Goal: Transaction & Acquisition: Book appointment/travel/reservation

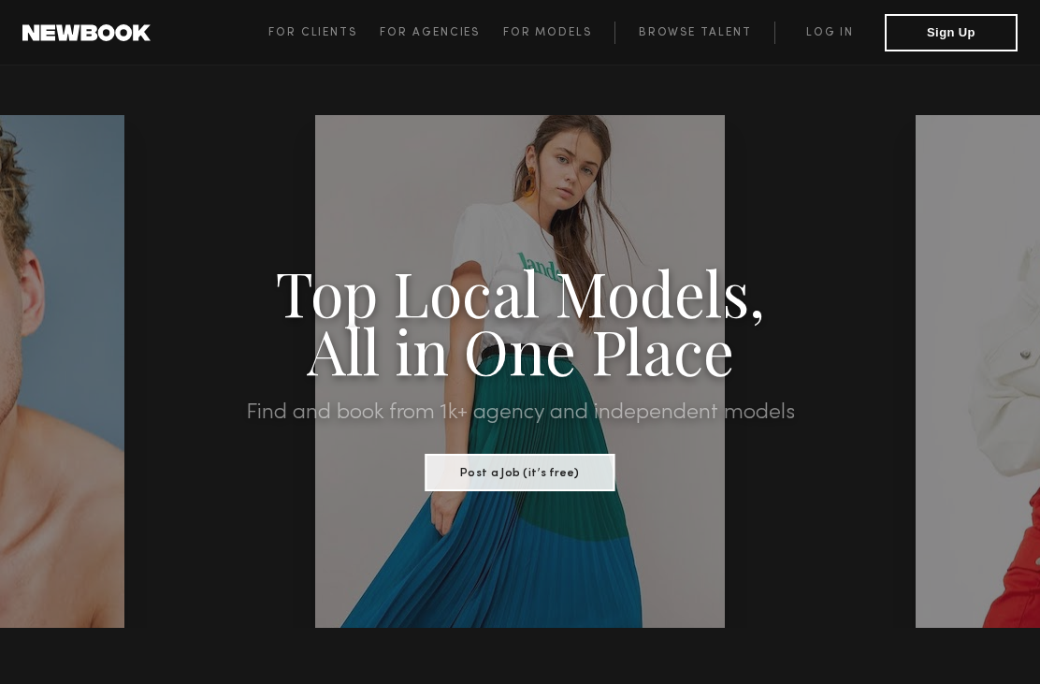
click at [839, 34] on link "Log in" at bounding box center [829, 33] width 110 height 22
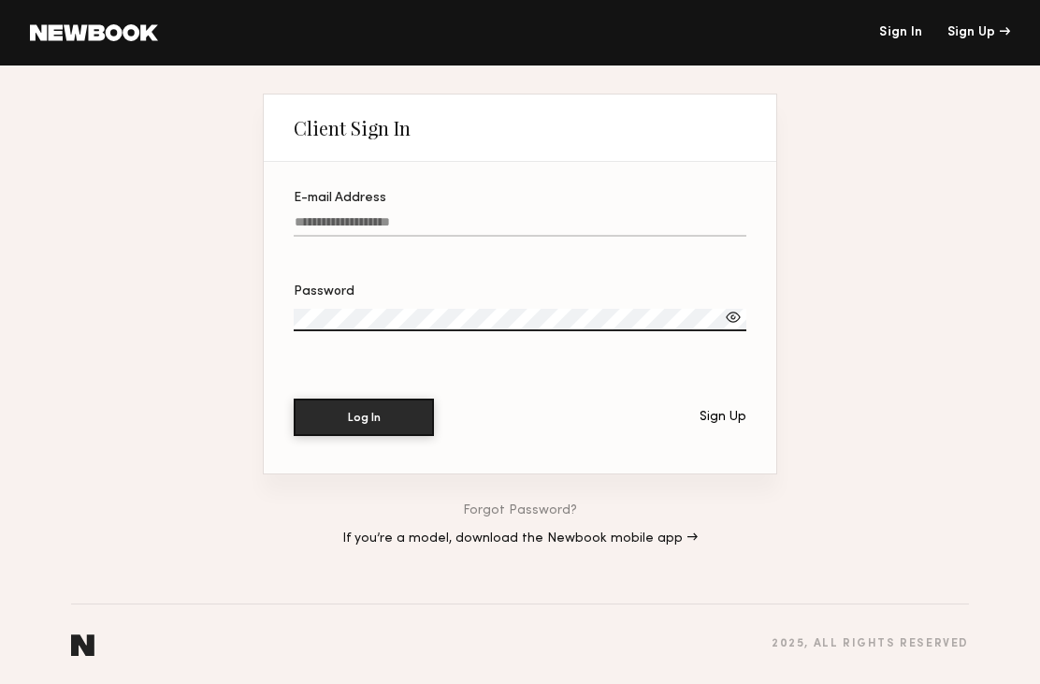
click at [317, 201] on label "E-mail Address" at bounding box center [520, 224] width 453 height 64
click at [317, 215] on input "E-mail Address" at bounding box center [520, 226] width 453 height 22
type input "**********"
click at [364, 419] on button "Log In" at bounding box center [364, 416] width 140 height 37
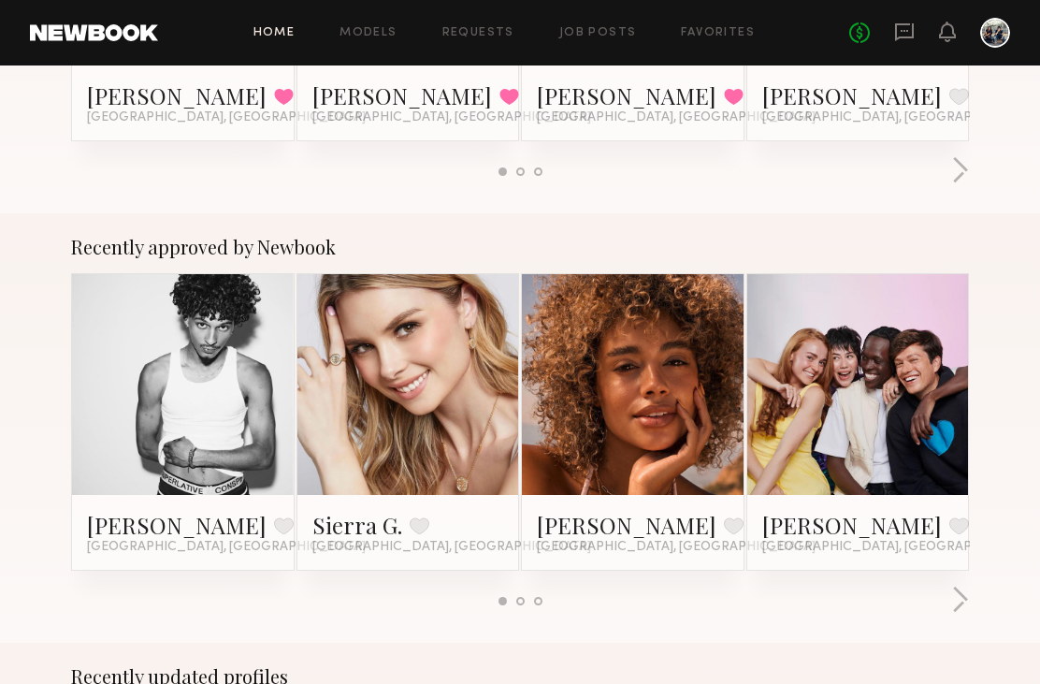
scroll to position [632, 0]
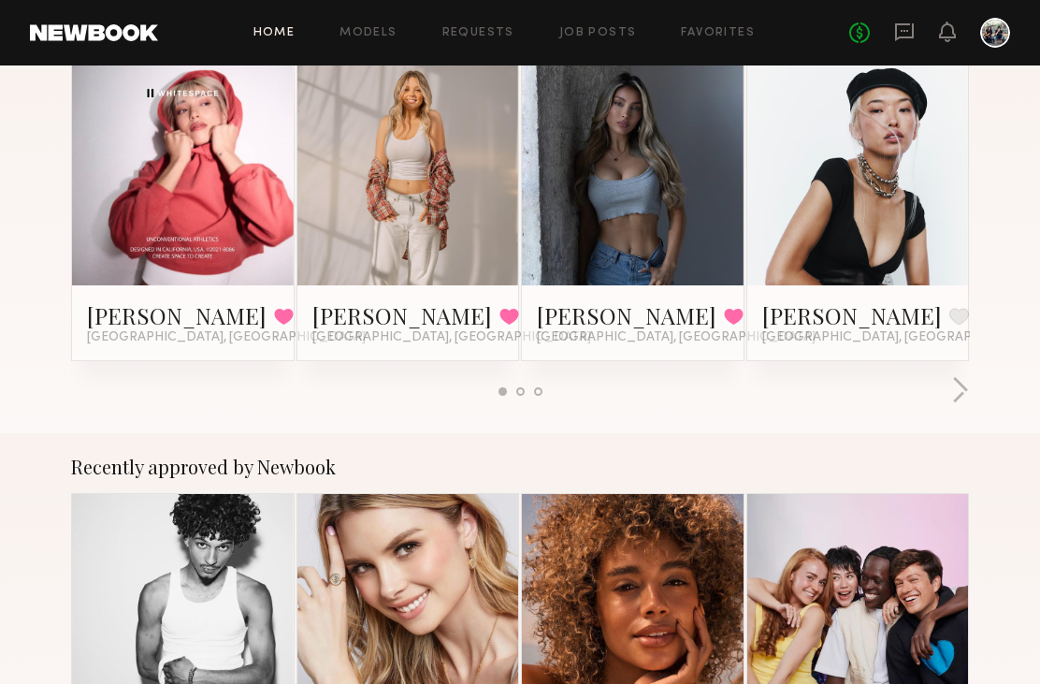
click at [365, 28] on link "Models" at bounding box center [368, 33] width 57 height 12
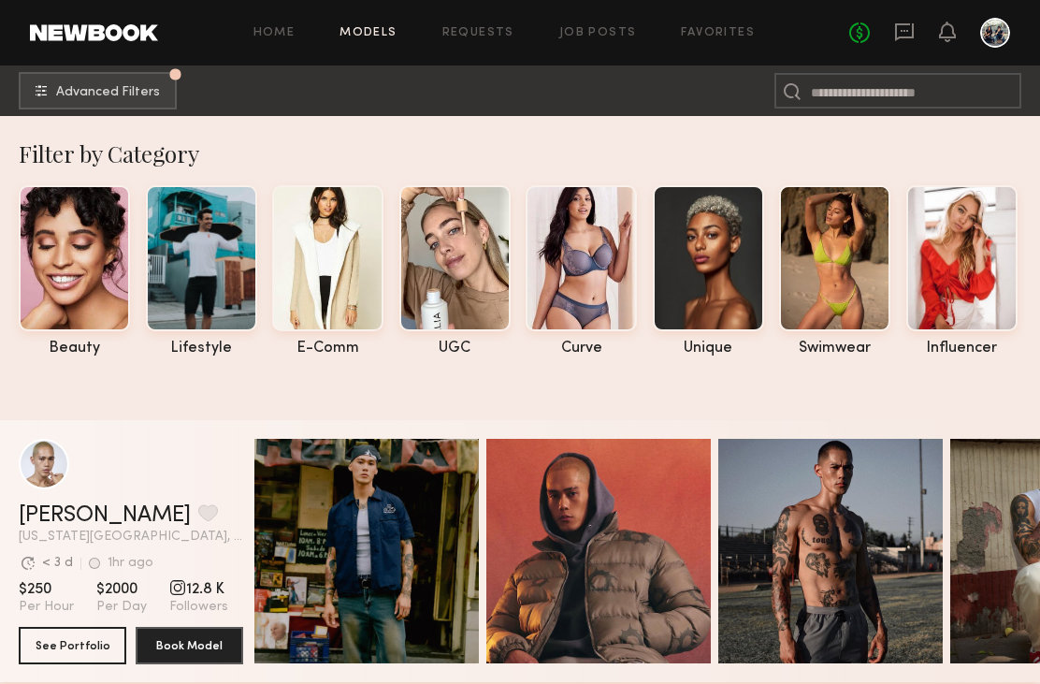
click at [67, 92] on span "Advanced Filters" at bounding box center [108, 92] width 104 height 13
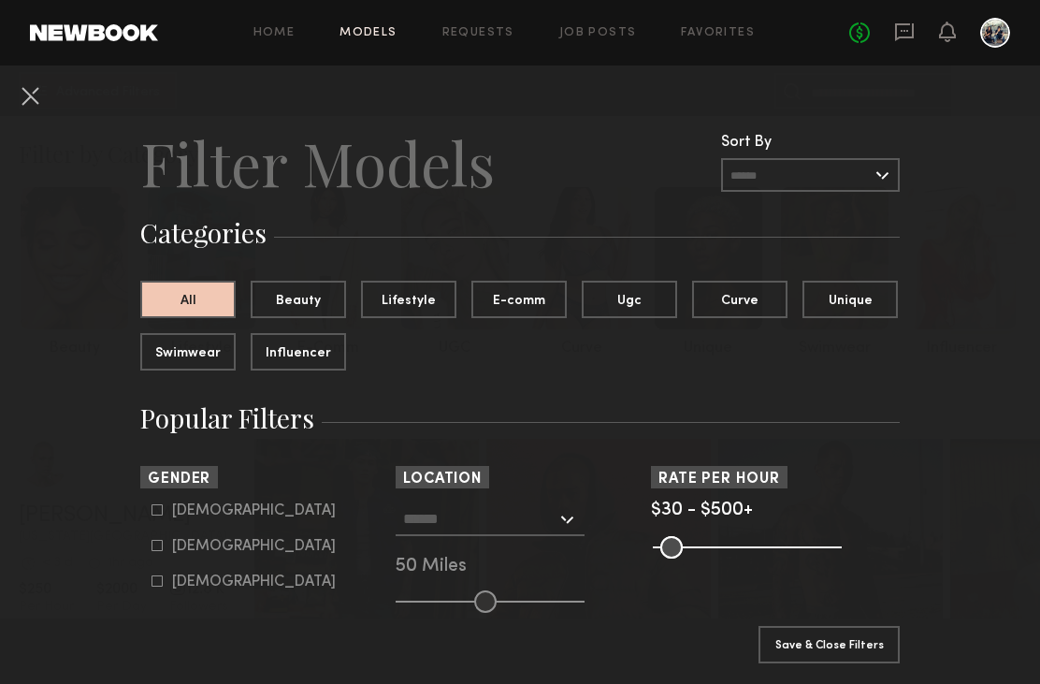
click at [425, 298] on button "Lifestyle" at bounding box center [408, 299] width 95 height 37
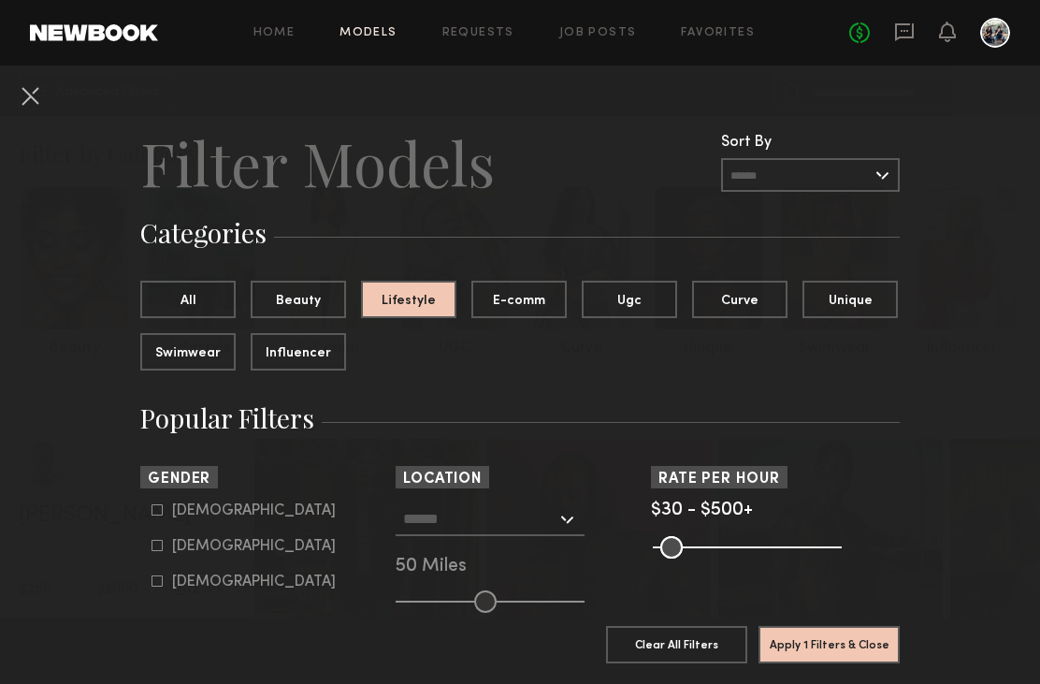
click at [865, 296] on button "Unique" at bounding box center [849, 299] width 95 height 37
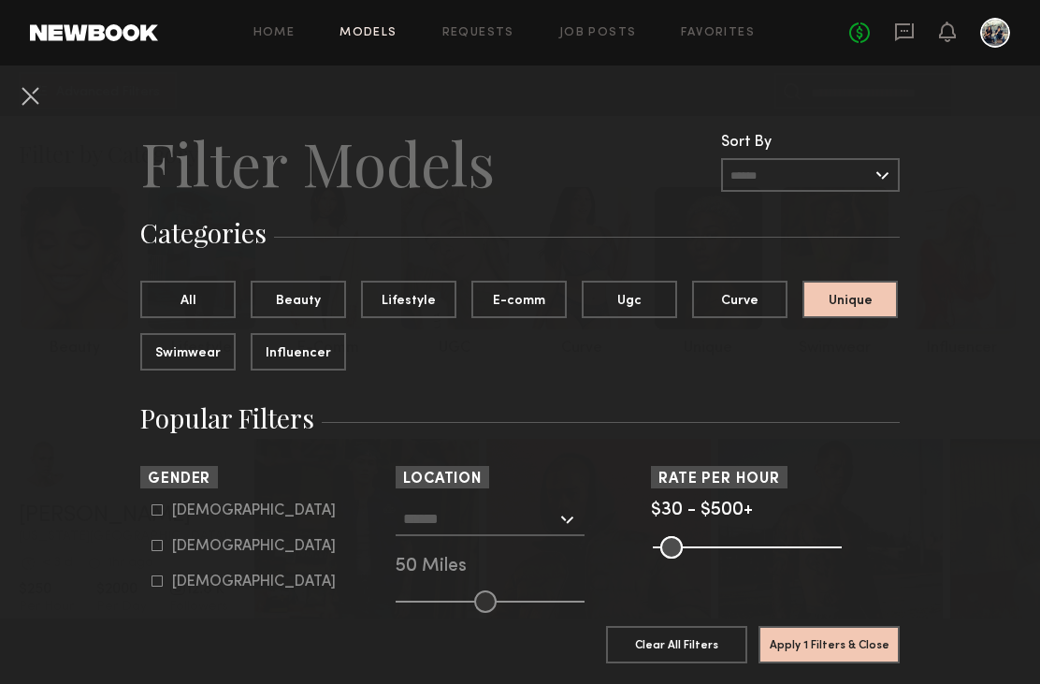
click at [398, 297] on button "Lifestyle" at bounding box center [408, 299] width 95 height 37
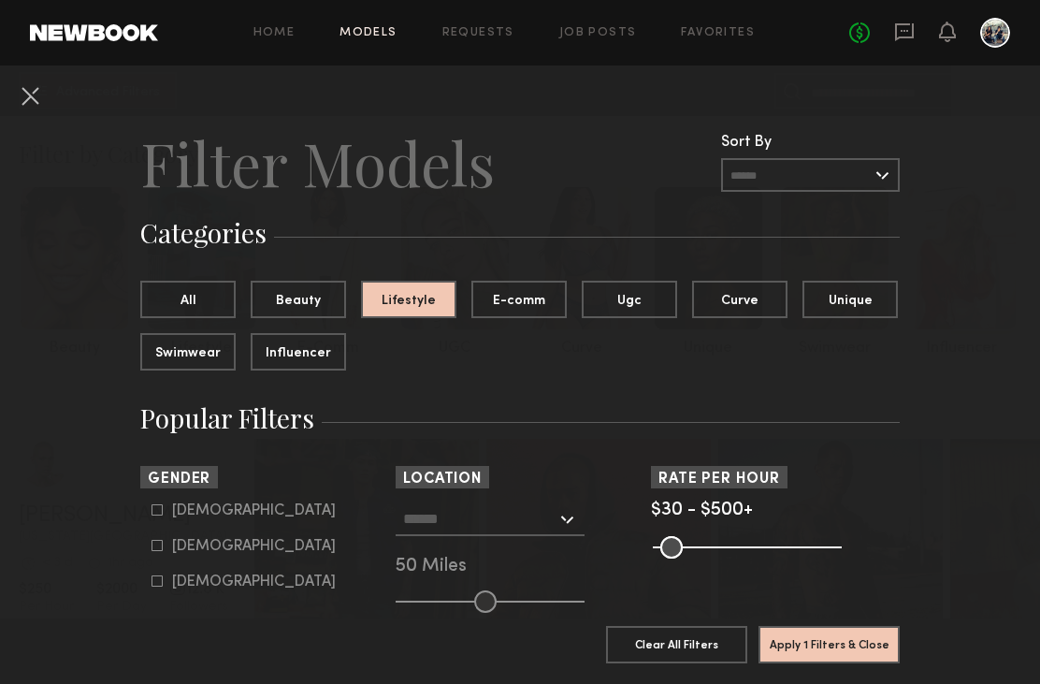
click at [867, 296] on button "Unique" at bounding box center [849, 299] width 95 height 37
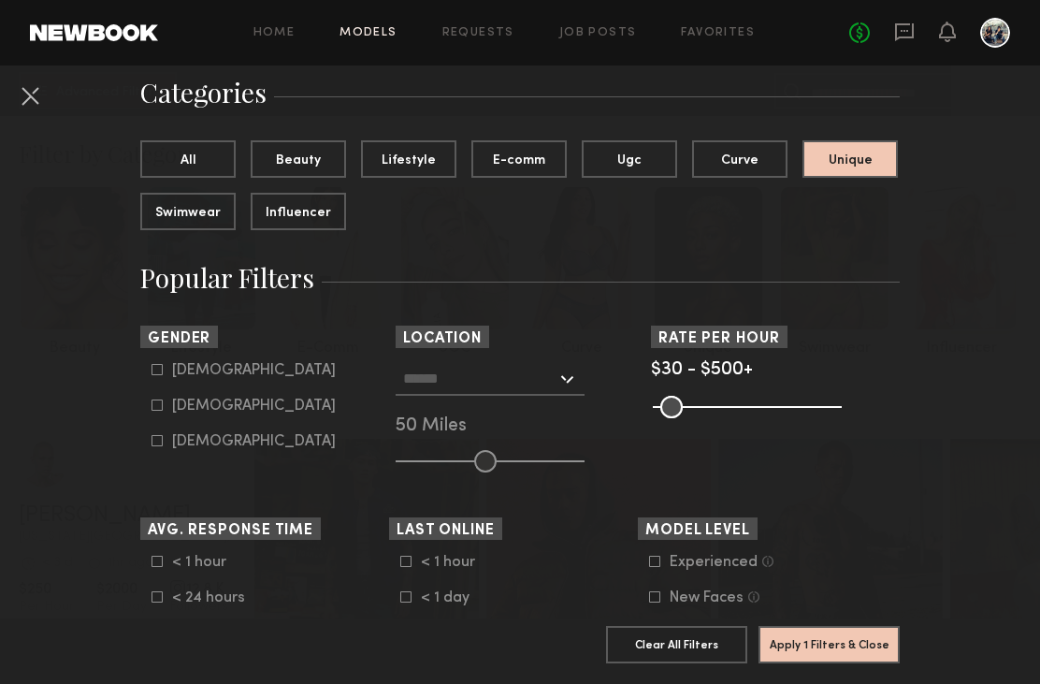
scroll to position [141, 0]
click at [153, 407] on icon at bounding box center [157, 403] width 11 height 11
type input "**"
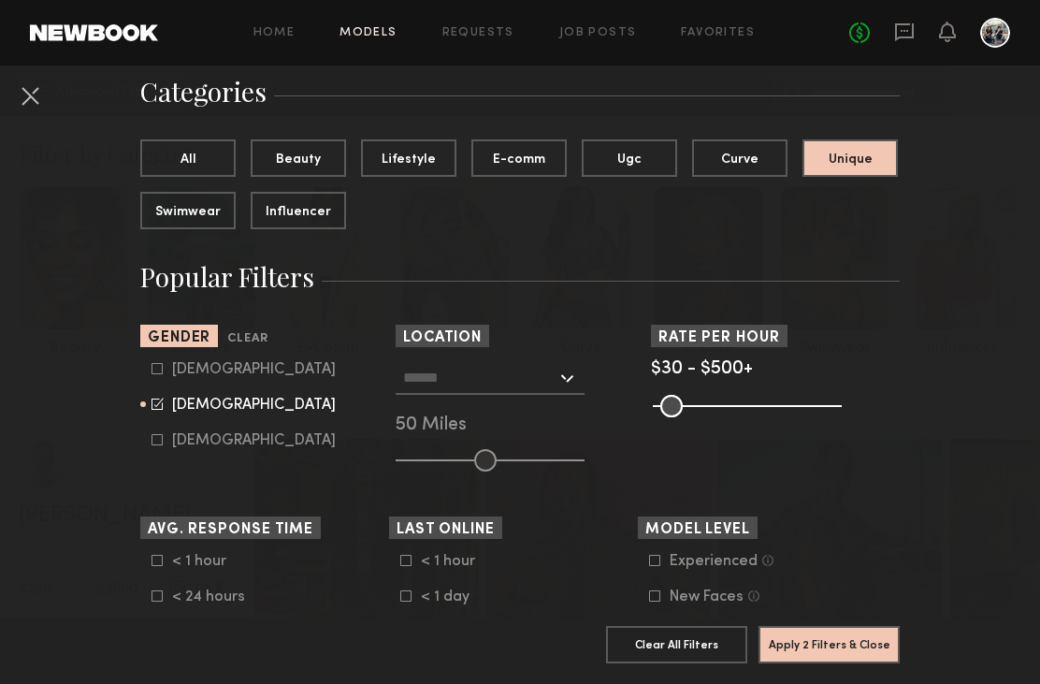
click at [573, 377] on div at bounding box center [490, 378] width 189 height 34
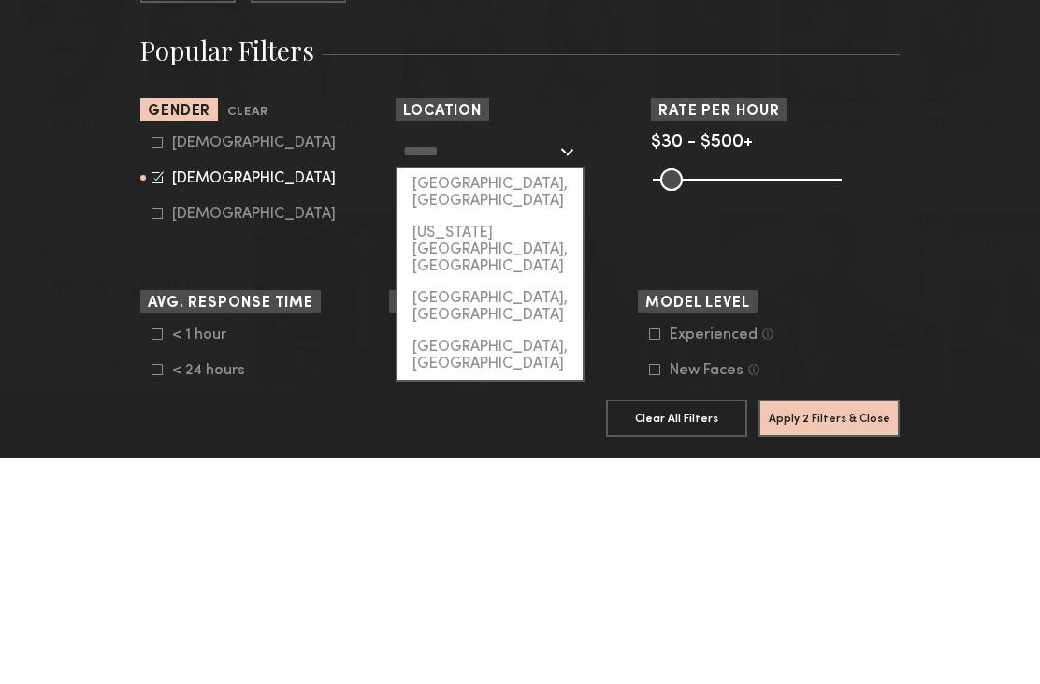
click at [522, 395] on div "[GEOGRAPHIC_DATA], [GEOGRAPHIC_DATA]" at bounding box center [490, 419] width 185 height 49
type input "**********"
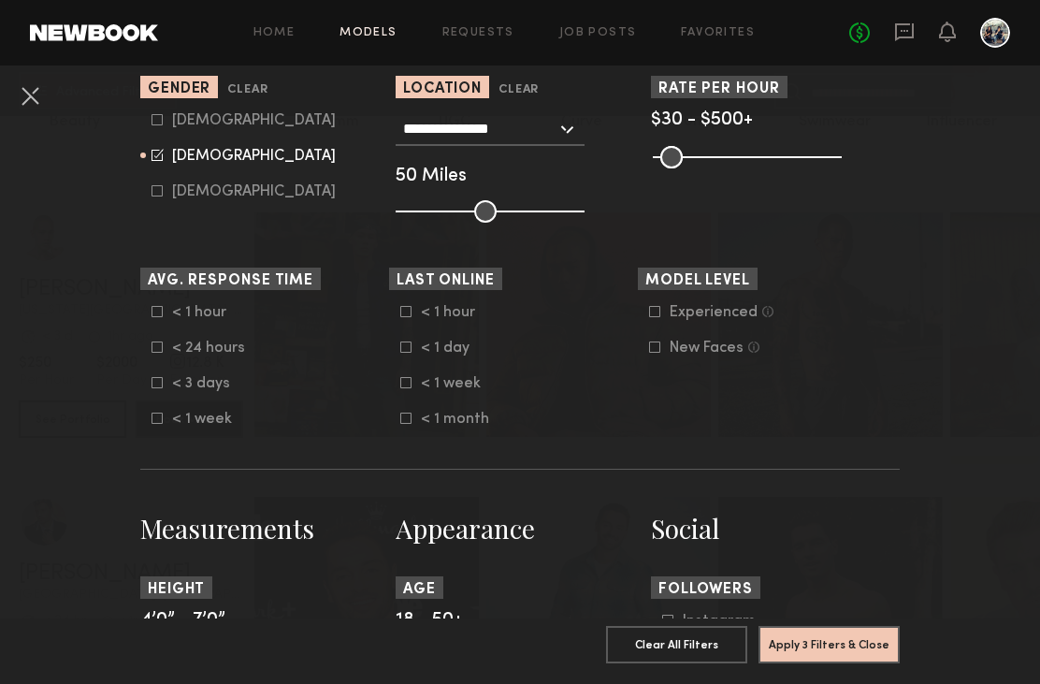
scroll to position [391, 0]
click at [154, 383] on icon at bounding box center [157, 381] width 11 height 11
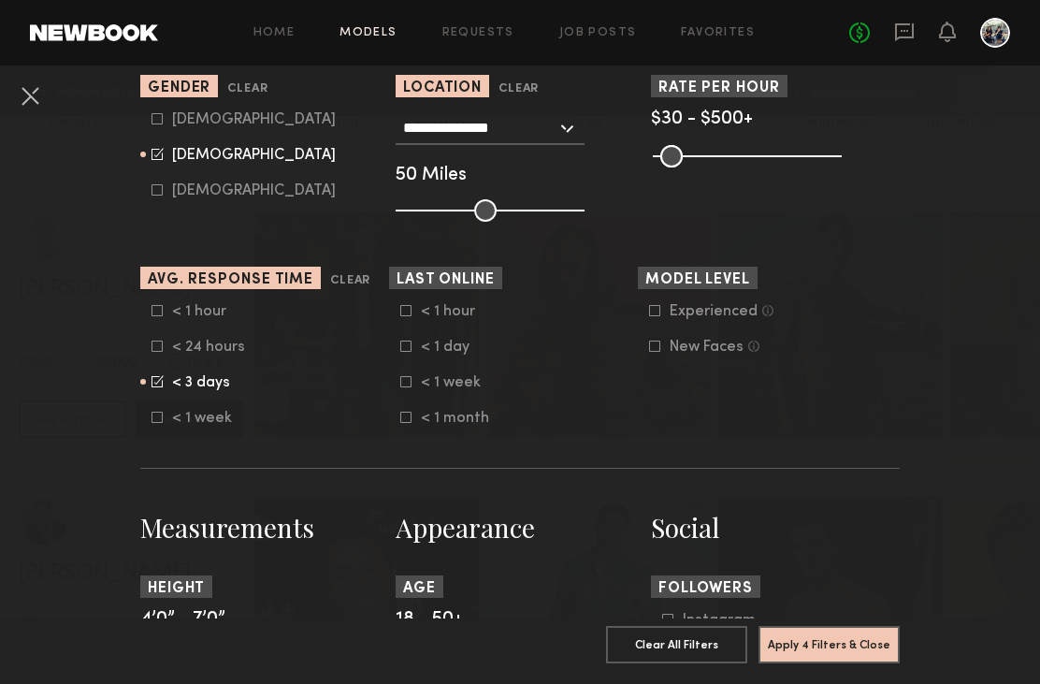
click at [154, 352] on icon at bounding box center [157, 345] width 11 height 11
click at [159, 308] on icon at bounding box center [157, 311] width 10 height 10
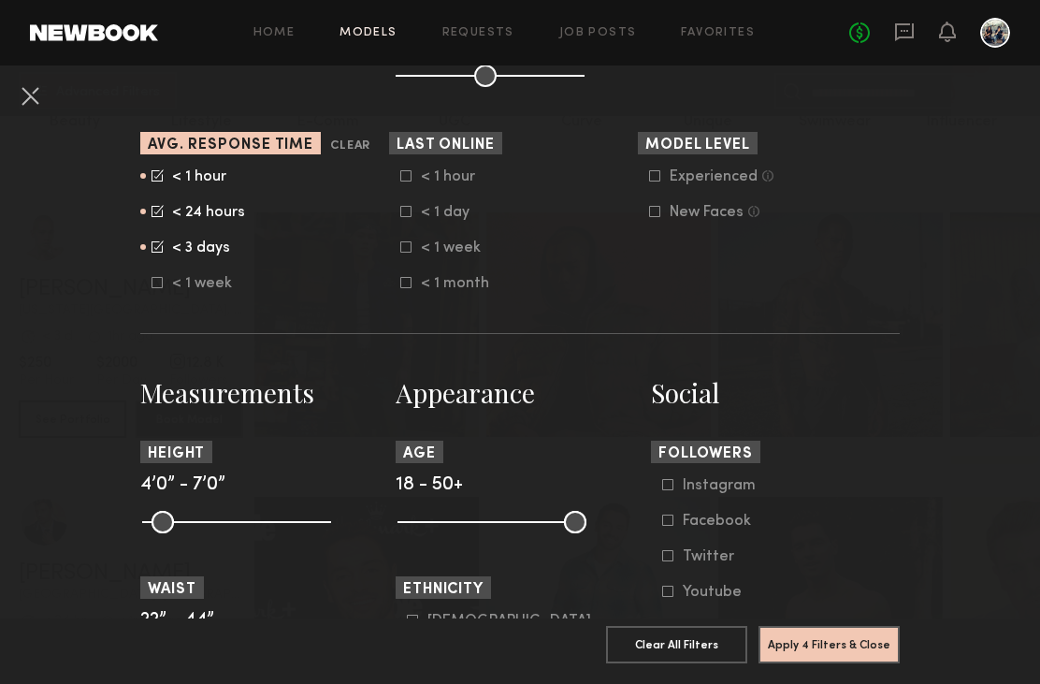
scroll to position [510, 0]
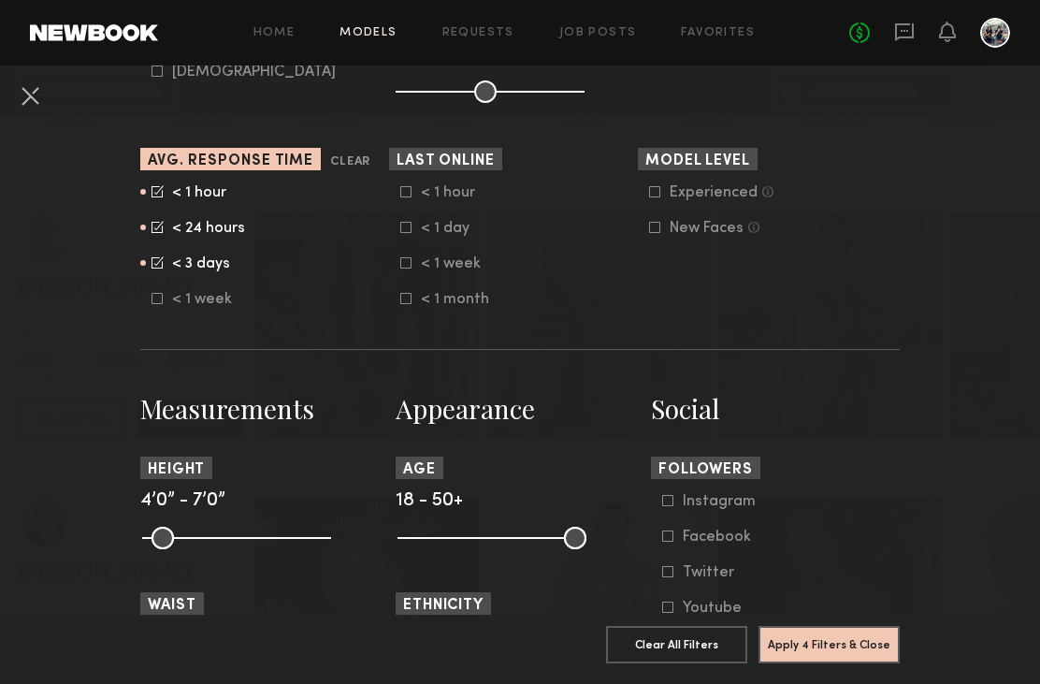
click at [403, 220] on form "< 1 hour < 1 day < 1 week < 1 month" at bounding box center [519, 245] width 238 height 123
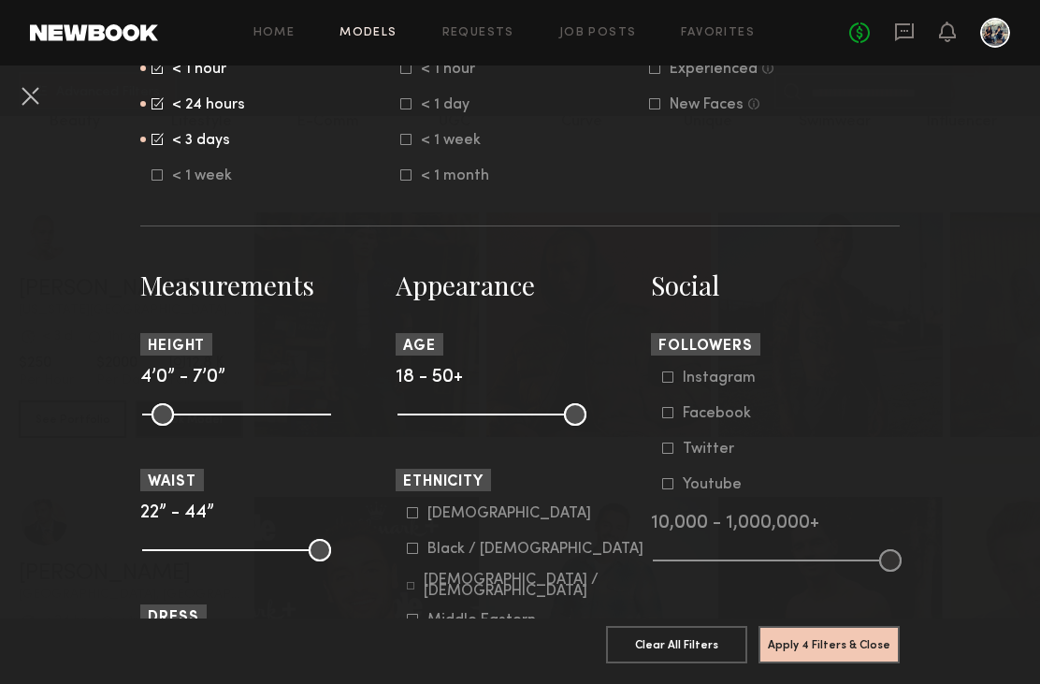
scroll to position [634, 0]
click at [838, 638] on button "Apply 4 Filters & Close" at bounding box center [829, 644] width 141 height 37
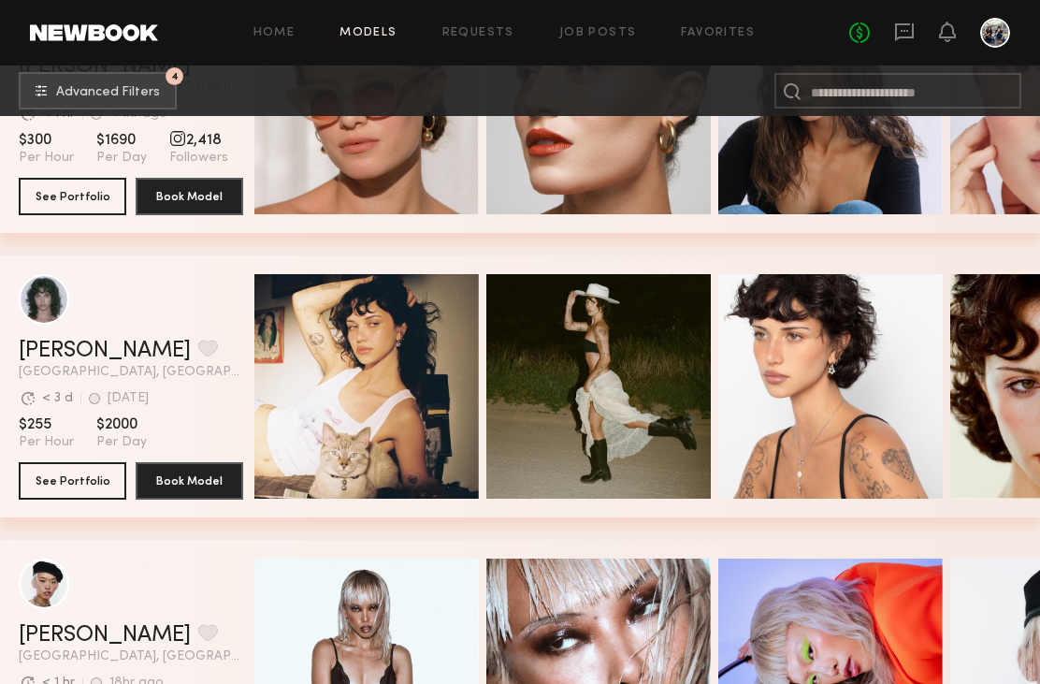
click at [32, 355] on link "Jessie M." at bounding box center [105, 351] width 172 height 22
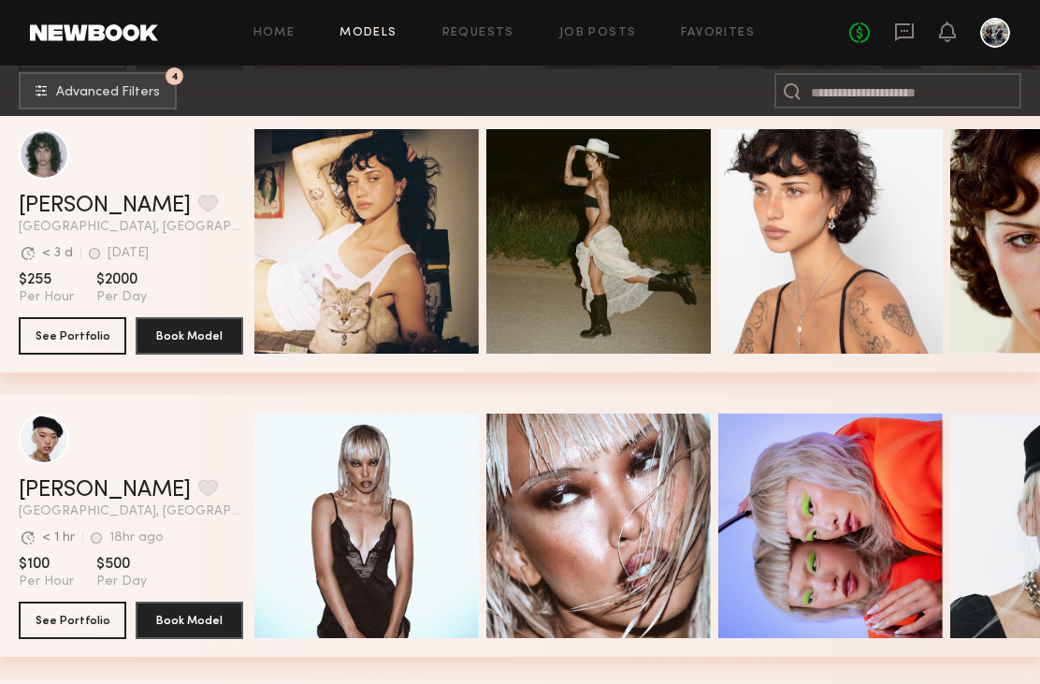
scroll to position [2973, 0]
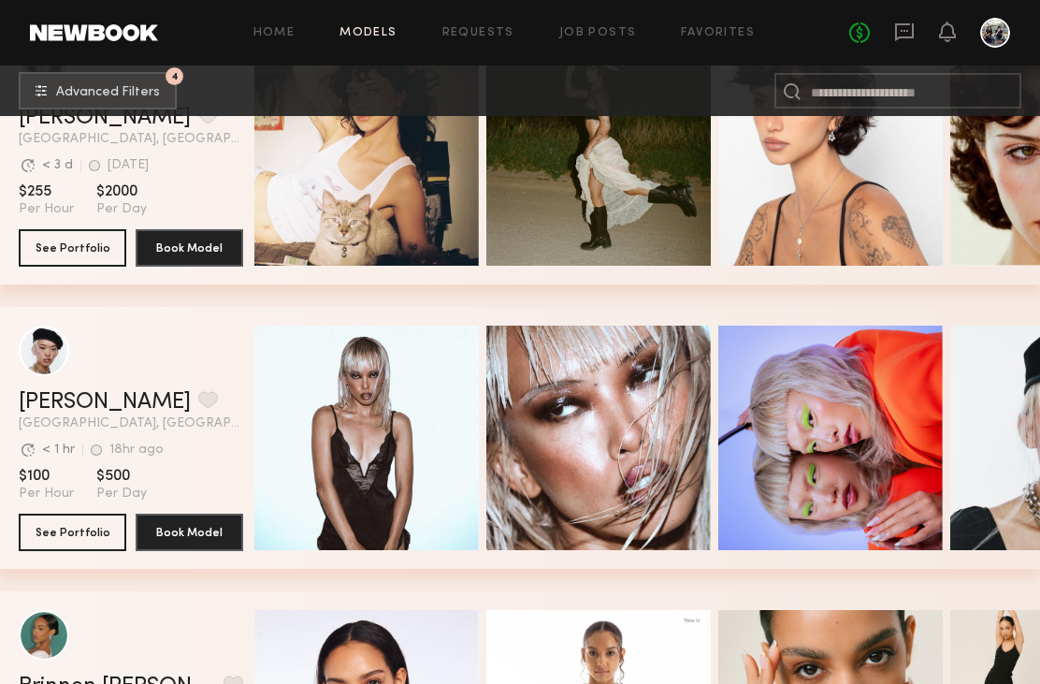
click at [40, 407] on link "Angel L." at bounding box center [105, 402] width 172 height 22
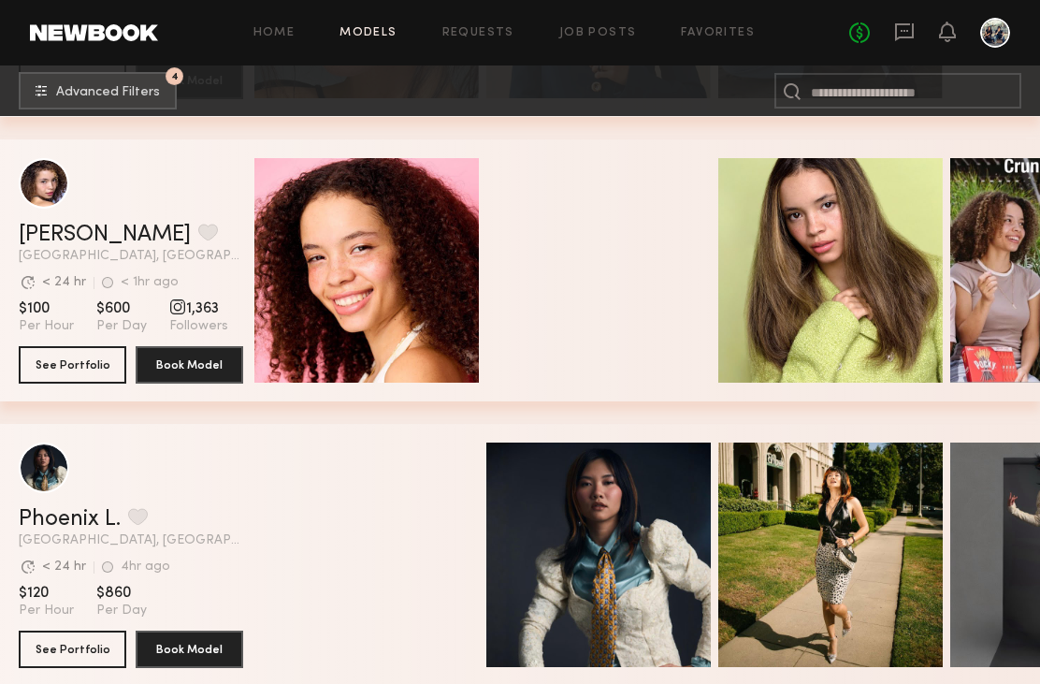
scroll to position [11343, 0]
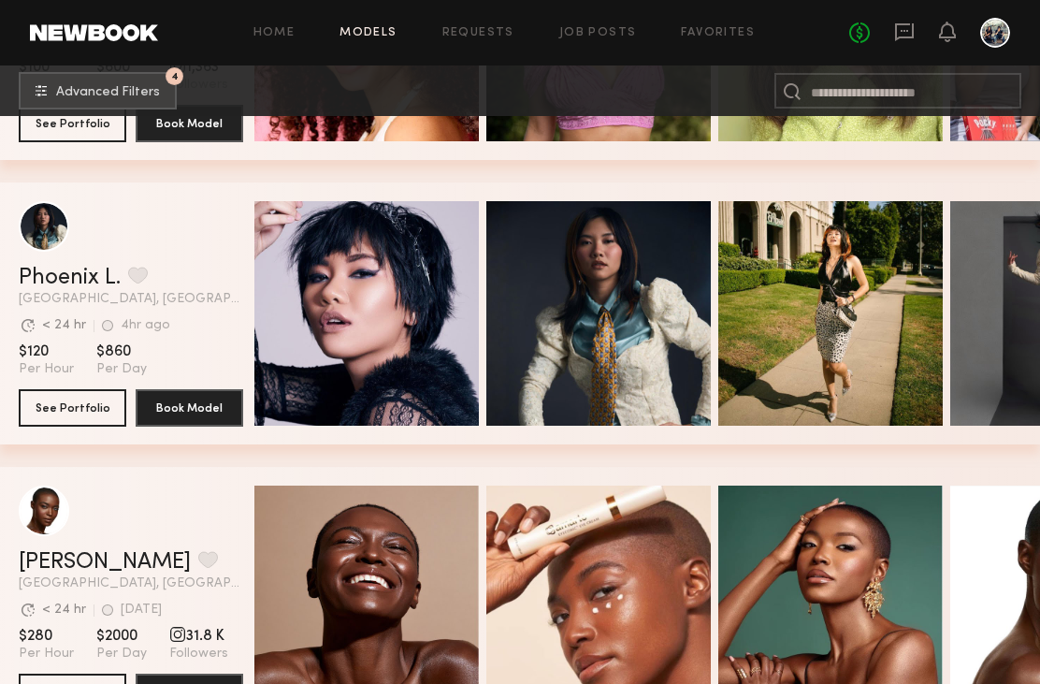
click at [40, 285] on link "Phoenix L." at bounding box center [70, 278] width 102 height 22
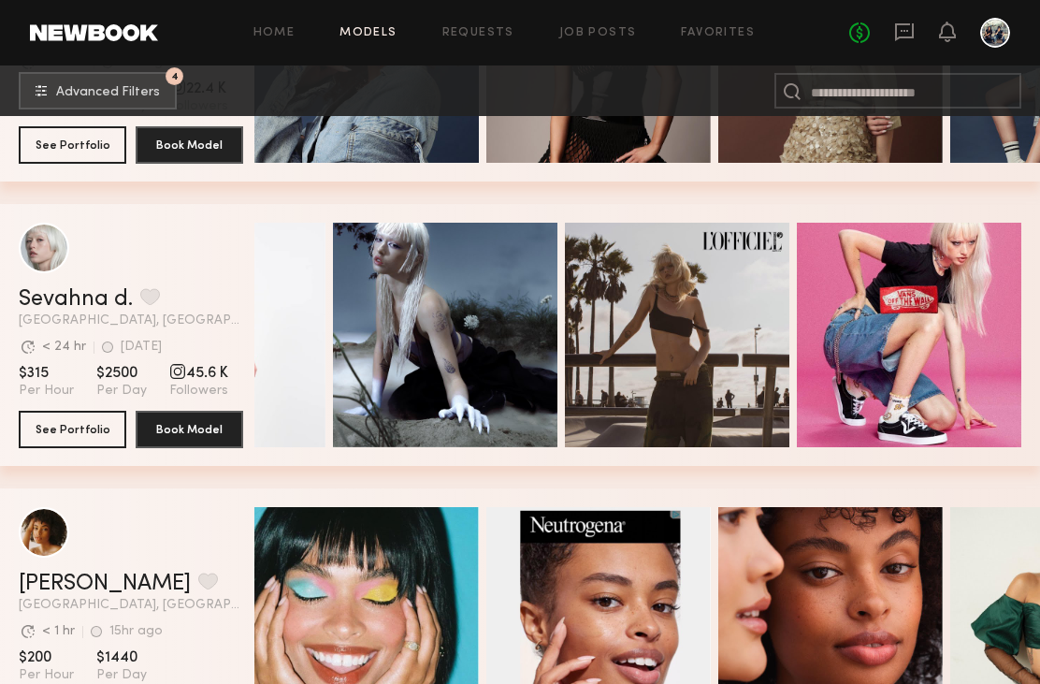
scroll to position [0, 153]
click at [51, 304] on link "Sevahna d." at bounding box center [76, 299] width 114 height 22
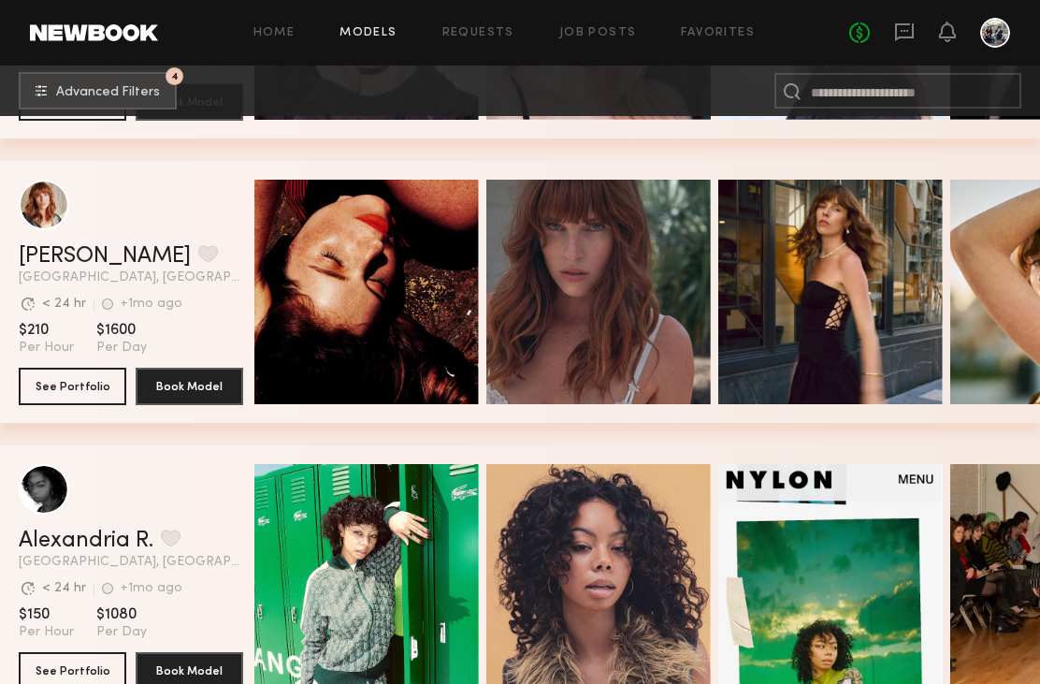
scroll to position [15302, 0]
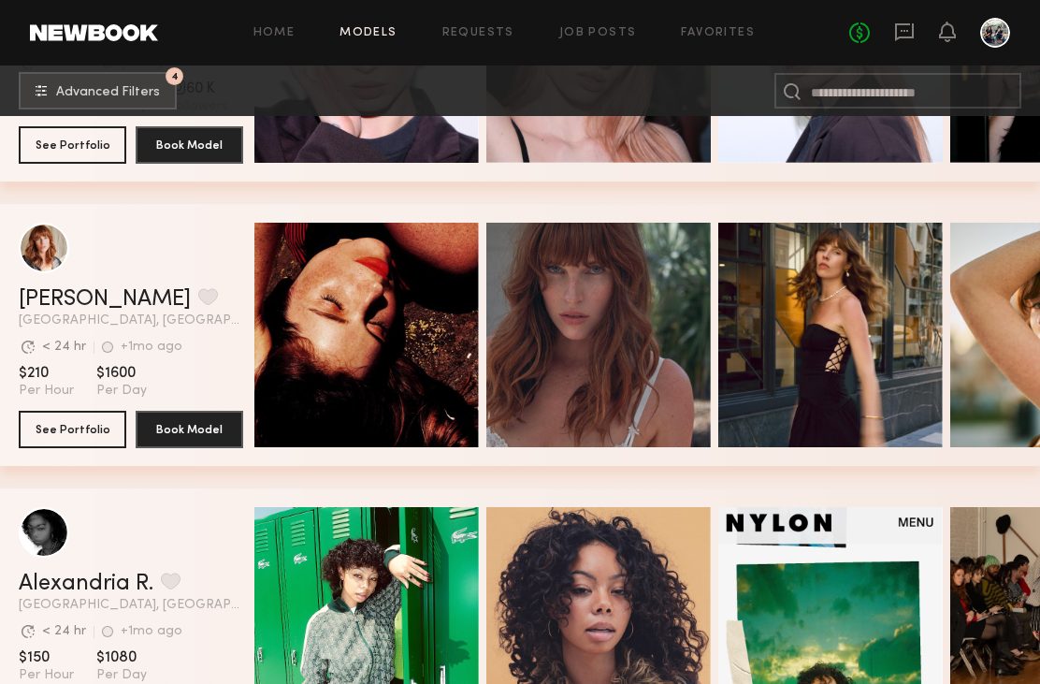
click at [70, 102] on button "4 Advanced Filters" at bounding box center [98, 90] width 158 height 37
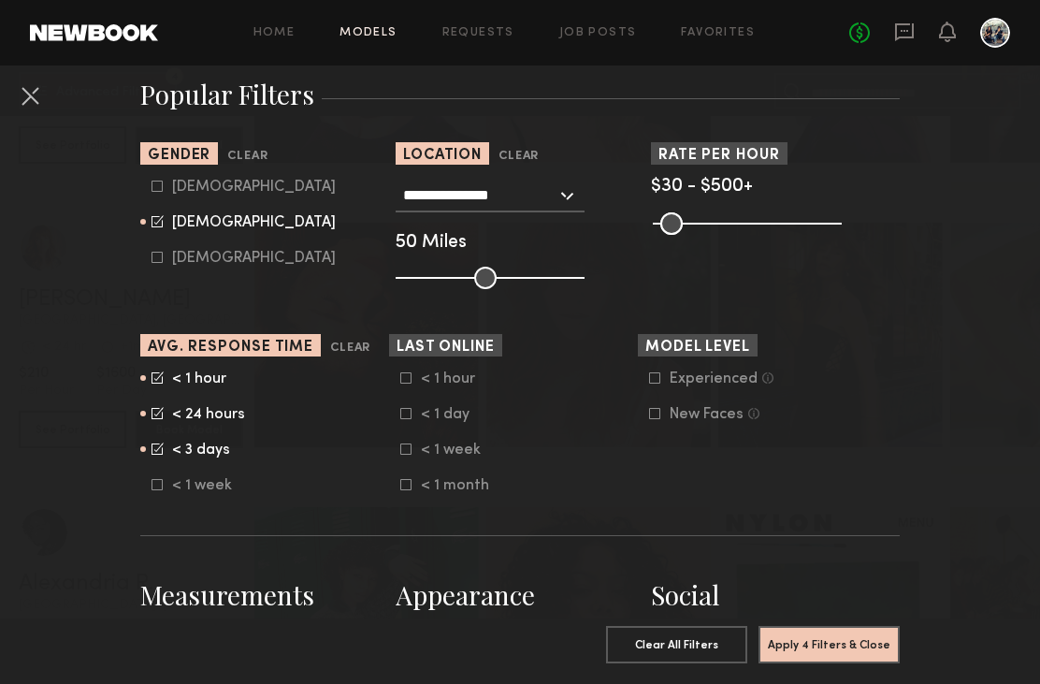
scroll to position [322, 0]
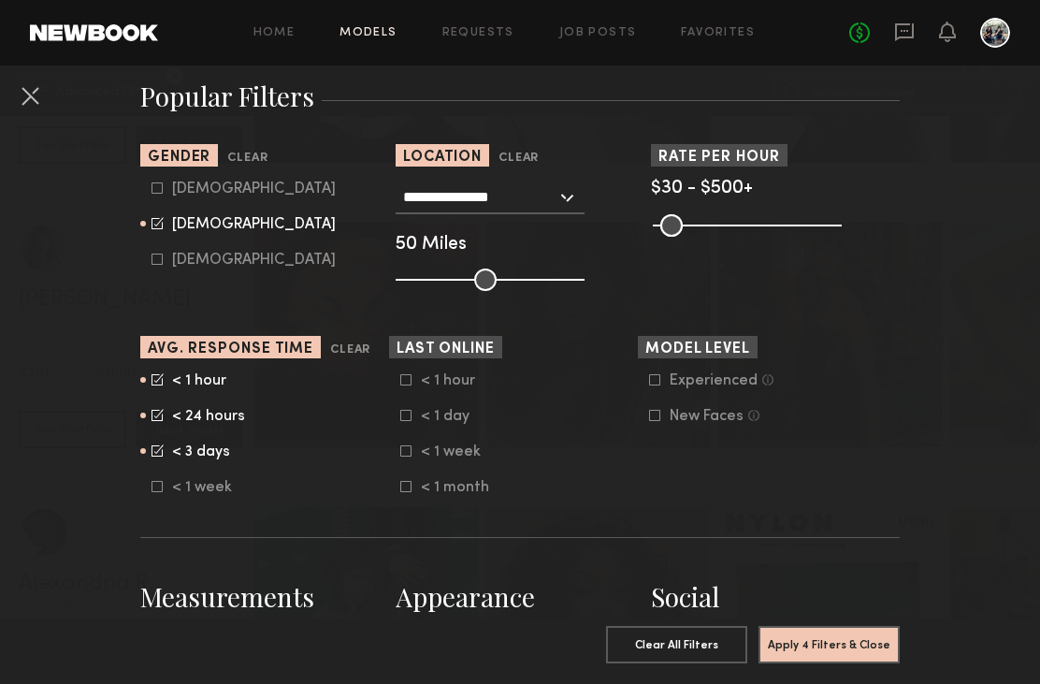
click at [33, 102] on button at bounding box center [30, 95] width 30 height 30
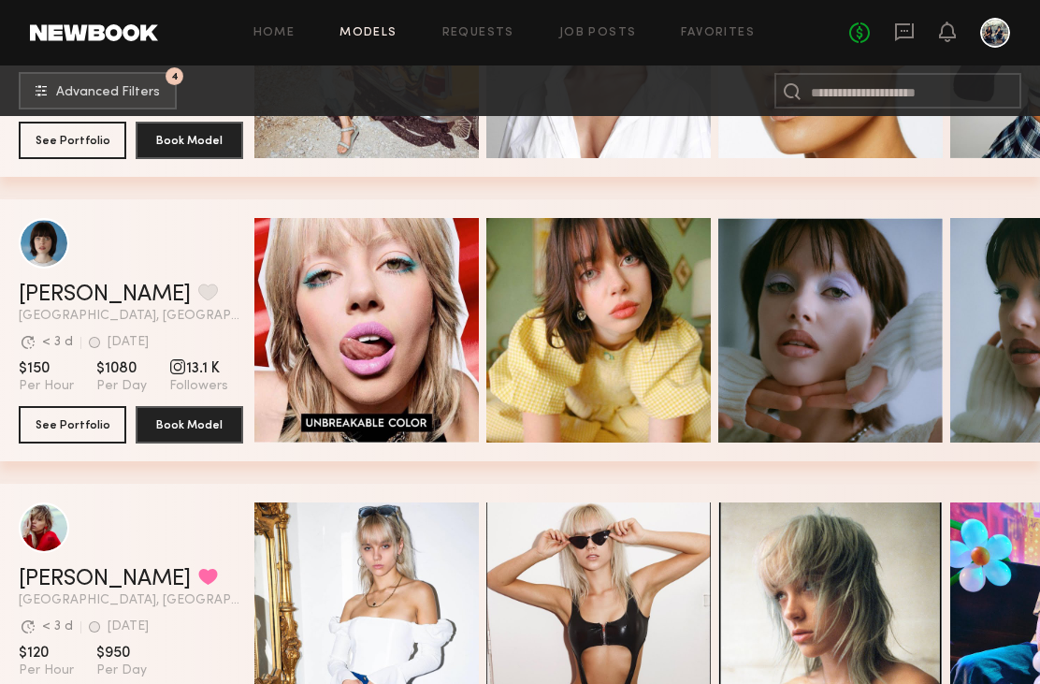
scroll to position [17235, 0]
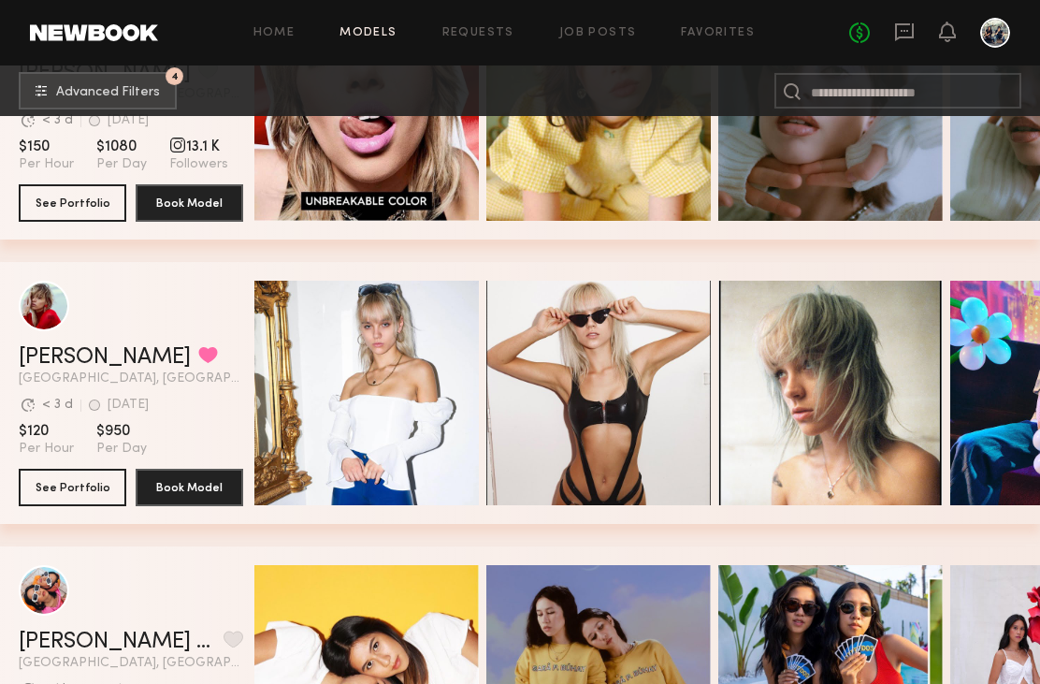
click at [41, 315] on div "grid" at bounding box center [44, 306] width 51 height 51
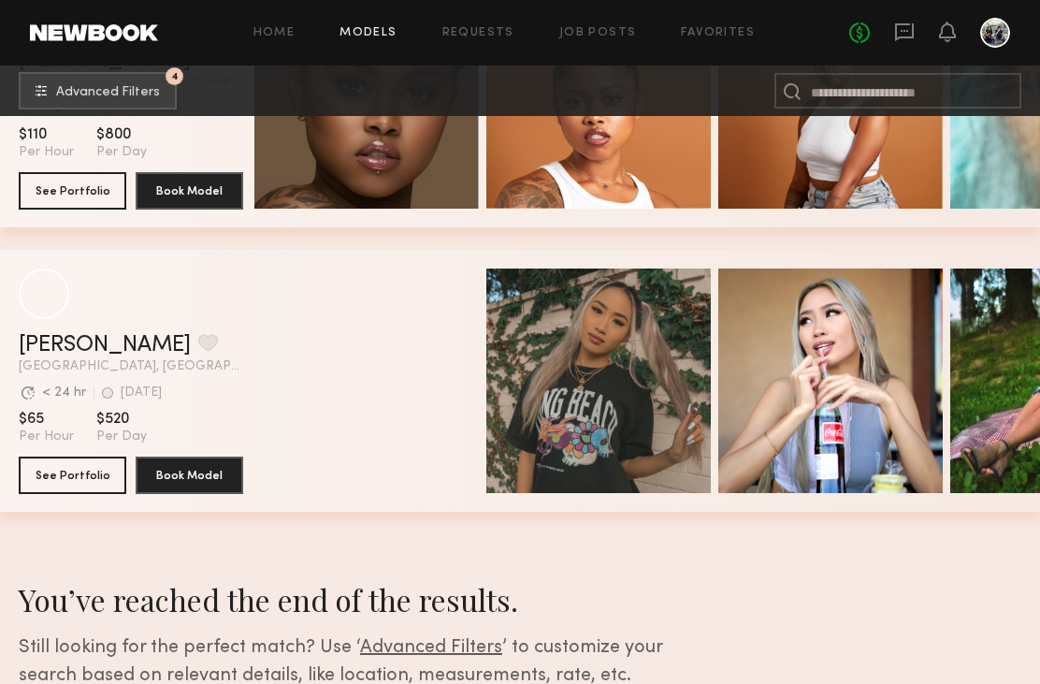
scroll to position [23508, 0]
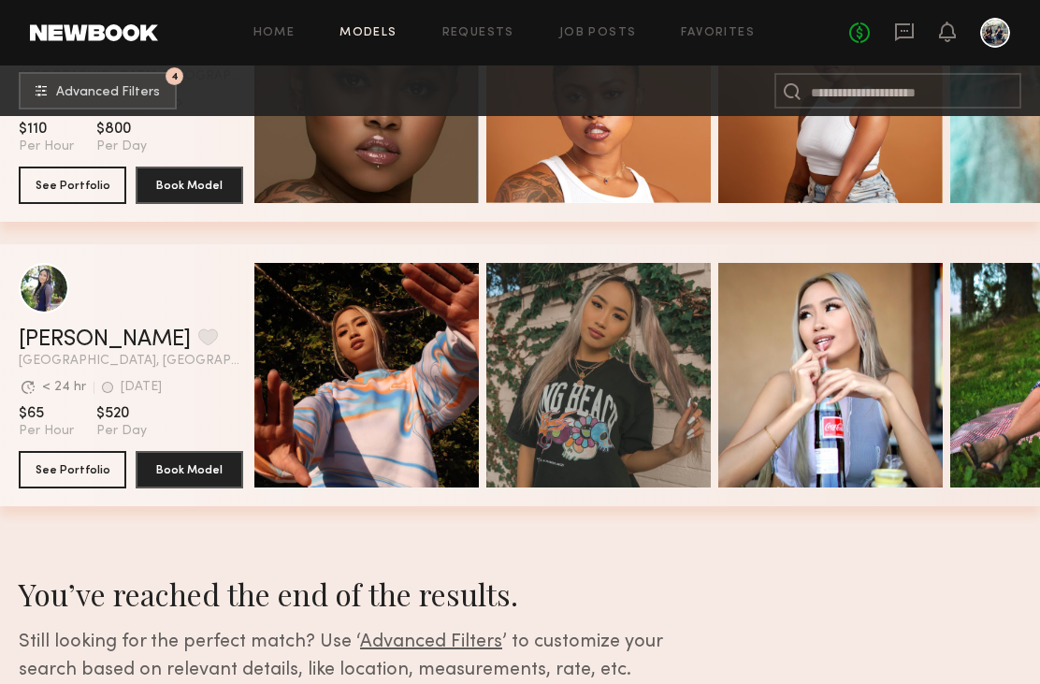
click at [40, 342] on link "Lynn H." at bounding box center [105, 339] width 172 height 22
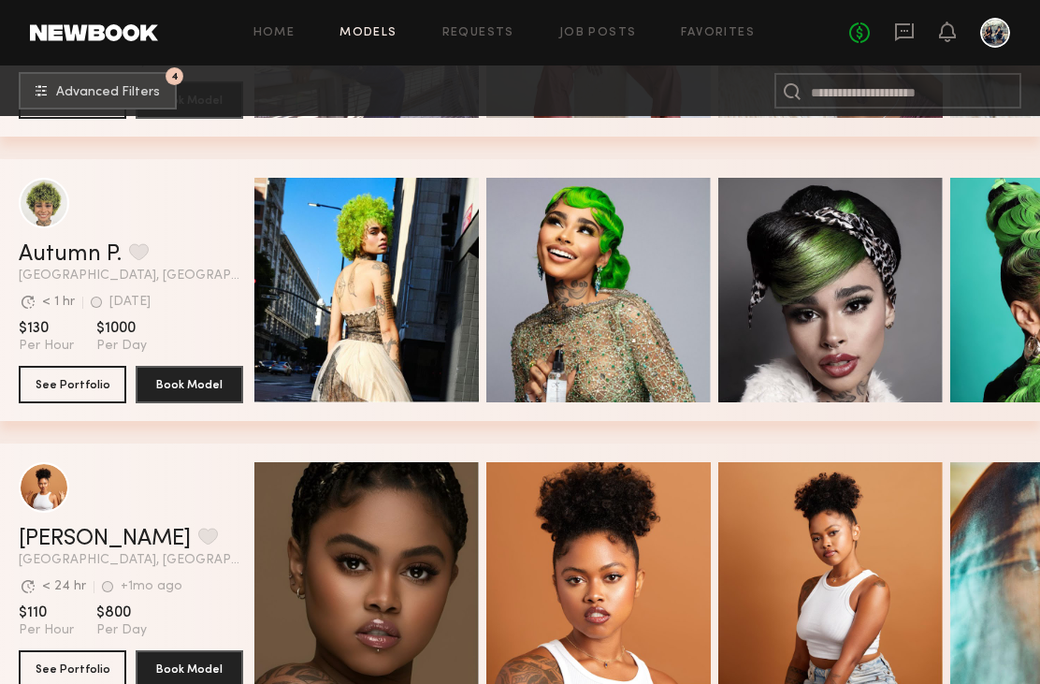
scroll to position [23013, 0]
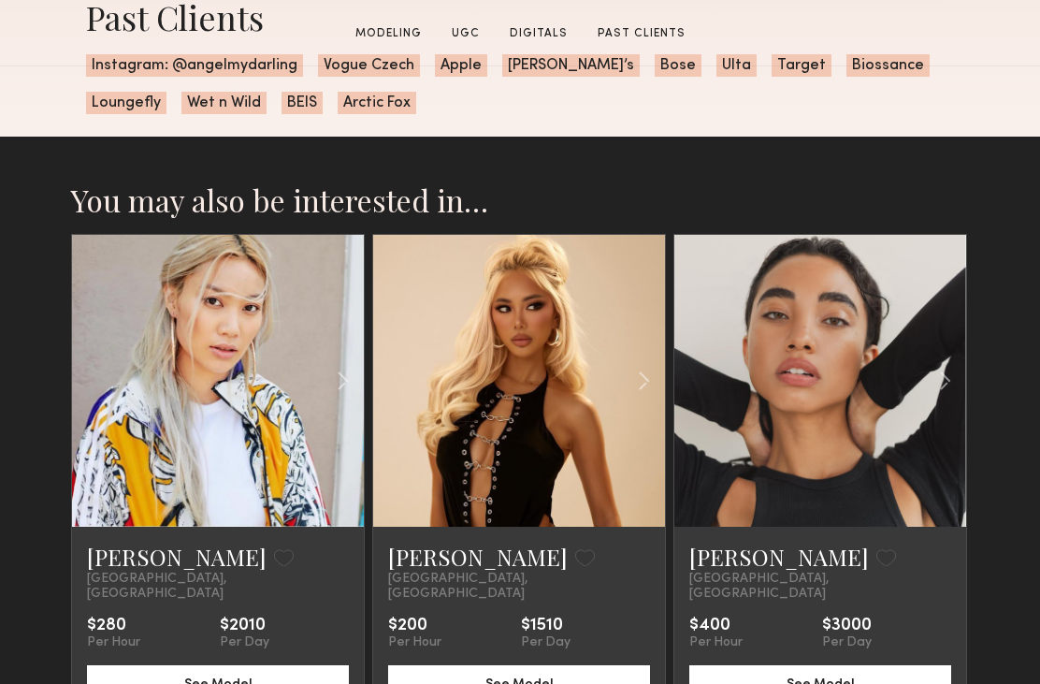
scroll to position [3189, 0]
click at [206, 67] on span "Instagram: @angelmydarling" at bounding box center [194, 65] width 217 height 22
copy span "angelmydarling"
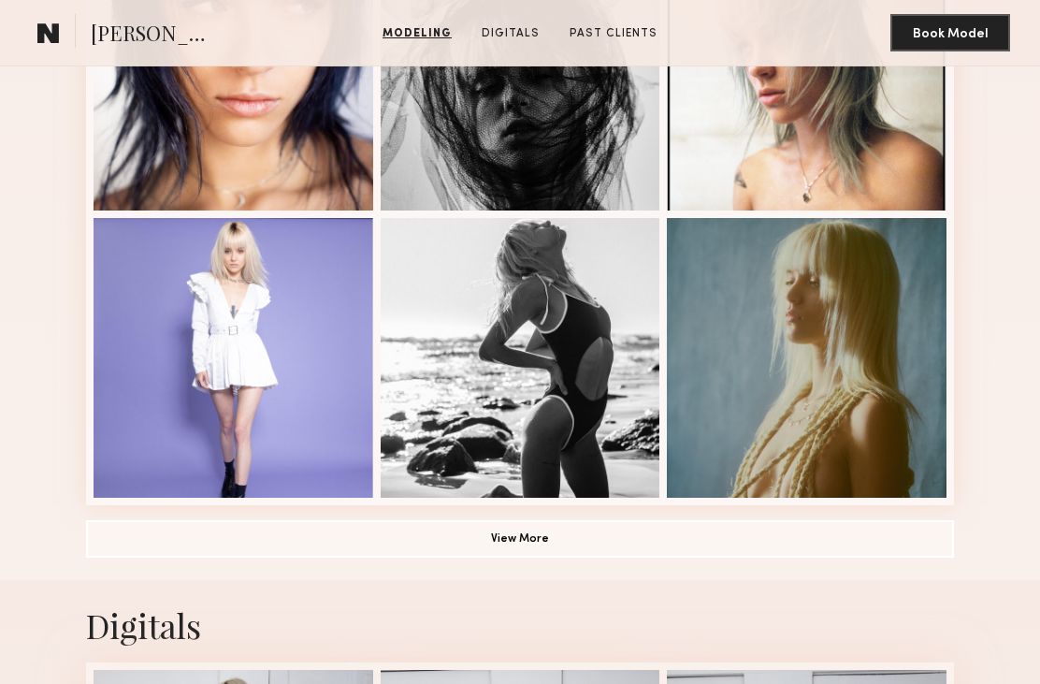
scroll to position [1167, 0]
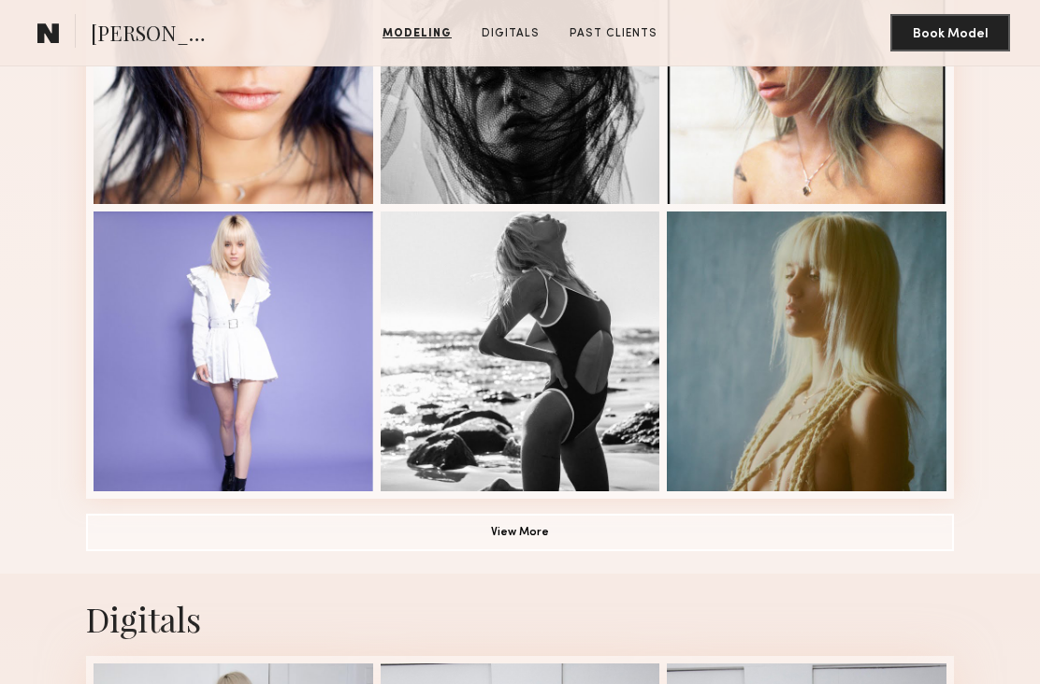
click at [549, 540] on button "View More" at bounding box center [520, 531] width 868 height 37
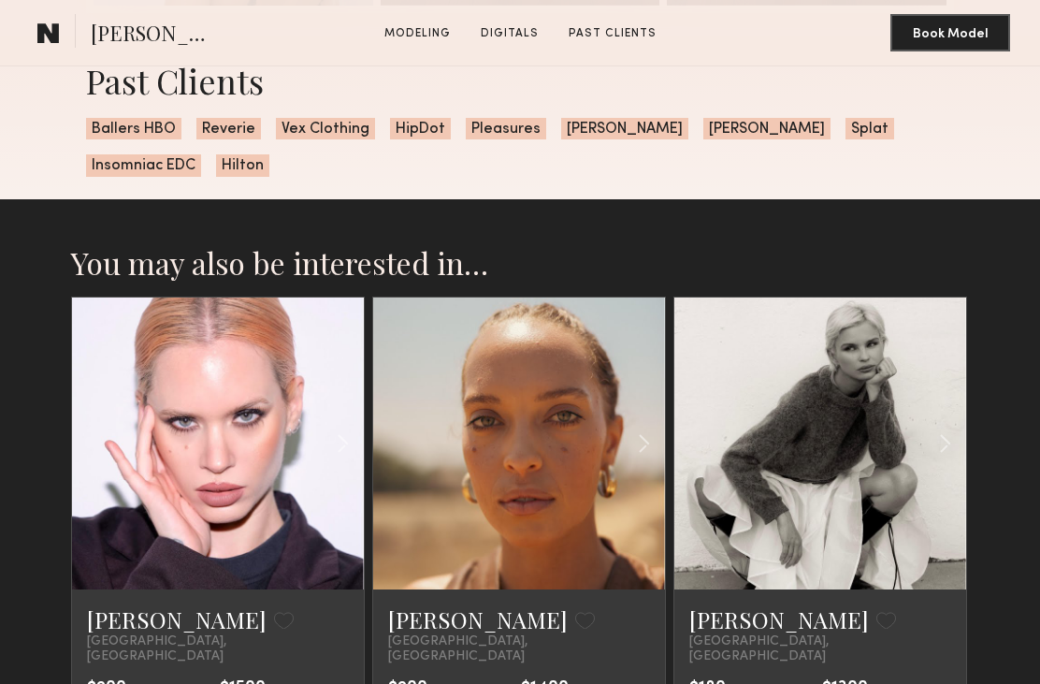
scroll to position [3487, 0]
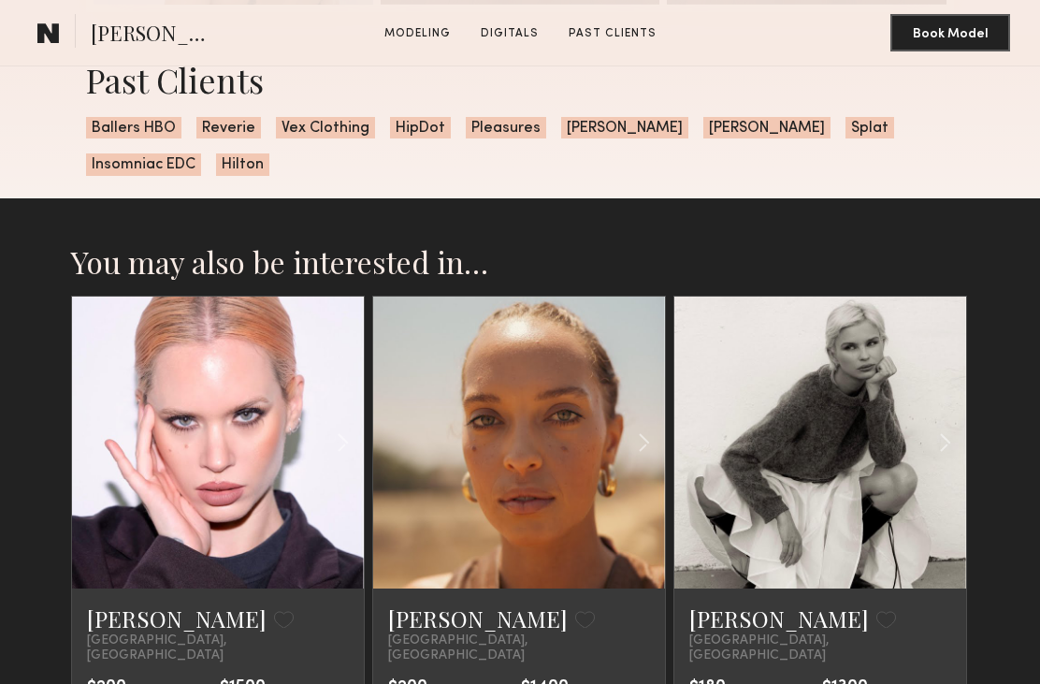
click at [819, 559] on link at bounding box center [820, 442] width 99 height 292
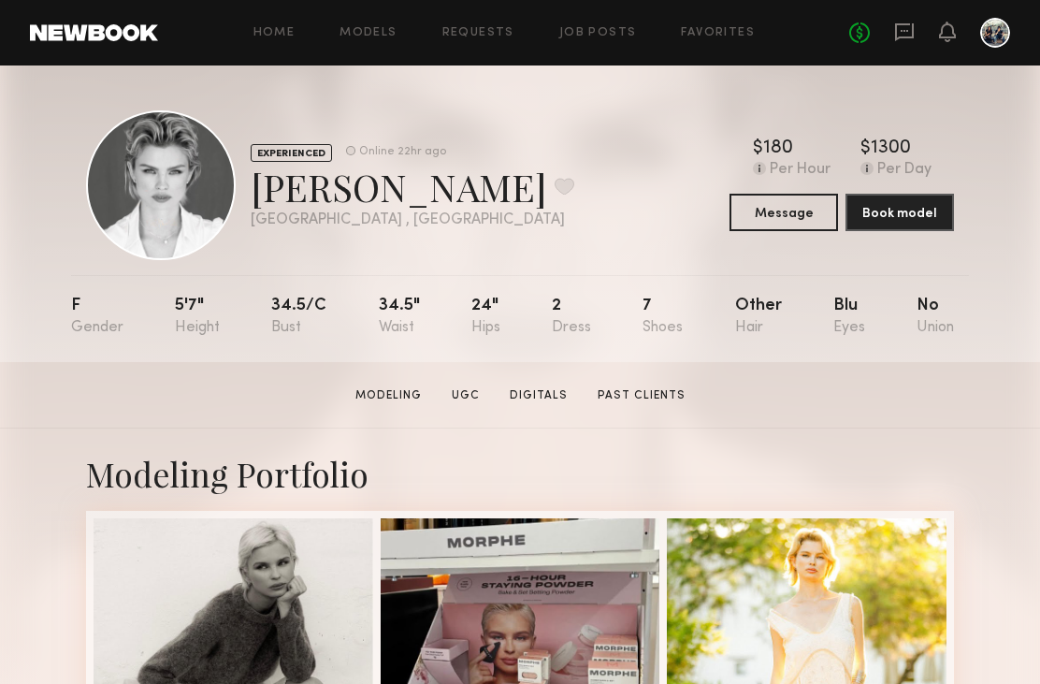
scroll to position [2, 0]
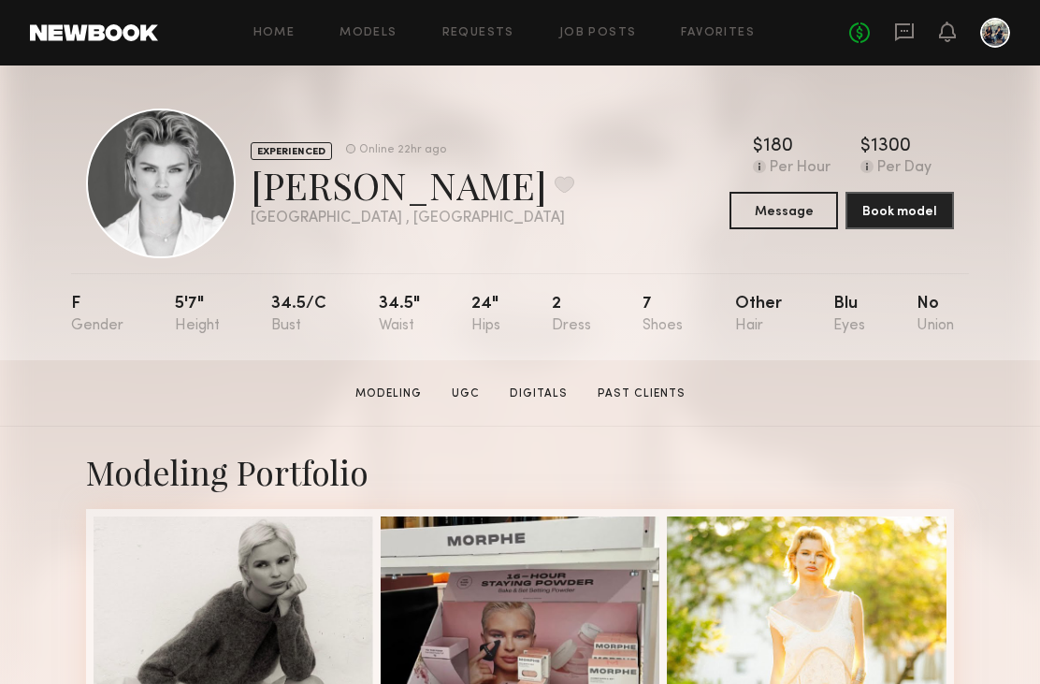
click at [801, 214] on button "Message" at bounding box center [784, 210] width 108 height 37
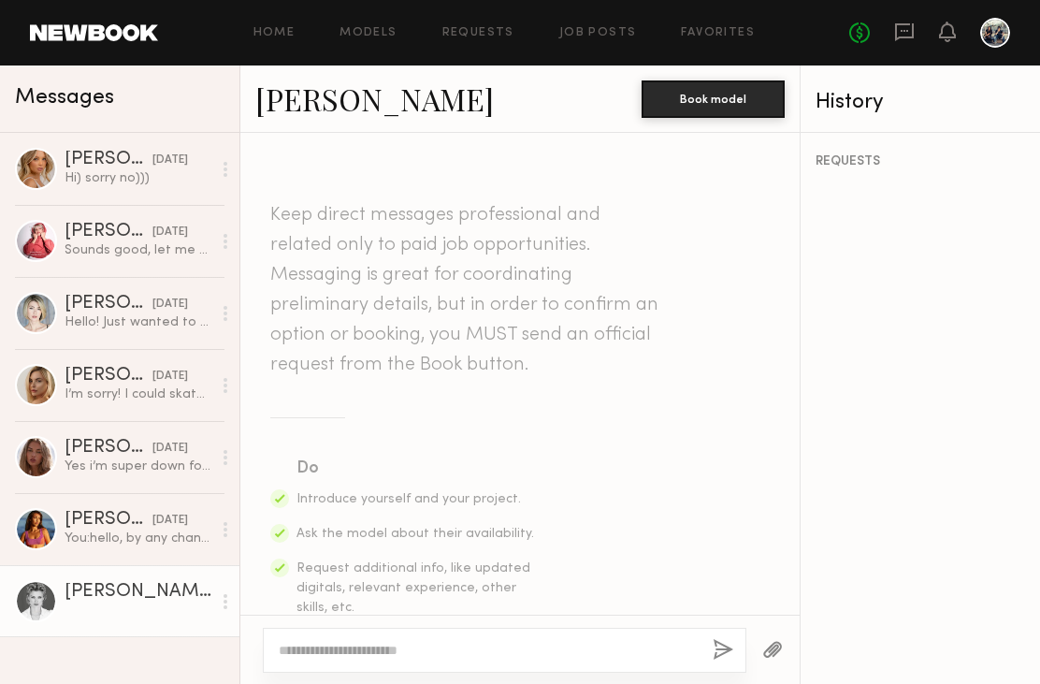
click at [622, 647] on textarea at bounding box center [488, 650] width 419 height 19
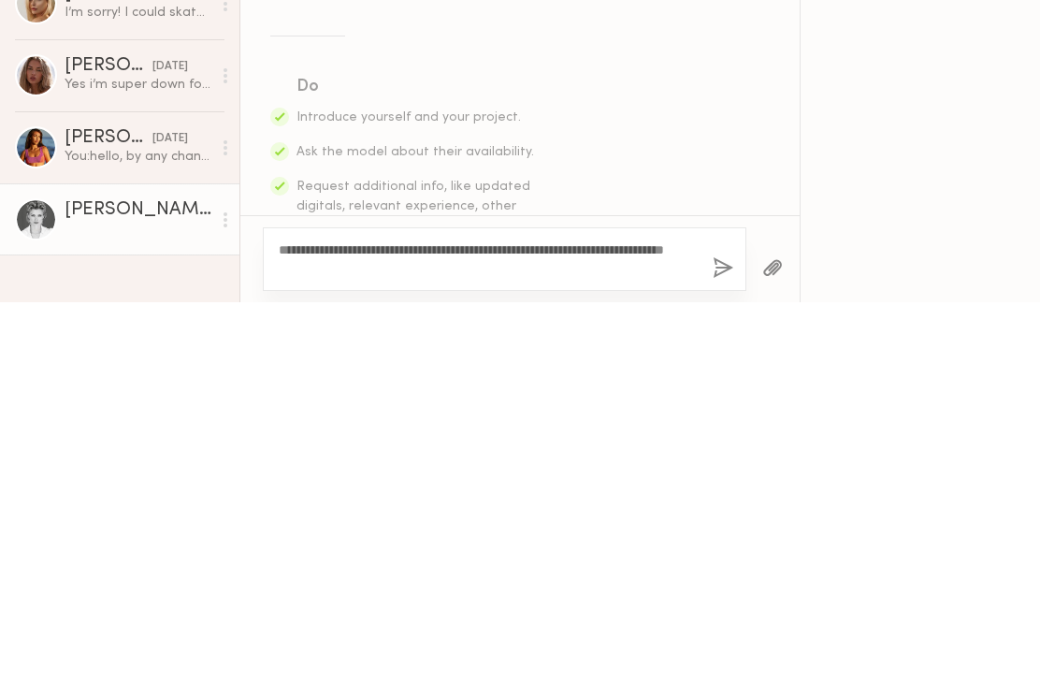
type textarea "**********"
click at [721, 639] on button "button" at bounding box center [723, 650] width 21 height 23
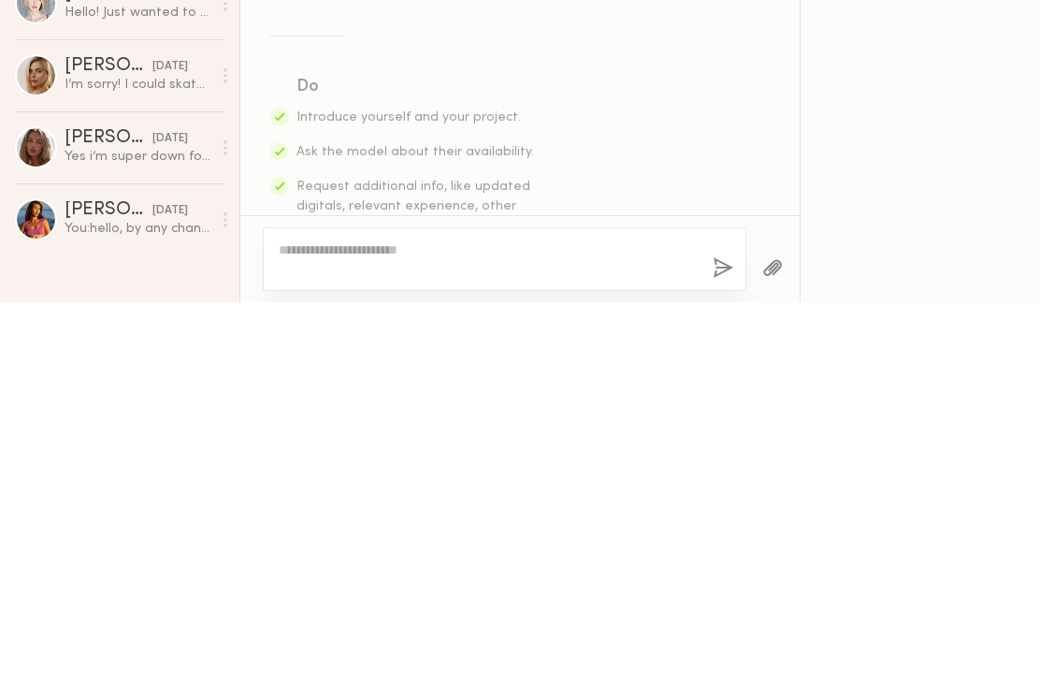
scroll to position [533, 0]
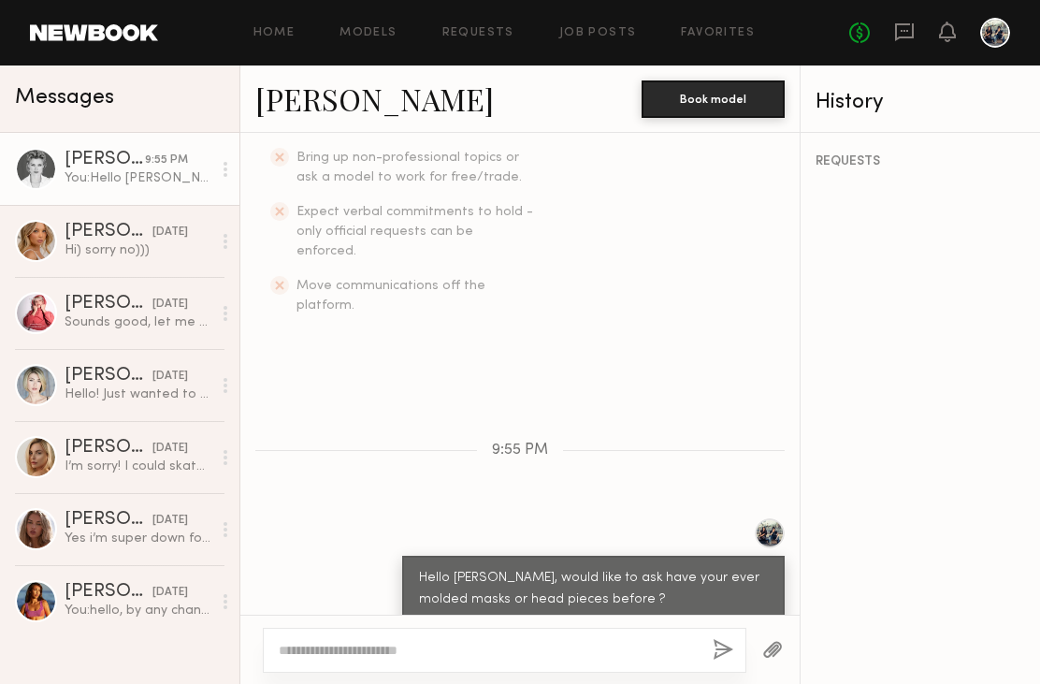
click at [611, 648] on textarea at bounding box center [488, 650] width 419 height 19
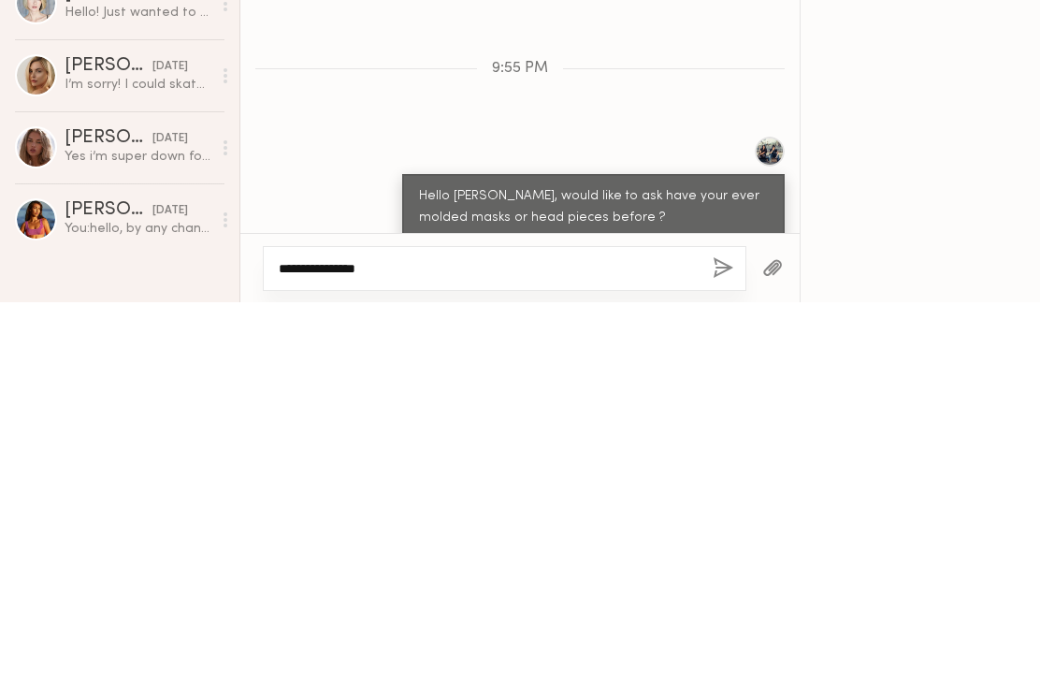
type textarea "**********"
click at [729, 639] on button "button" at bounding box center [723, 650] width 21 height 23
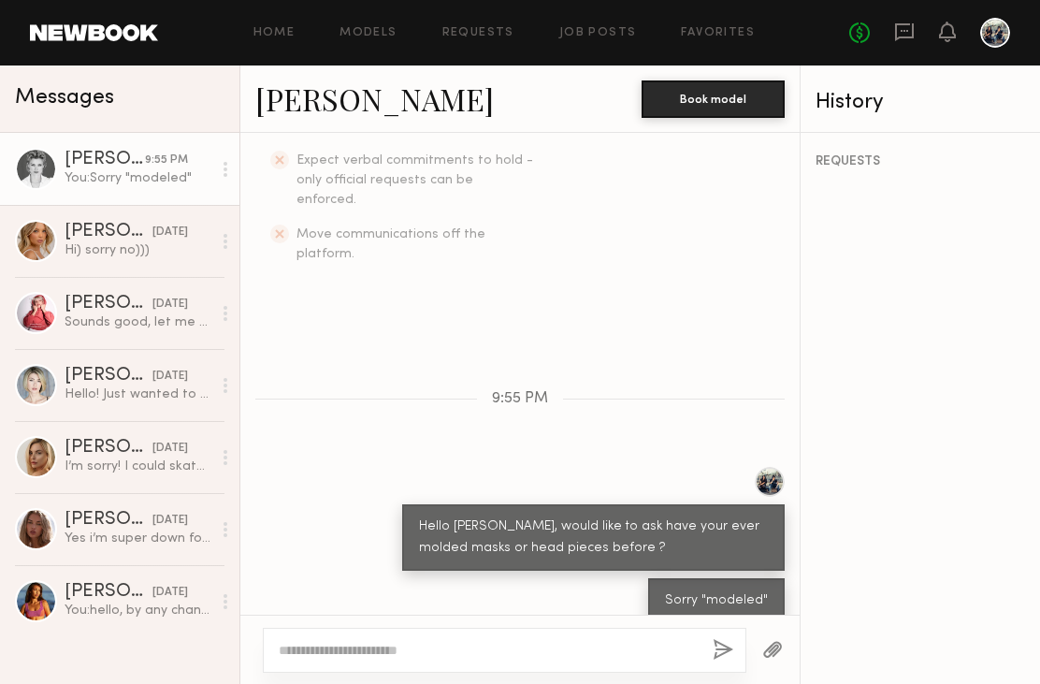
click at [82, 250] on div "Hi) sorry no)))" at bounding box center [138, 250] width 147 height 18
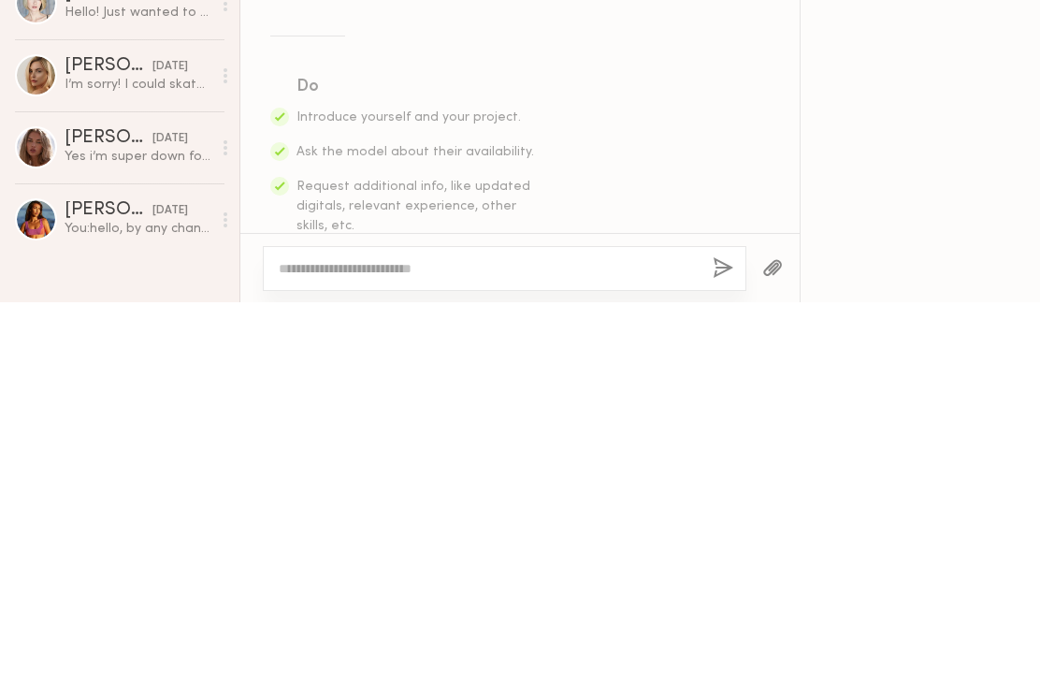
scroll to position [585, 0]
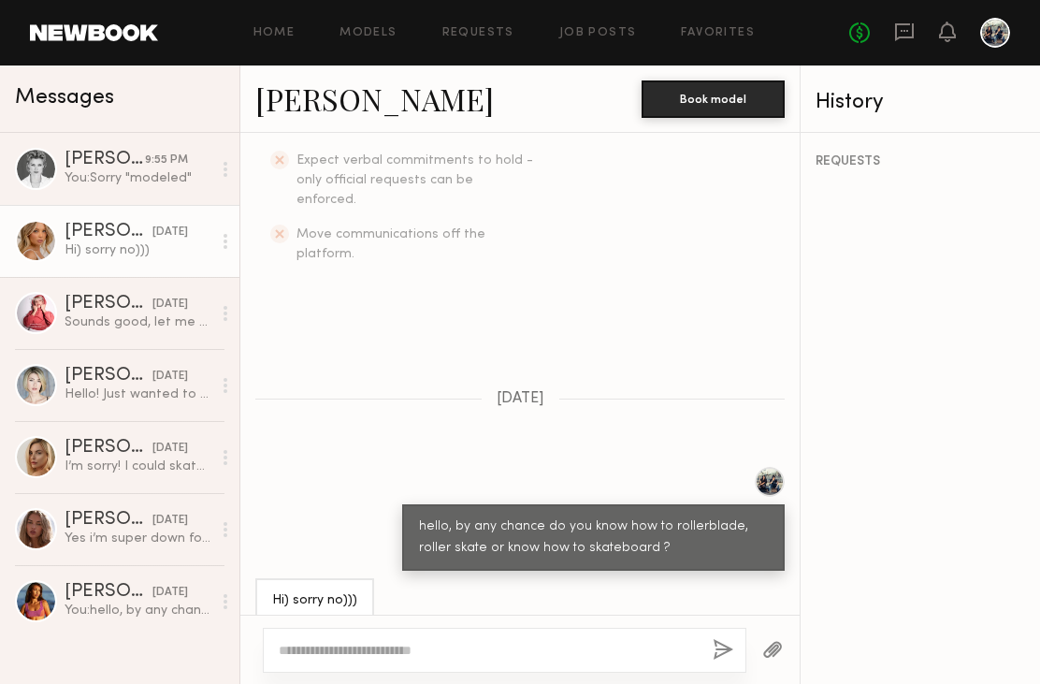
click at [76, 311] on div "Taylor T." at bounding box center [109, 304] width 88 height 19
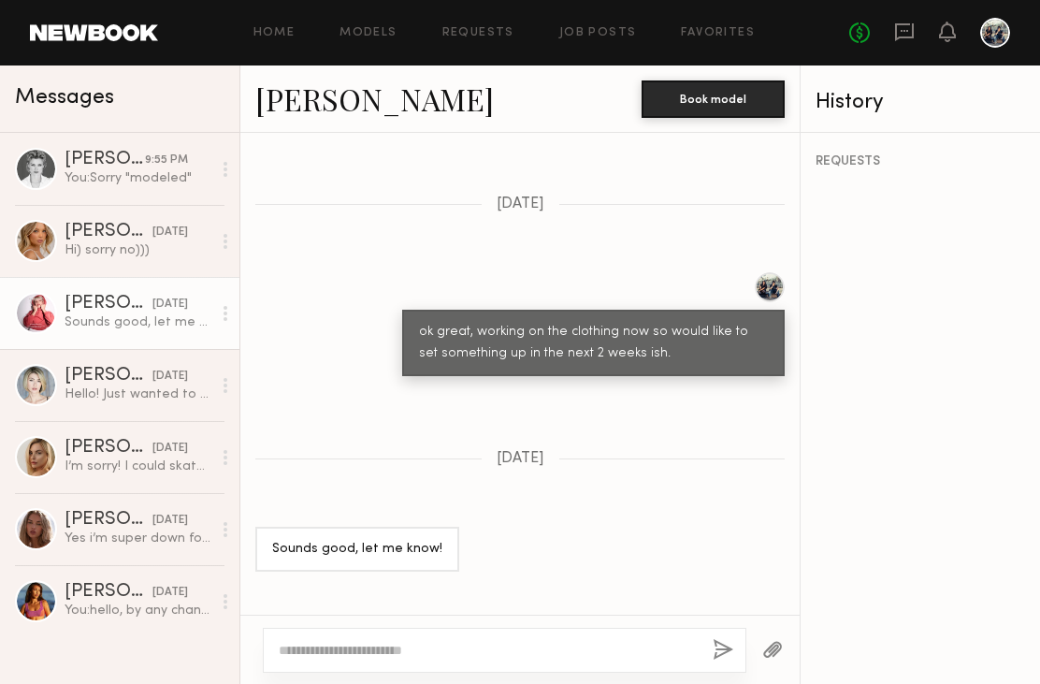
scroll to position [2152, 0]
click at [70, 381] on div "Masha B." at bounding box center [109, 376] width 88 height 19
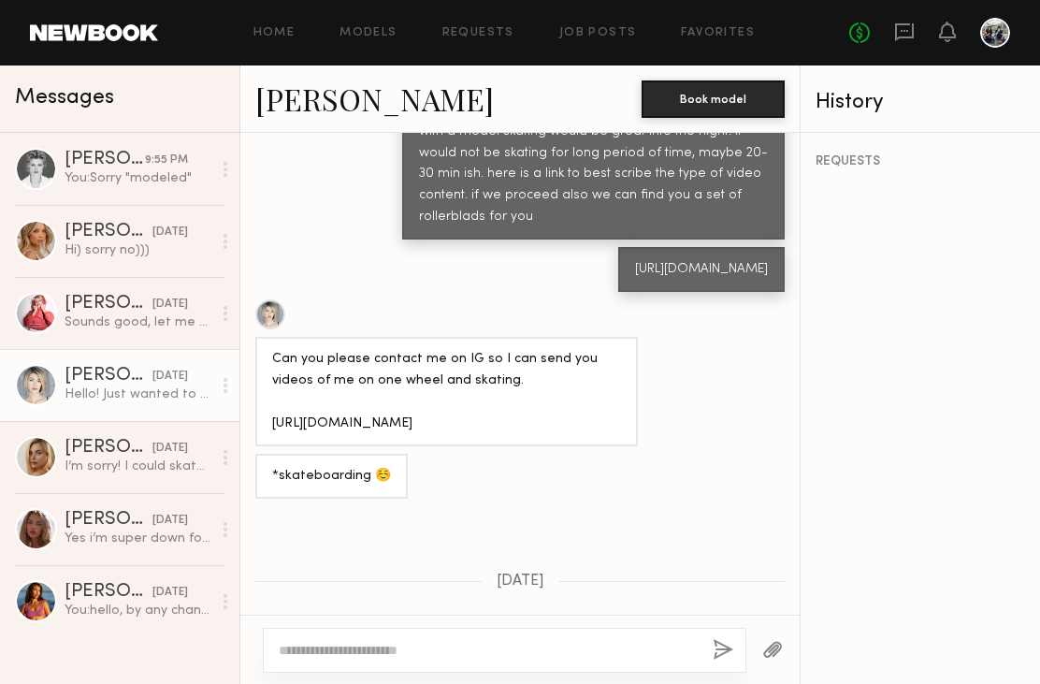
scroll to position [1412, 0]
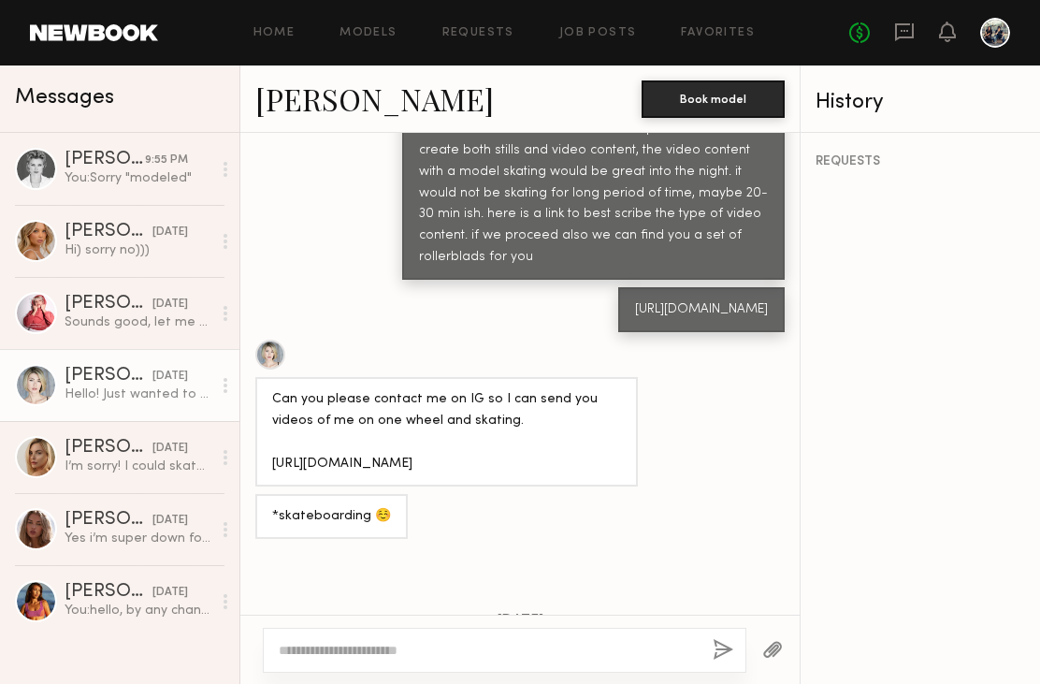
copy div "jelizabrand"
click at [78, 463] on div "I’m sorry! I could skate for a few photos I think but I don’t want to put you i…" at bounding box center [138, 466] width 147 height 18
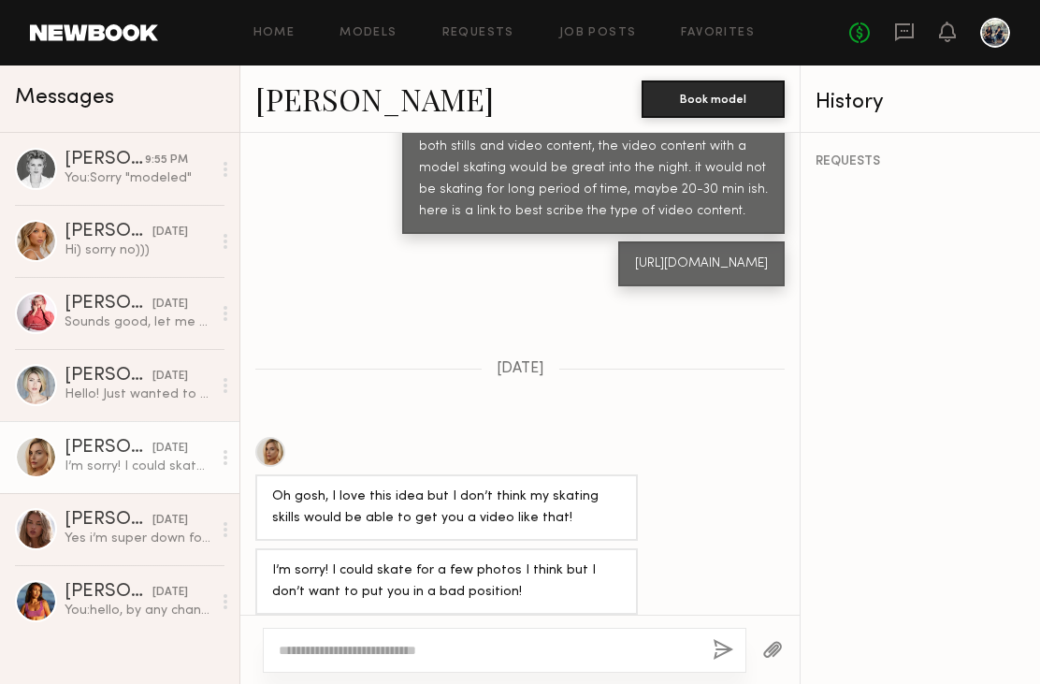
scroll to position [1486, 0]
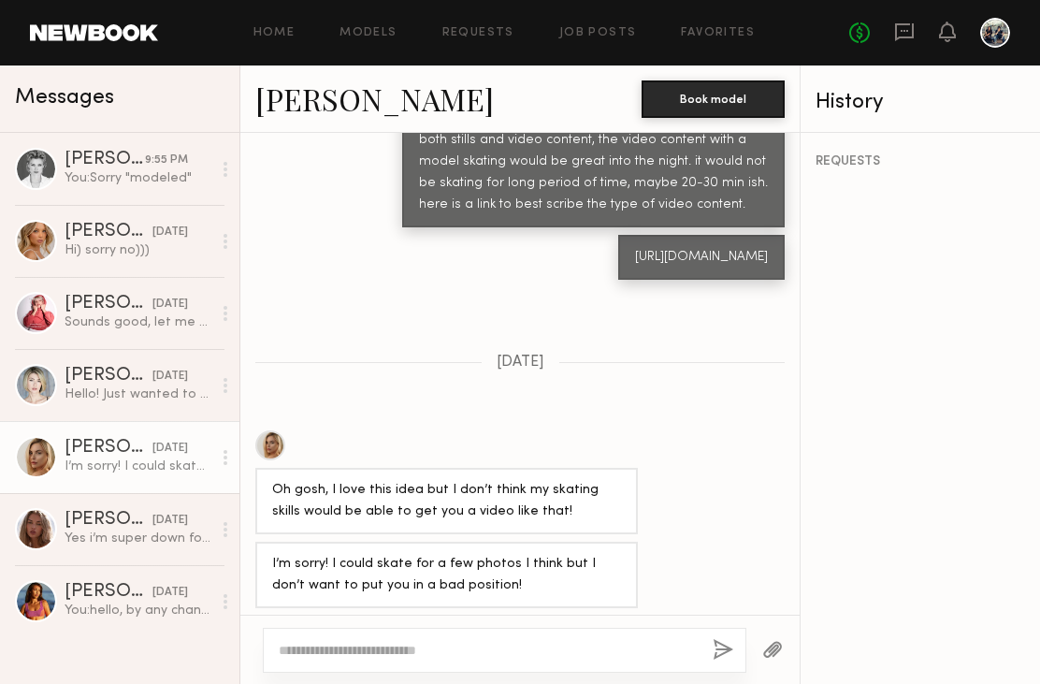
click at [290, 103] on link "Katherine N." at bounding box center [374, 99] width 239 height 40
click at [109, 532] on div "Yes i’m super down for this :) so cool! I can’t rollerblade like that but I can…" at bounding box center [138, 538] width 147 height 18
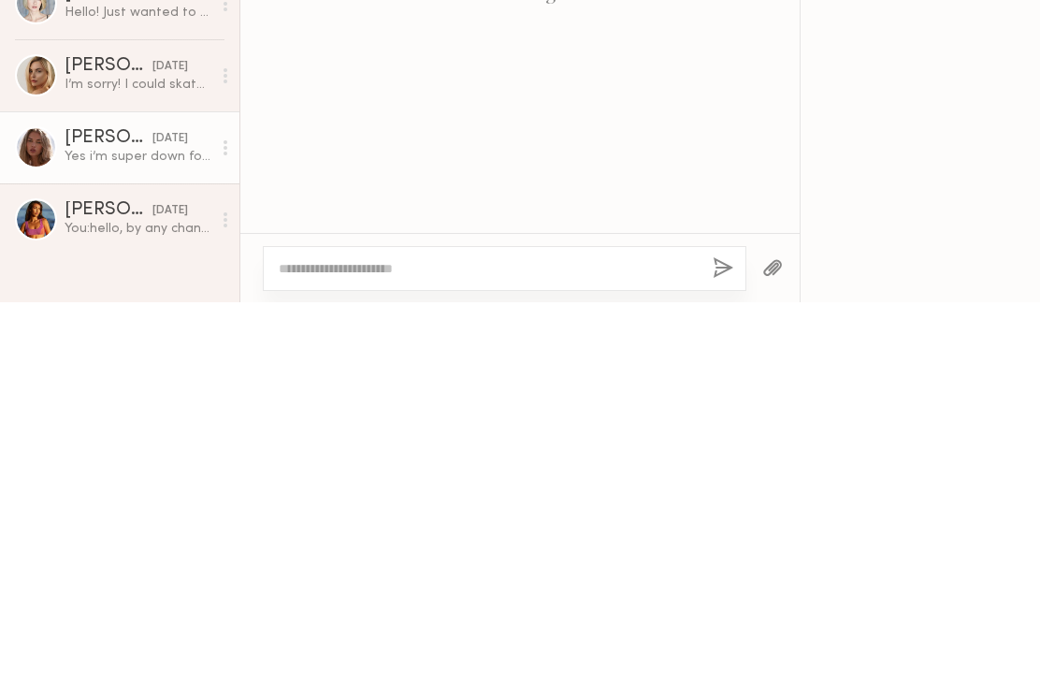
scroll to position [1334, 0]
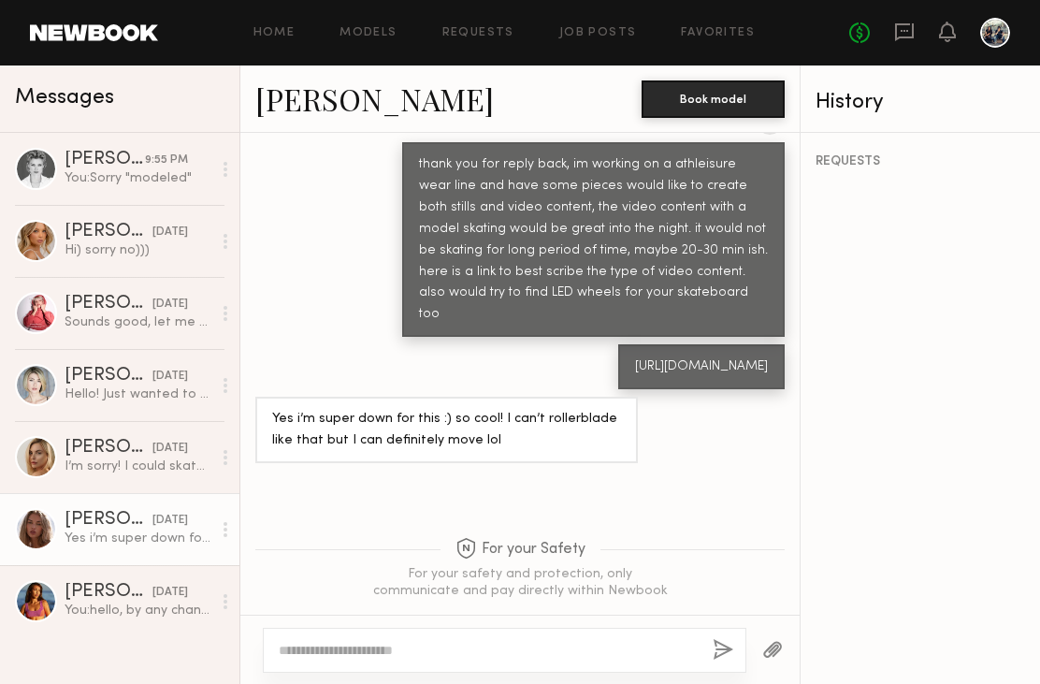
click at [999, 39] on div at bounding box center [995, 33] width 30 height 30
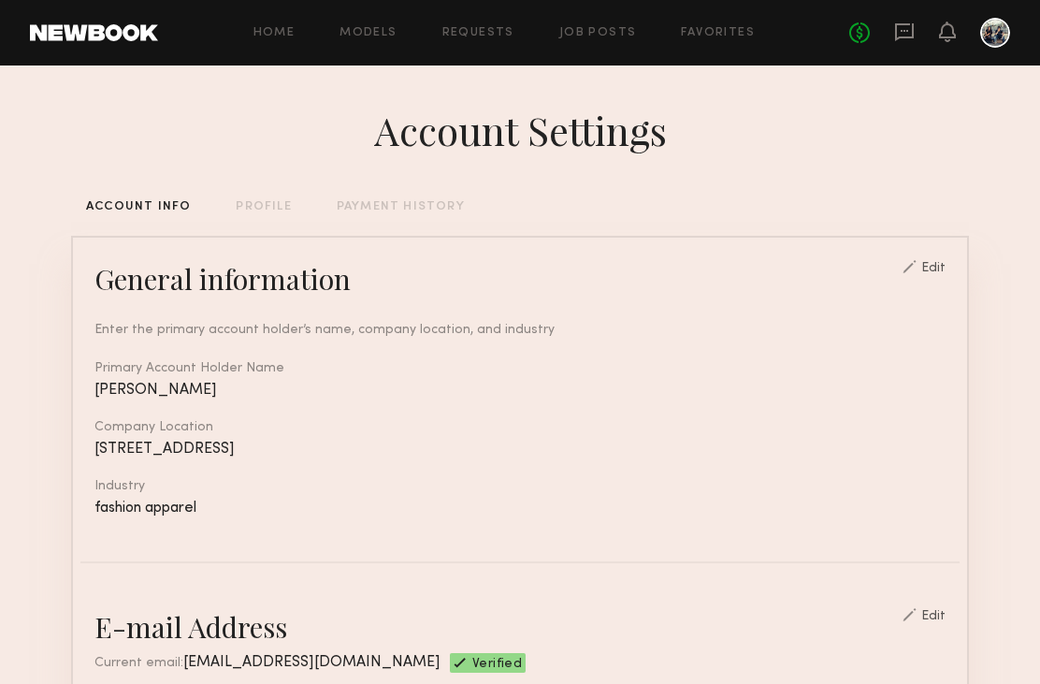
click at [710, 37] on link "Favorites" at bounding box center [718, 33] width 74 height 12
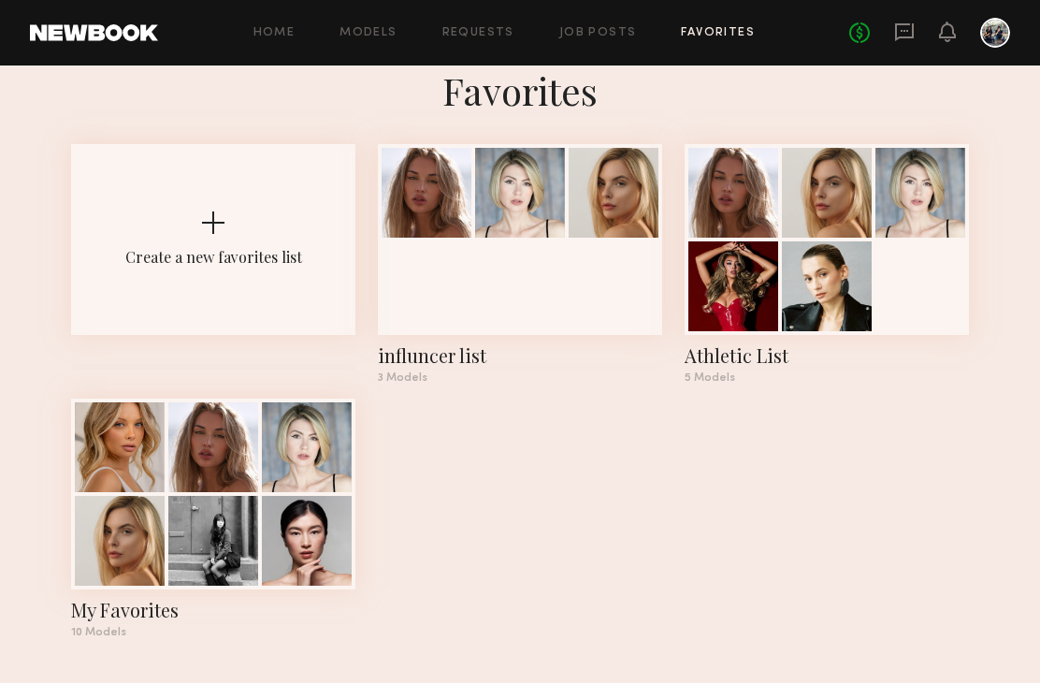
scroll to position [60, 0]
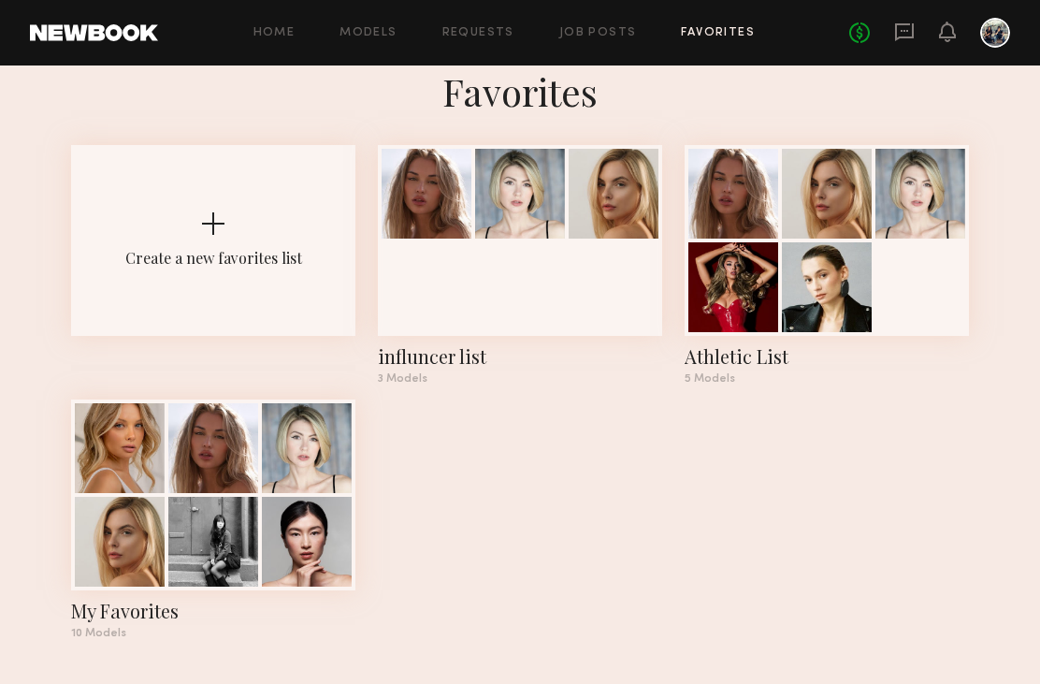
click at [137, 497] on div at bounding box center [120, 542] width 90 height 90
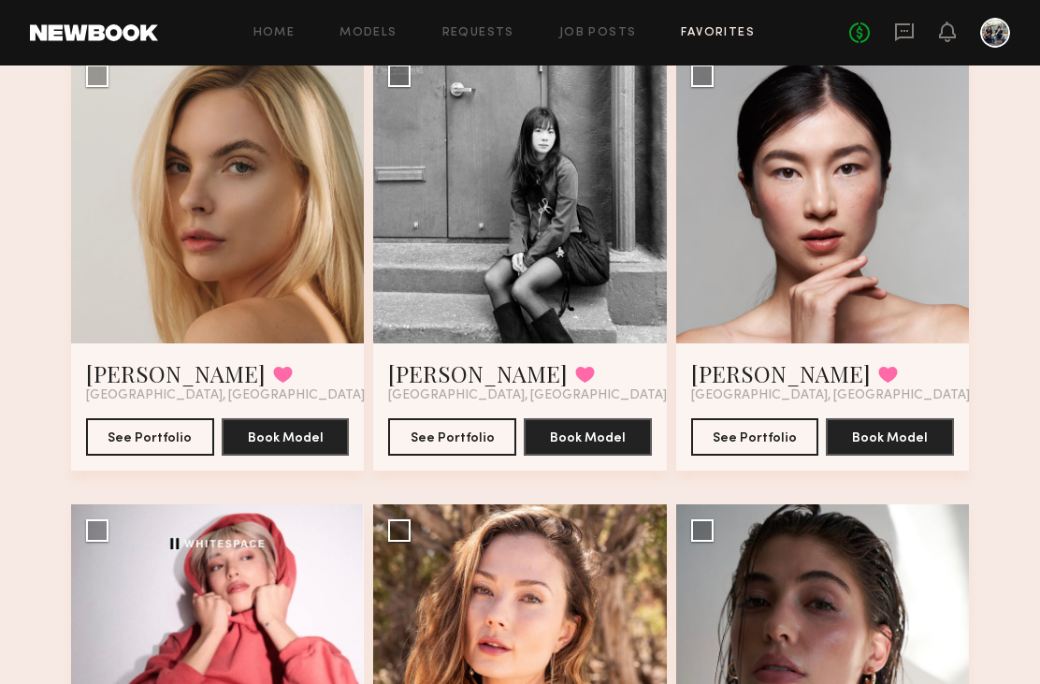
scroll to position [619, 0]
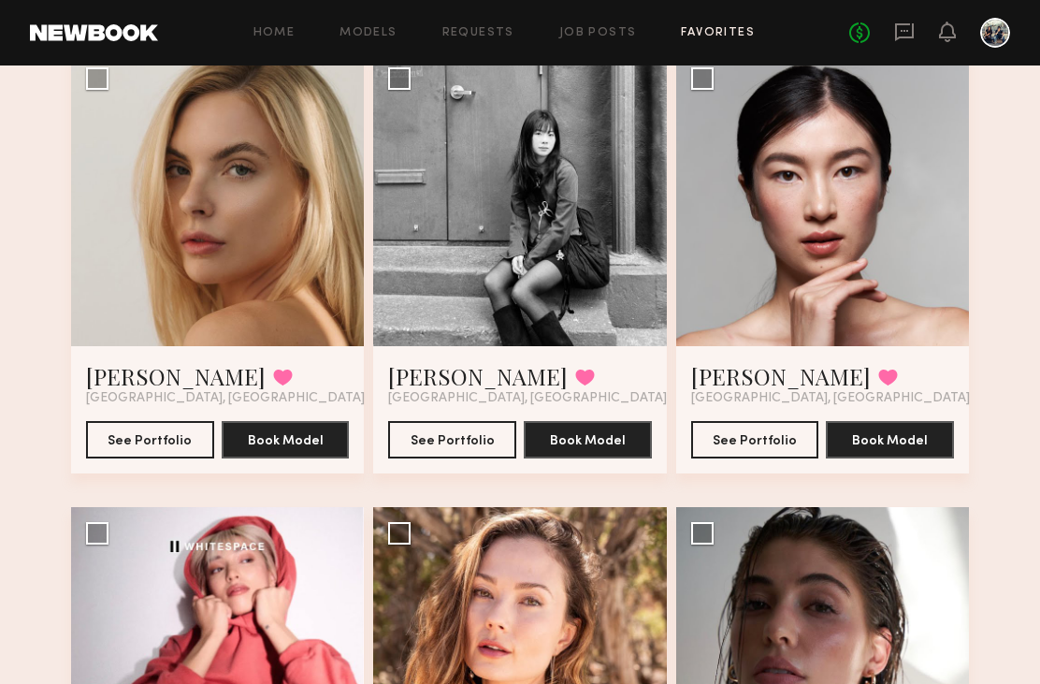
click at [429, 254] on div at bounding box center [519, 198] width 293 height 293
click at [412, 375] on link "Jeene Y." at bounding box center [478, 376] width 180 height 30
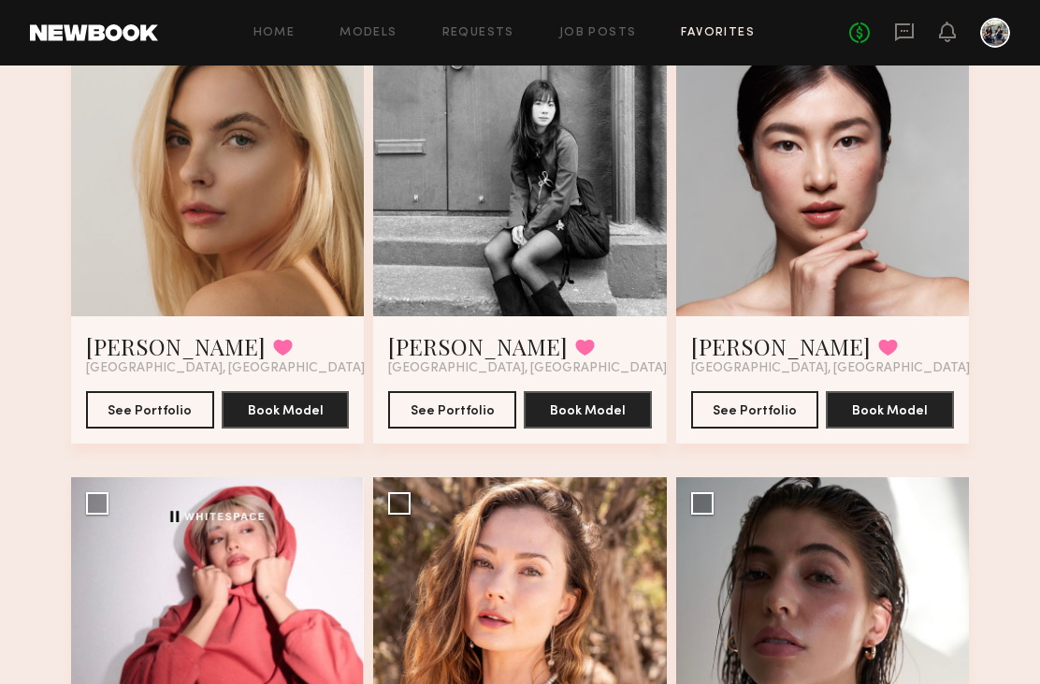
click at [919, 238] on div at bounding box center [822, 168] width 293 height 293
click at [914, 238] on div at bounding box center [822, 168] width 293 height 293
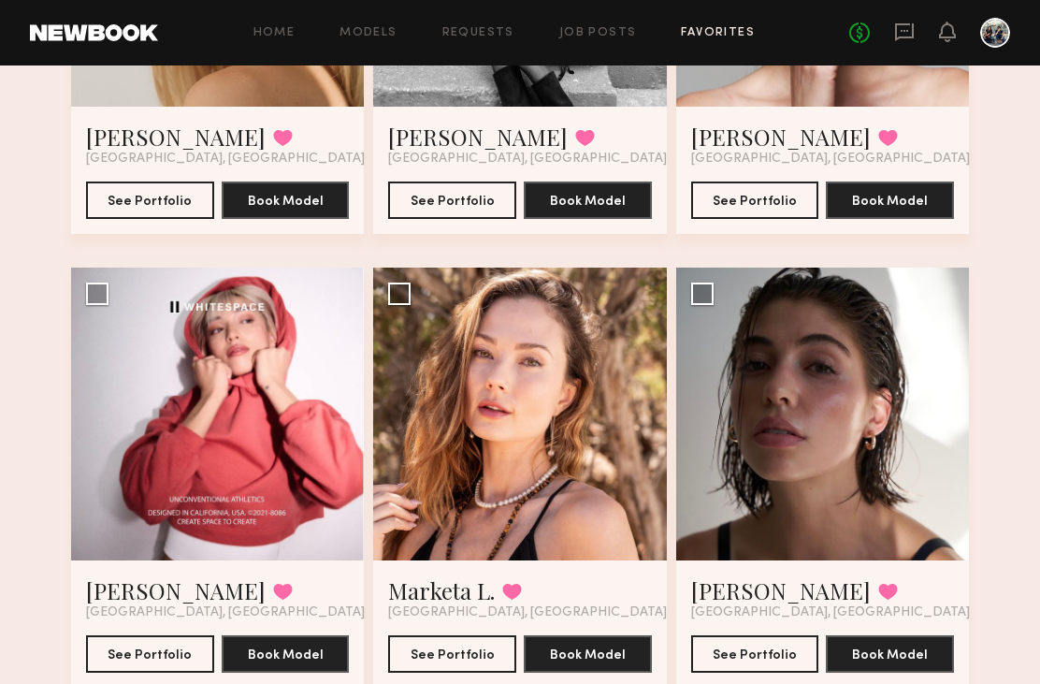
scroll to position [828, 0]
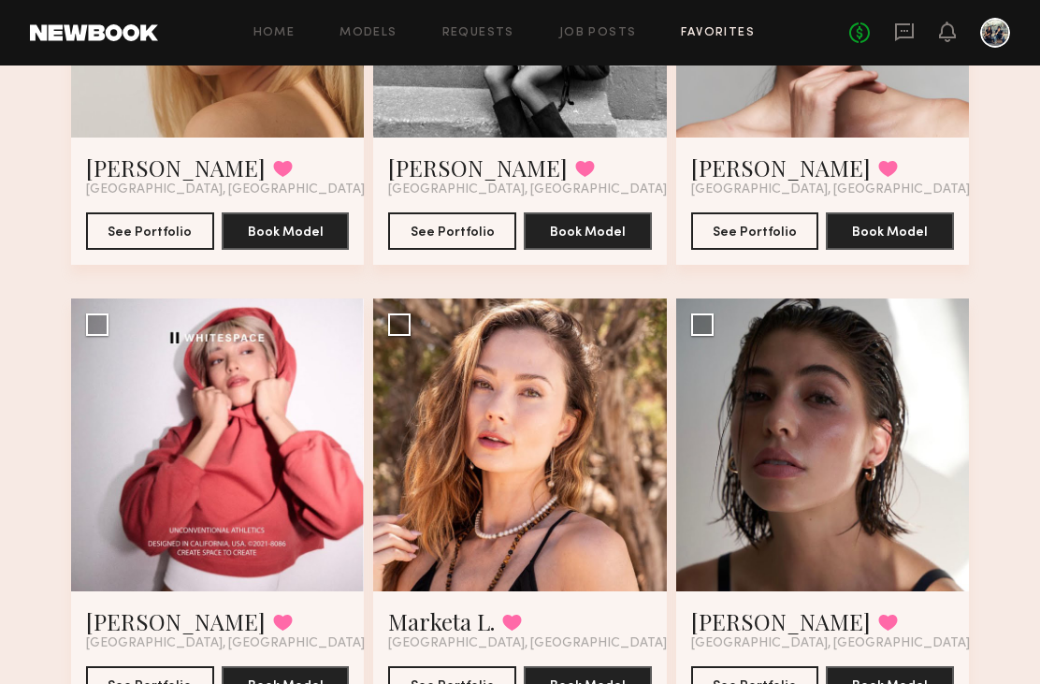
click at [121, 423] on div at bounding box center [217, 444] width 293 height 293
click at [125, 426] on div at bounding box center [217, 444] width 293 height 293
click at [135, 618] on link "Taylor T." at bounding box center [176, 621] width 180 height 30
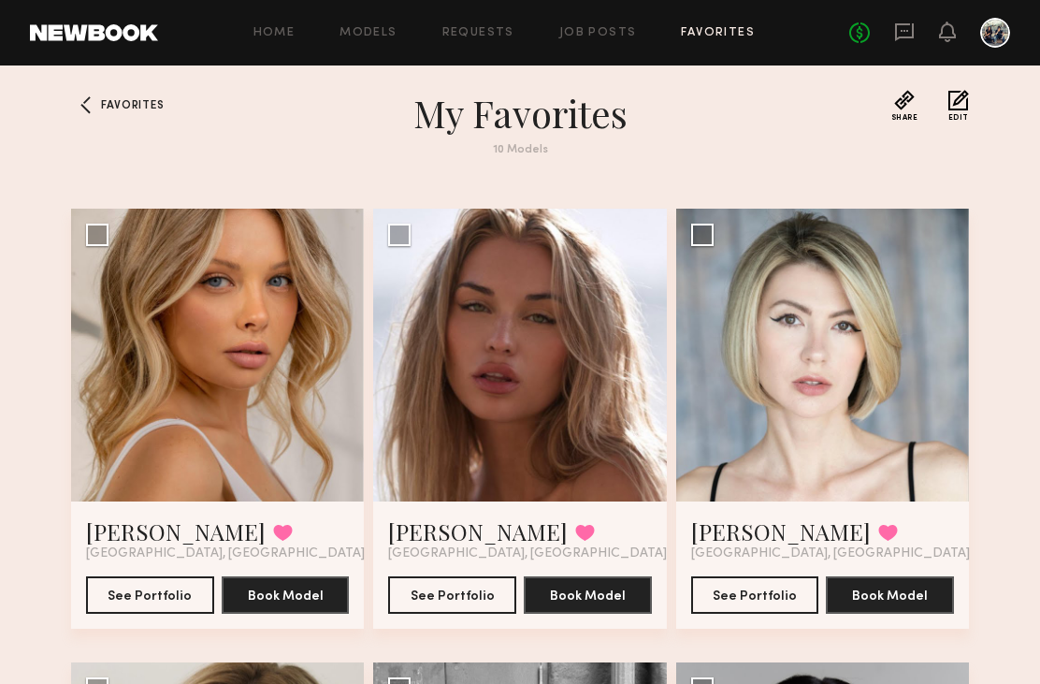
scroll to position [0, 0]
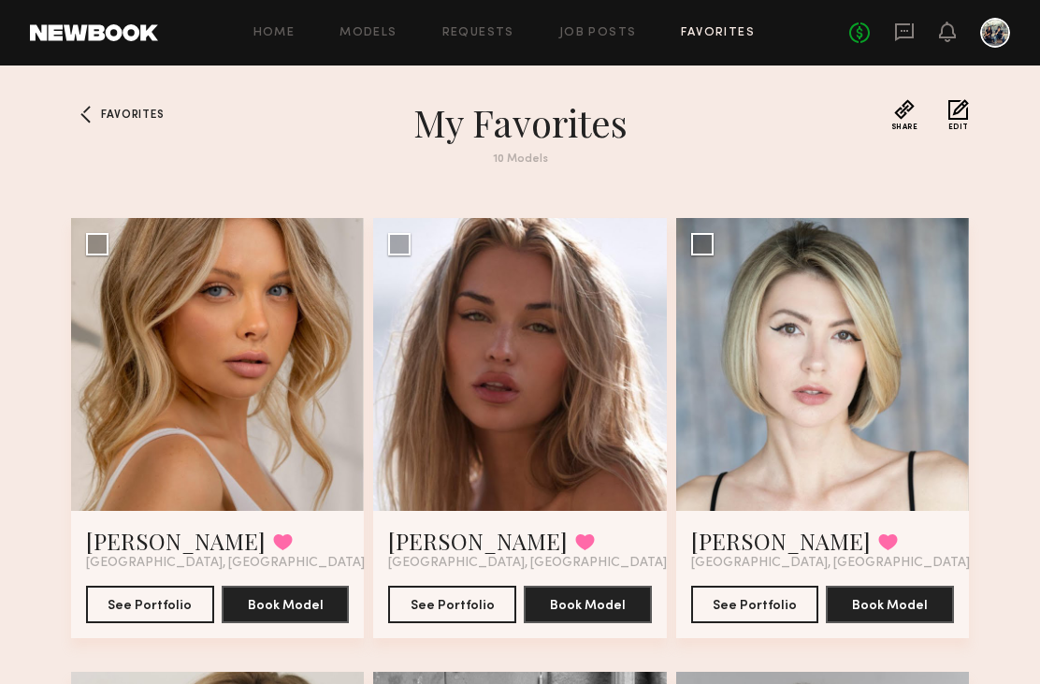
click at [121, 350] on div at bounding box center [217, 364] width 293 height 293
click at [137, 550] on link "[PERSON_NAME]" at bounding box center [176, 541] width 180 height 30
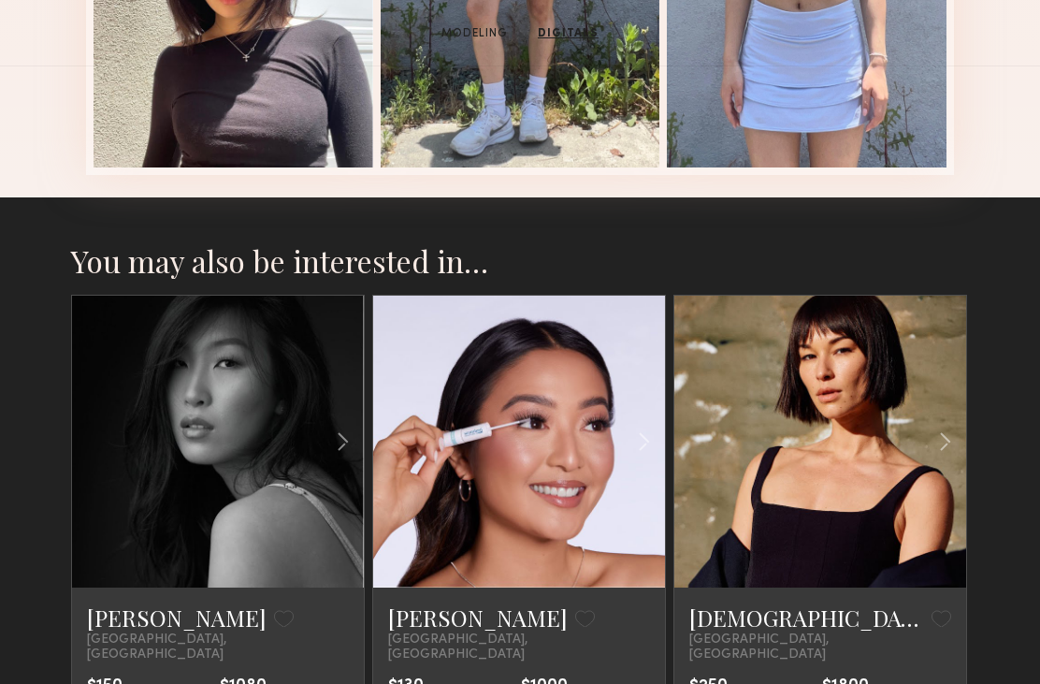
scroll to position [2051, 0]
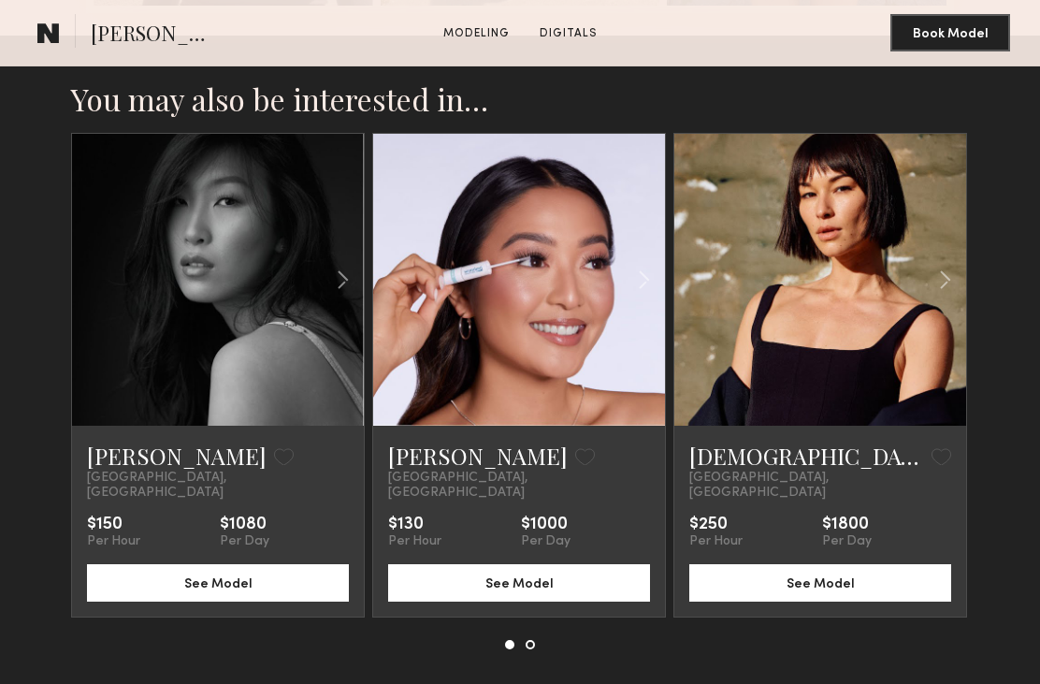
click at [116, 456] on link "Erin M." at bounding box center [177, 456] width 180 height 30
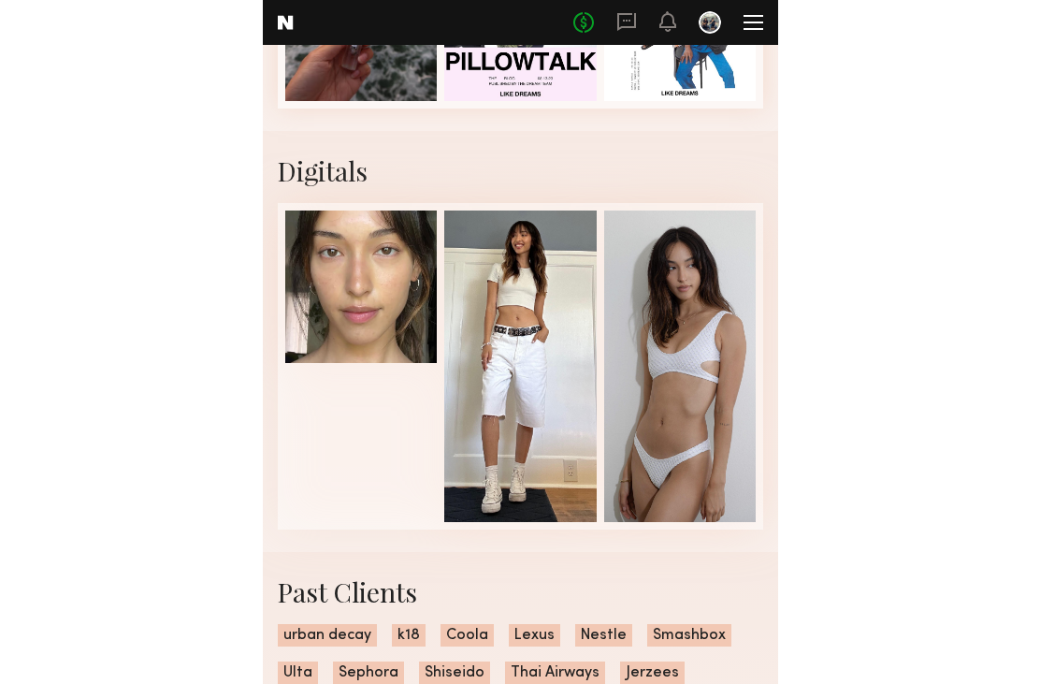
scroll to position [3684, 0]
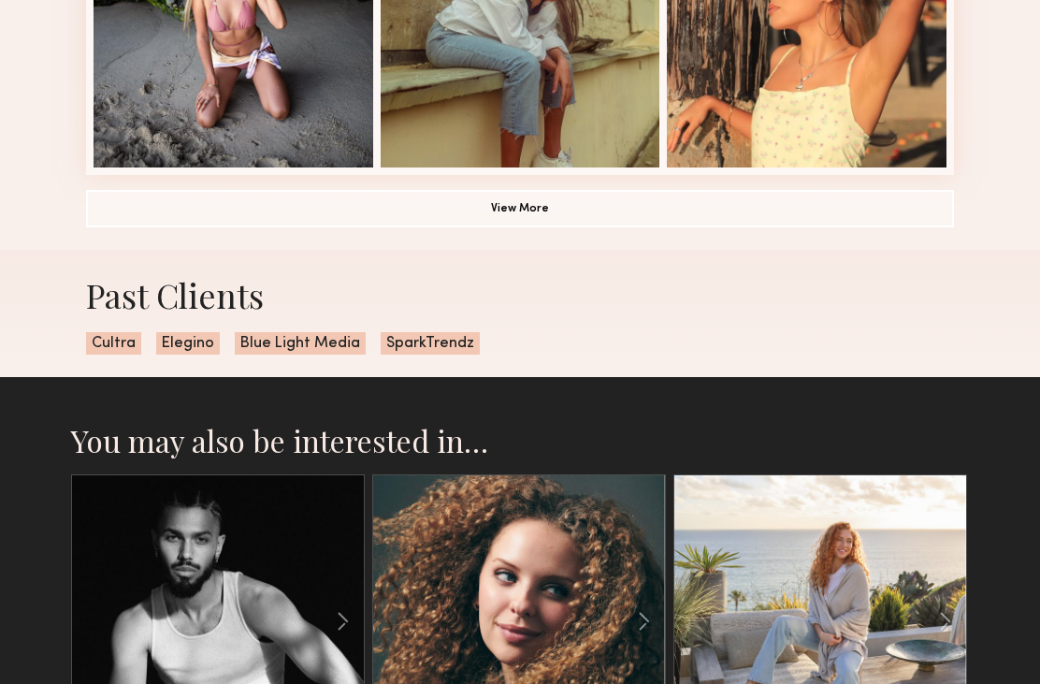
scroll to position [1424, 0]
click at [770, 212] on button "View More" at bounding box center [520, 208] width 868 height 37
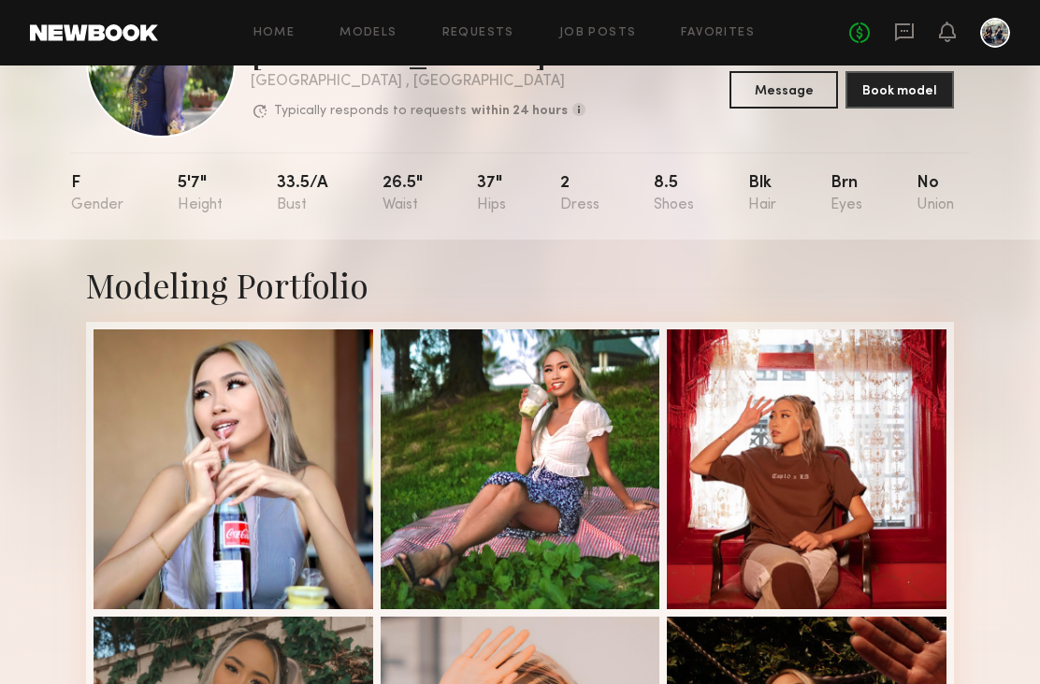
scroll to position [0, 0]
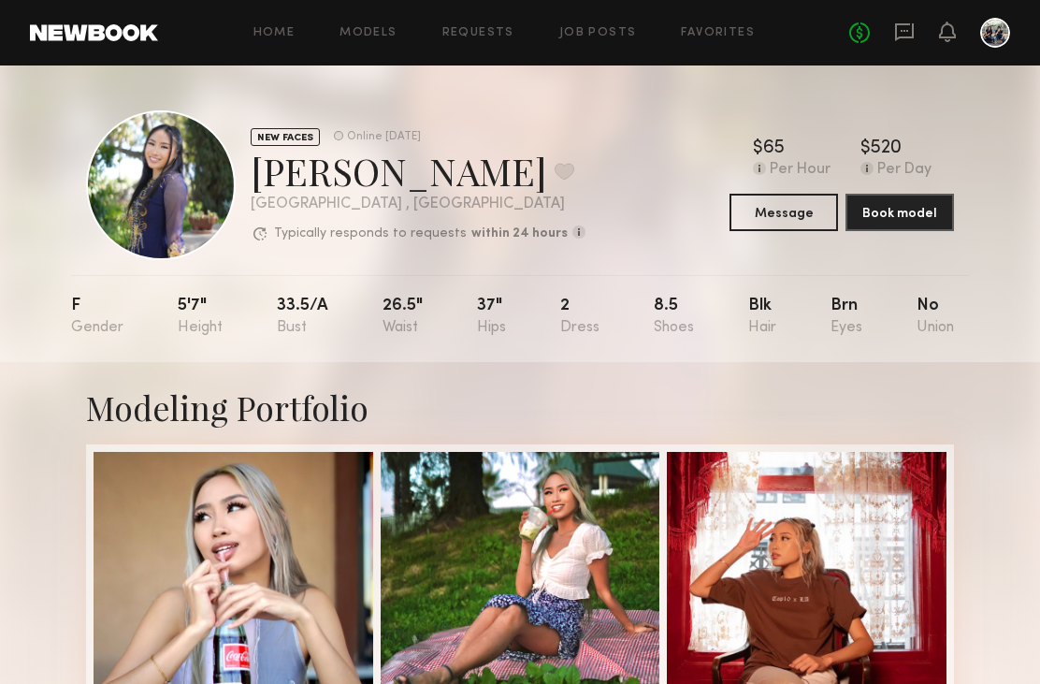
click at [555, 171] on button at bounding box center [565, 171] width 20 height 17
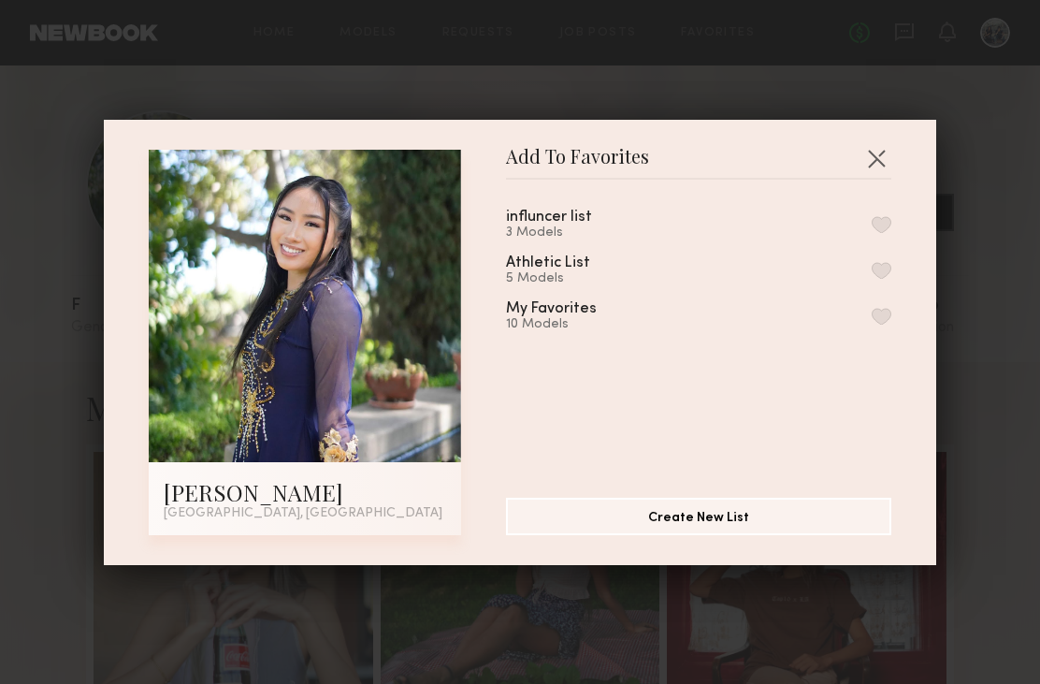
click at [797, 267] on div "Athletic List 5 Models" at bounding box center [698, 270] width 385 height 31
click at [888, 273] on button "button" at bounding box center [882, 270] width 20 height 17
click at [889, 156] on button "button" at bounding box center [876, 158] width 30 height 30
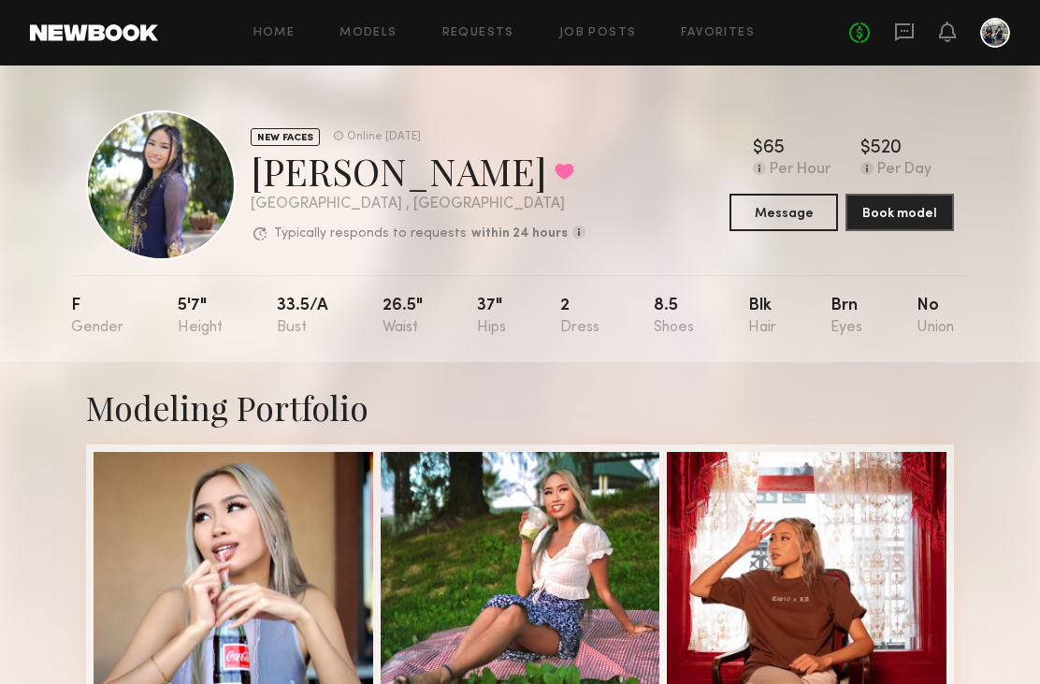
click at [913, 24] on icon at bounding box center [904, 32] width 19 height 18
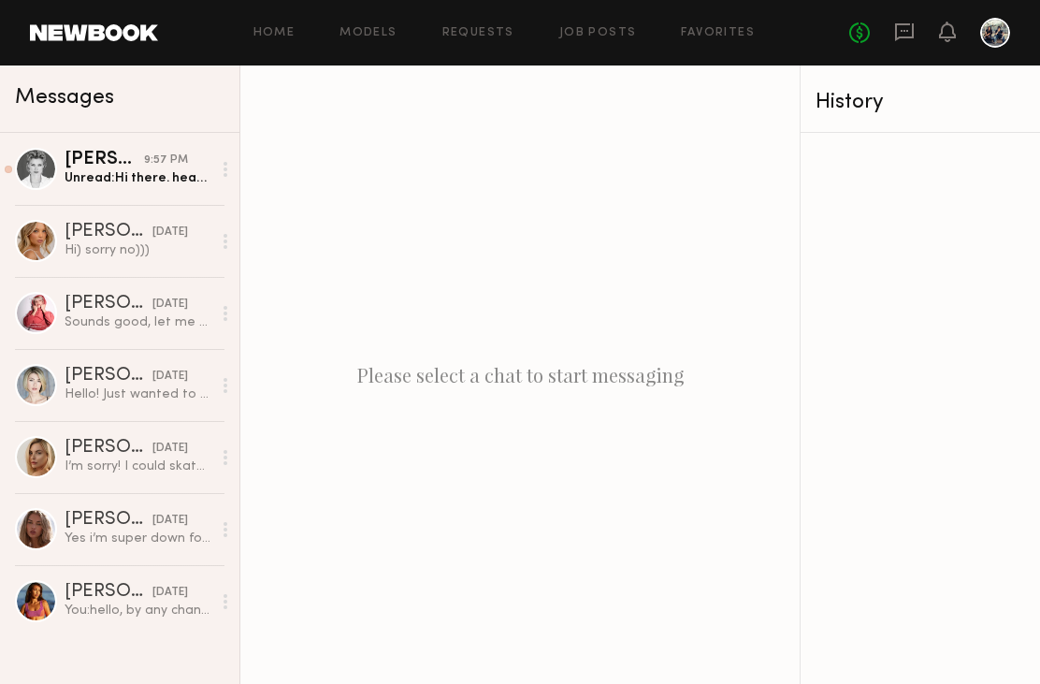
click at [82, 173] on div "Unread: Hi there. head pieces yes . what kind of masks you talking about" at bounding box center [138, 178] width 147 height 18
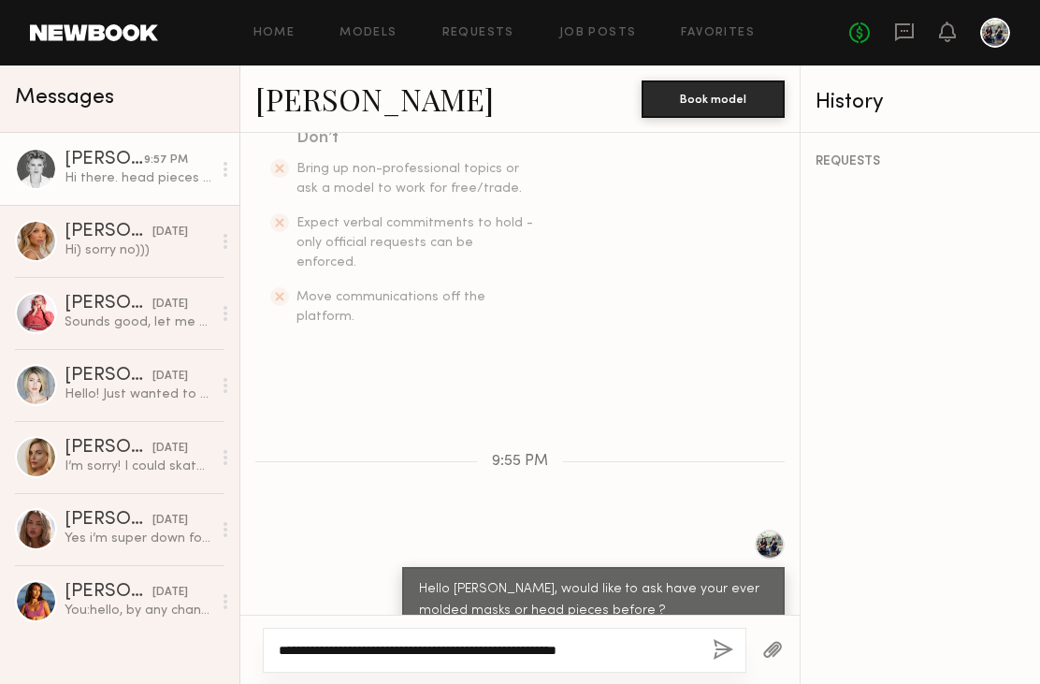
scroll to position [657, 0]
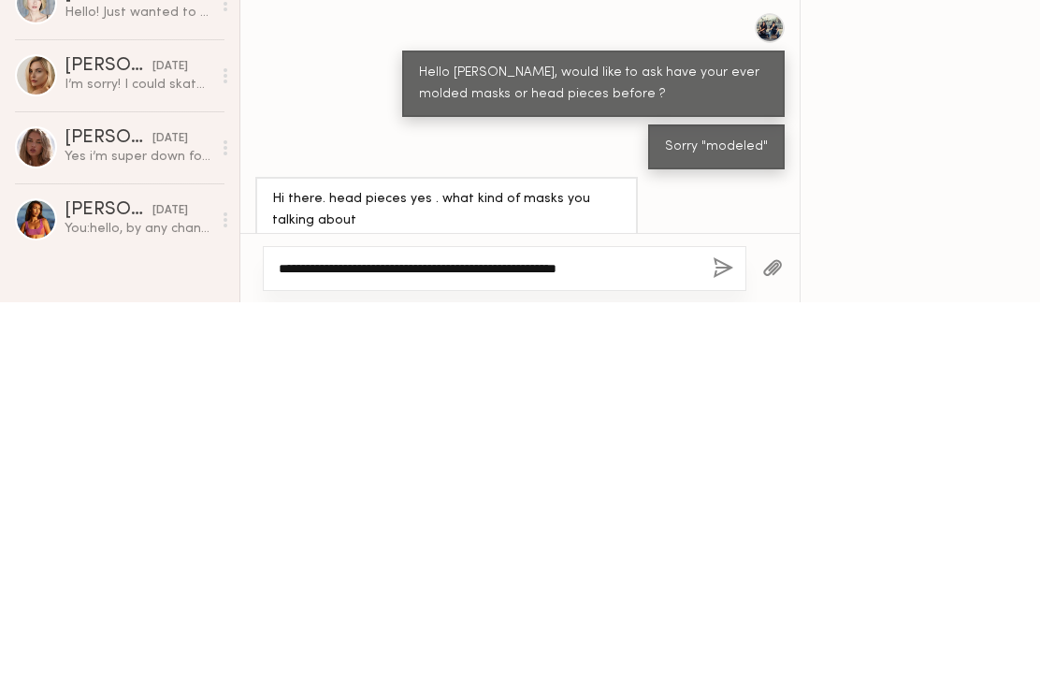
type textarea "**********"
click at [723, 639] on button "button" at bounding box center [723, 650] width 21 height 23
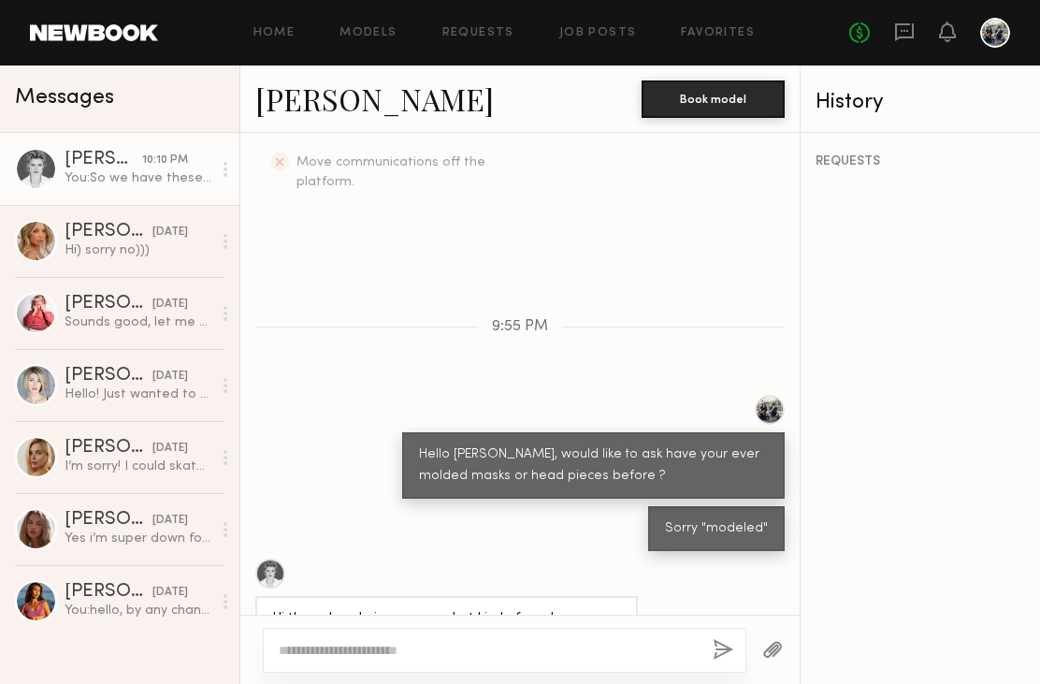
scroll to position [909, 0]
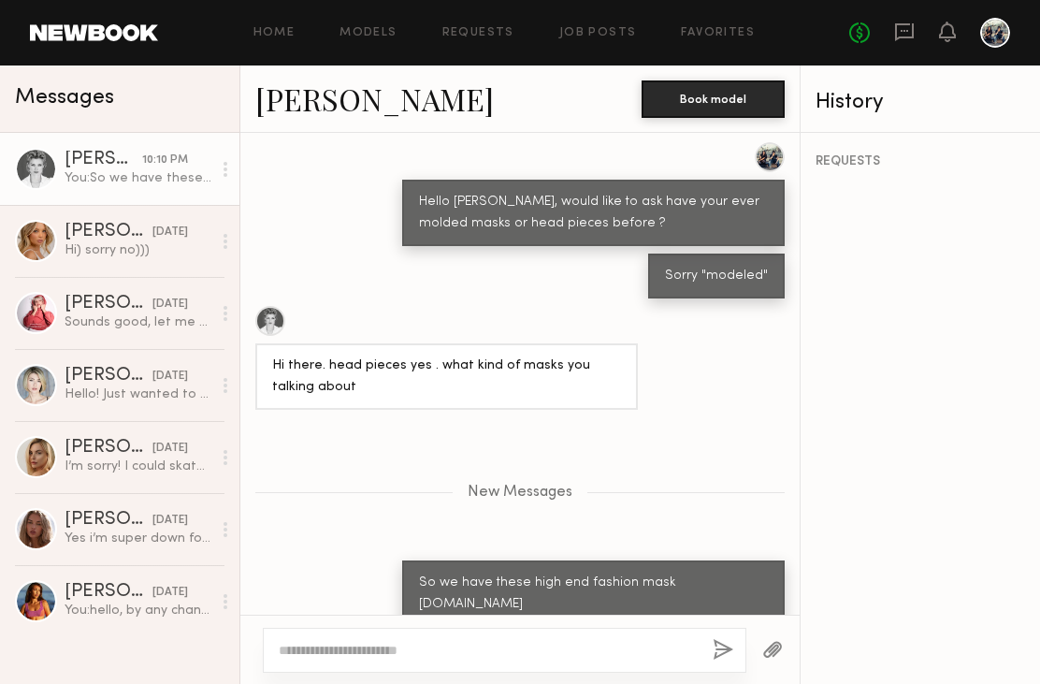
click at [596, 650] on textarea at bounding box center [488, 650] width 419 height 19
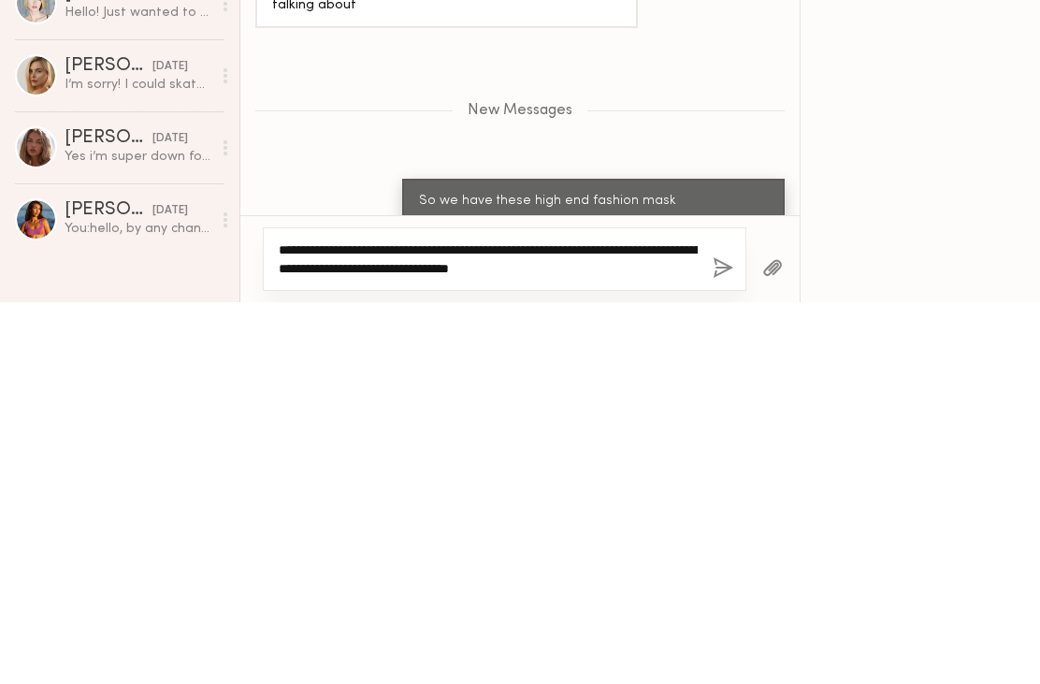
type textarea "**********"
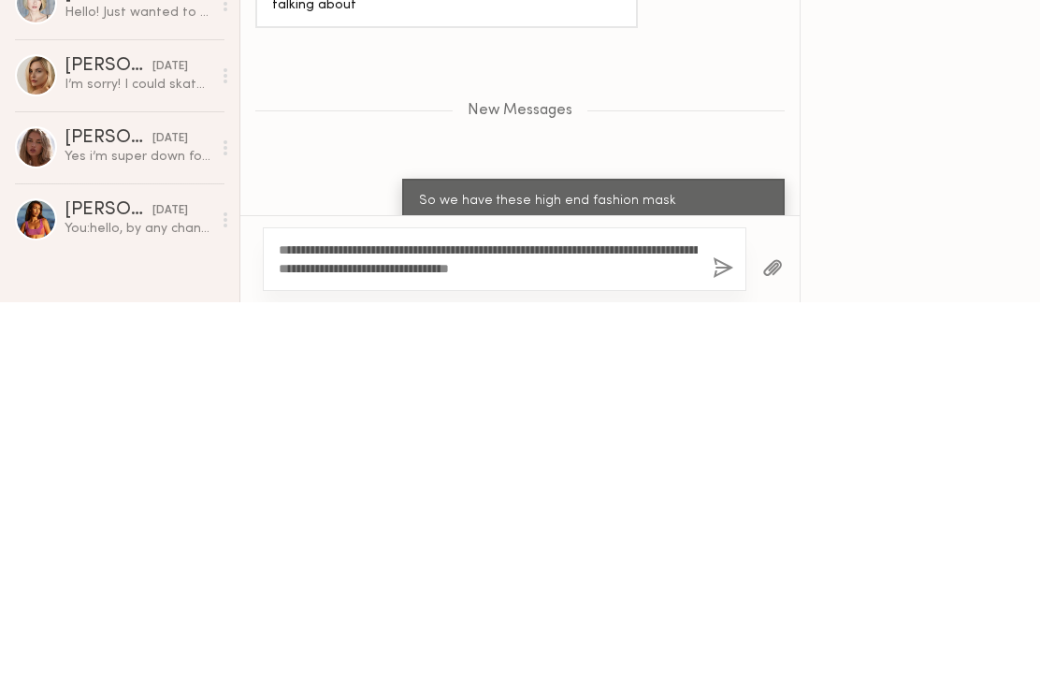
click at [726, 639] on button "button" at bounding box center [723, 650] width 21 height 23
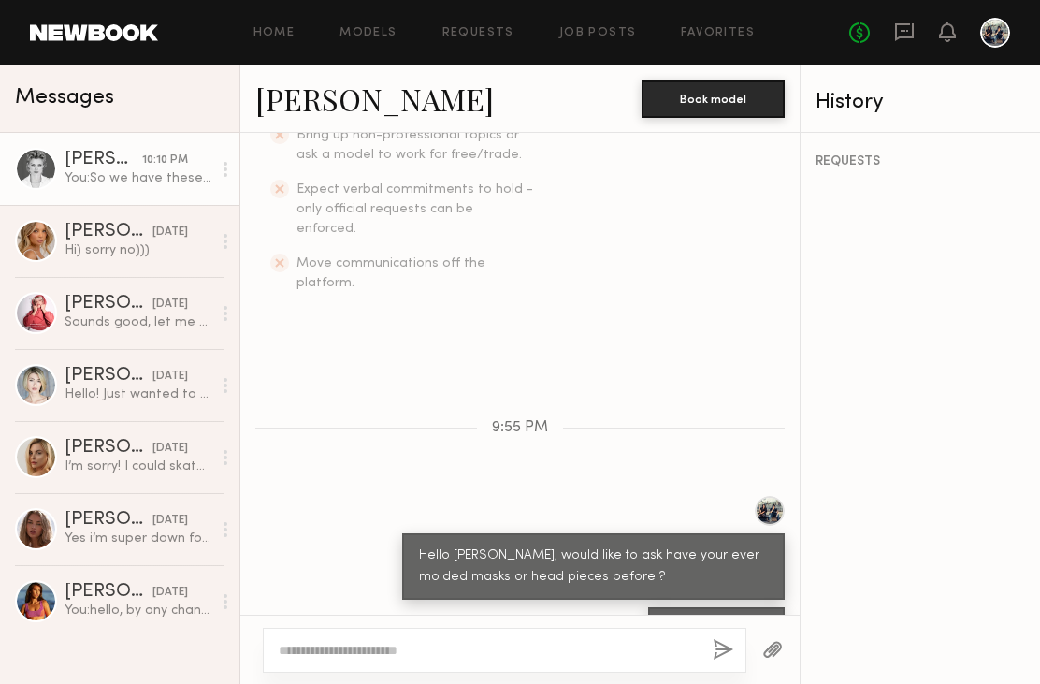
scroll to position [555, 0]
click at [288, 110] on link "[PERSON_NAME]" at bounding box center [374, 99] width 239 height 40
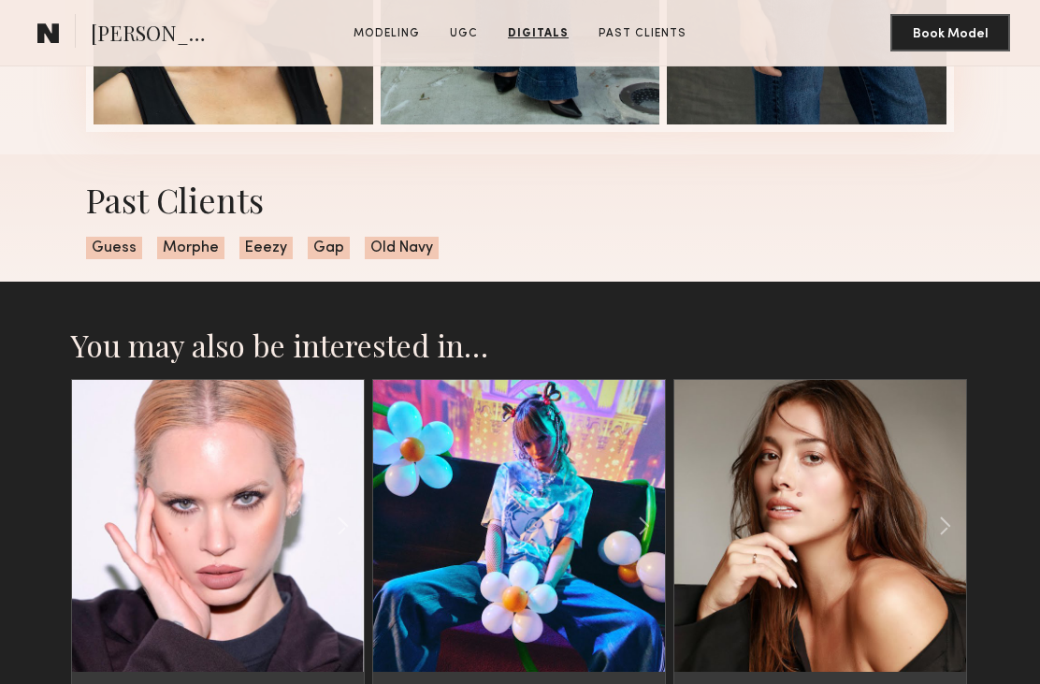
scroll to position [3210, 0]
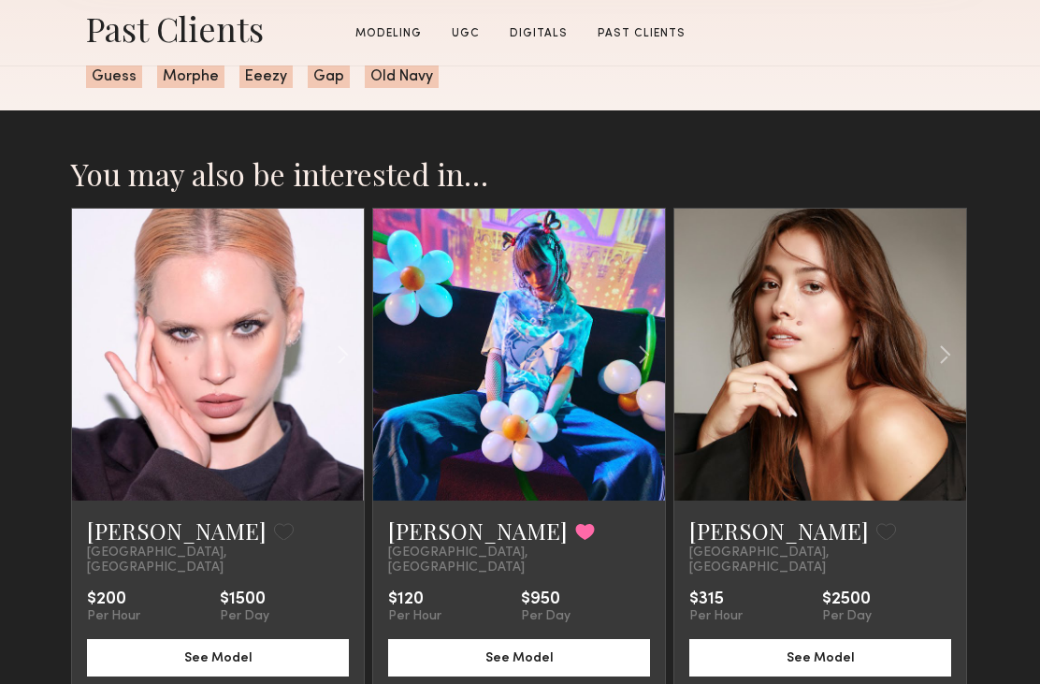
click at [449, 531] on link "Rebeka F." at bounding box center [478, 531] width 180 height 30
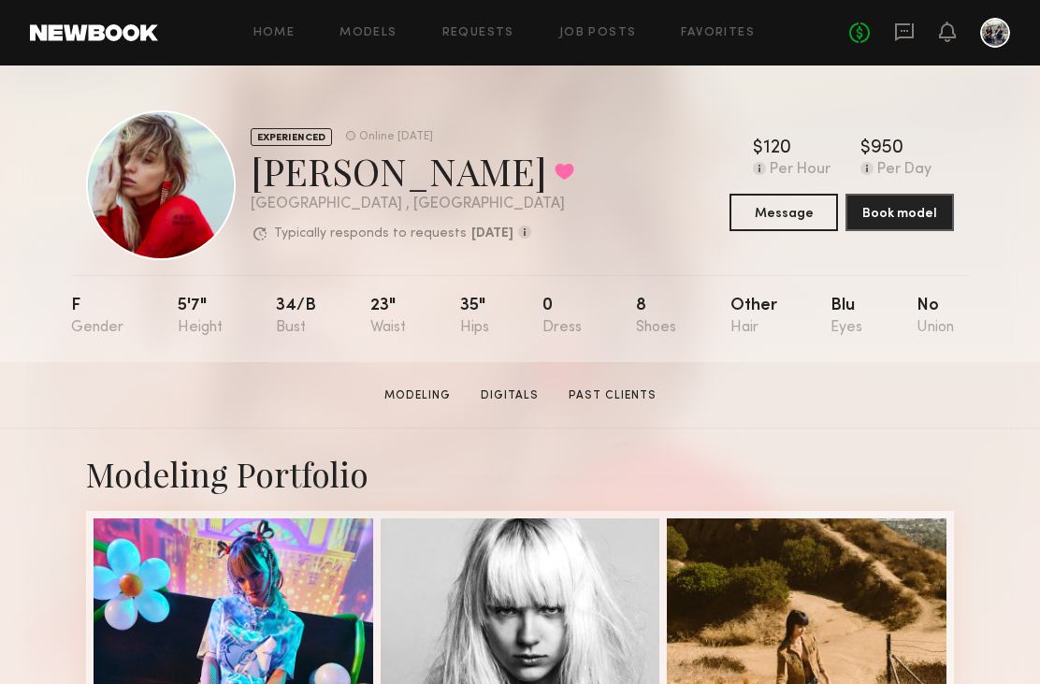
click at [627, 393] on link "Past Clients" at bounding box center [612, 395] width 103 height 17
click at [912, 34] on icon at bounding box center [904, 32] width 19 height 18
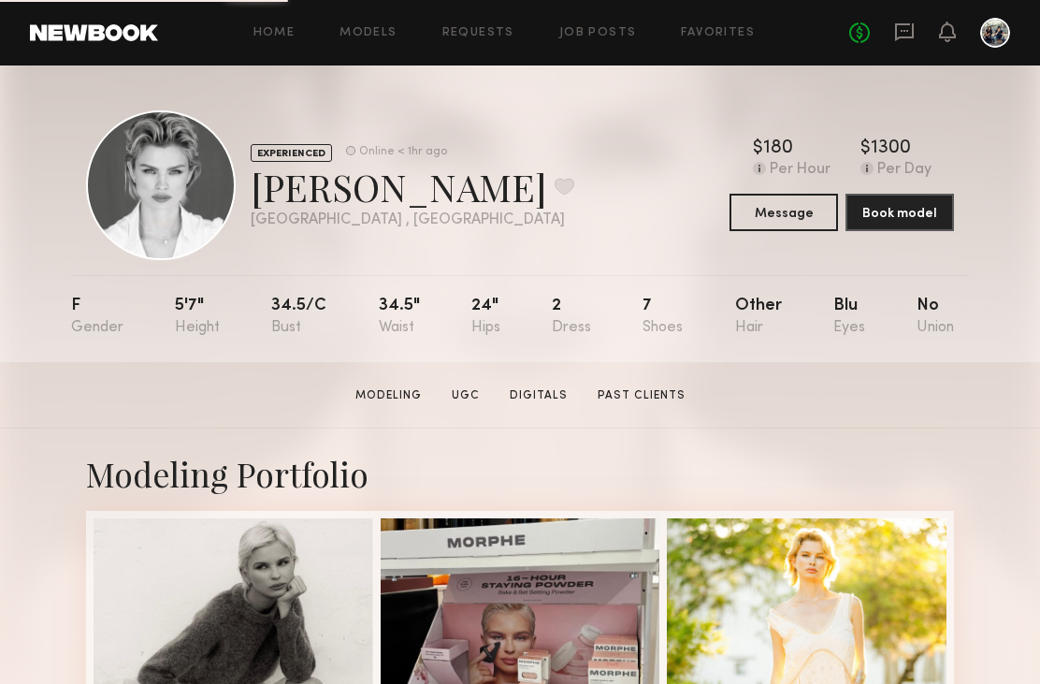
click at [903, 34] on icon at bounding box center [904, 32] width 21 height 21
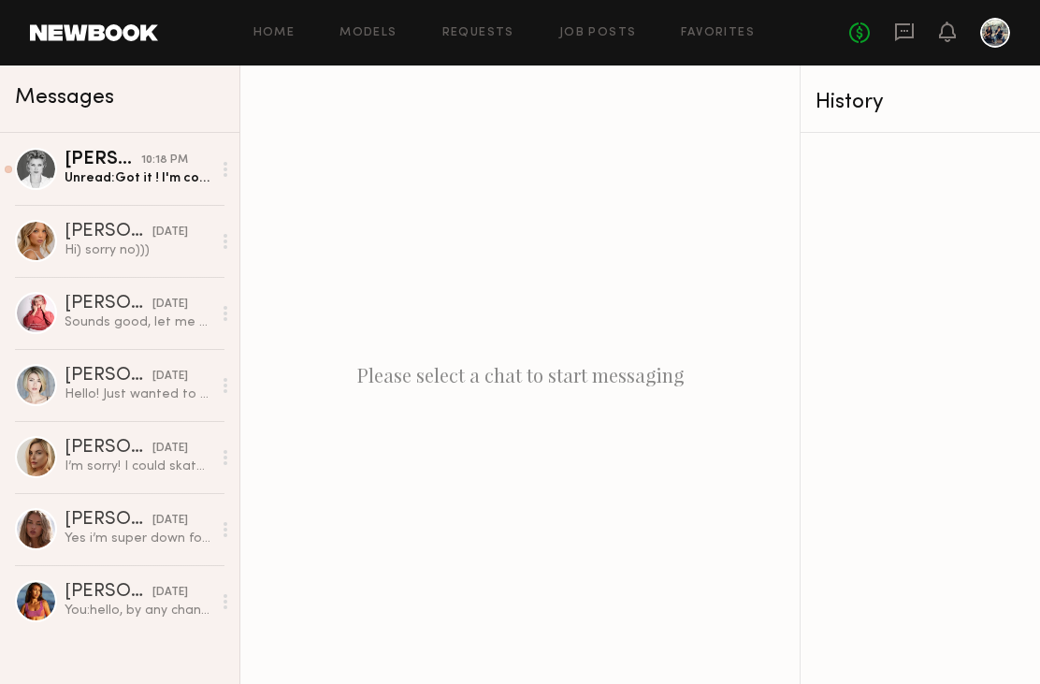
click at [100, 180] on div "Unread: Got it ! I'm comfortable working with masks and understand how to expre…" at bounding box center [138, 178] width 147 height 18
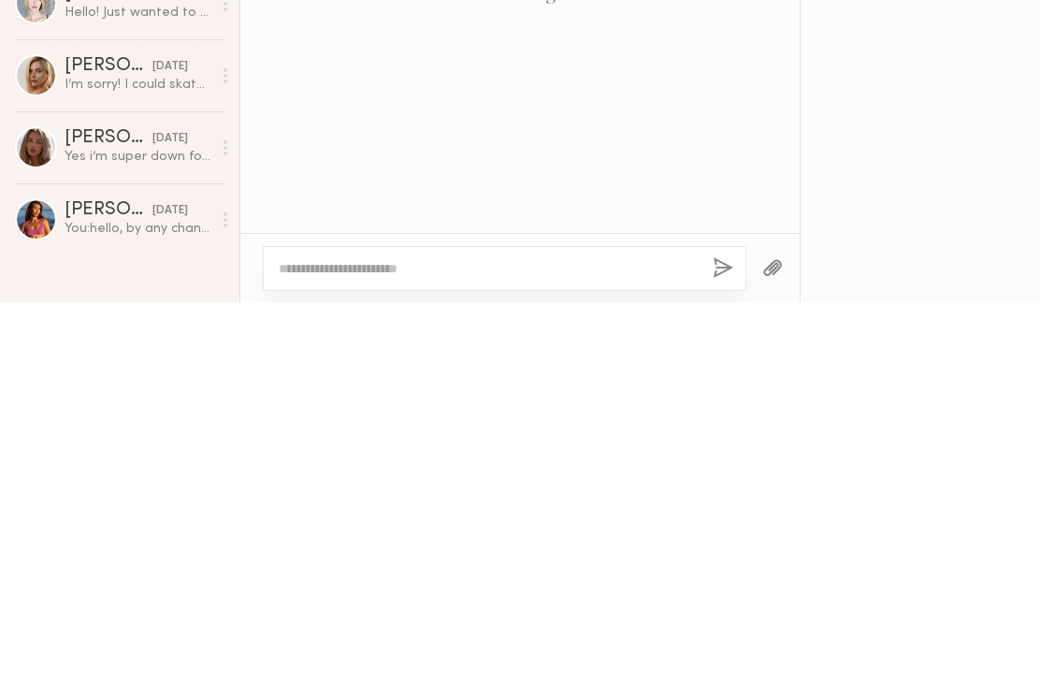
scroll to position [1030, 0]
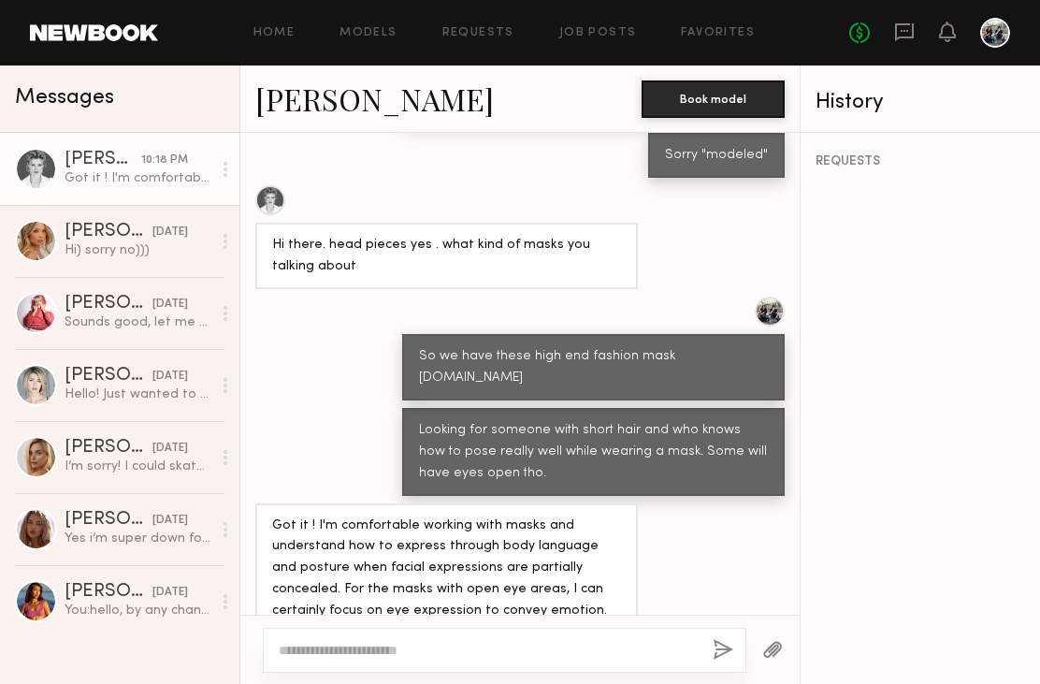
click at [638, 651] on textarea at bounding box center [488, 650] width 419 height 19
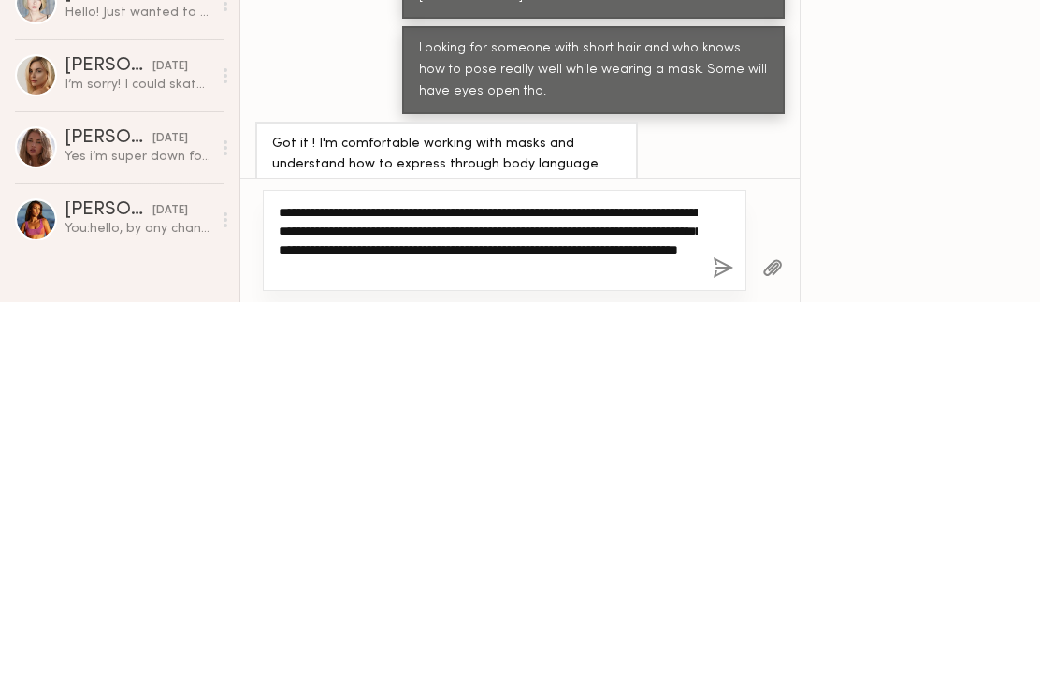
type textarea "**********"
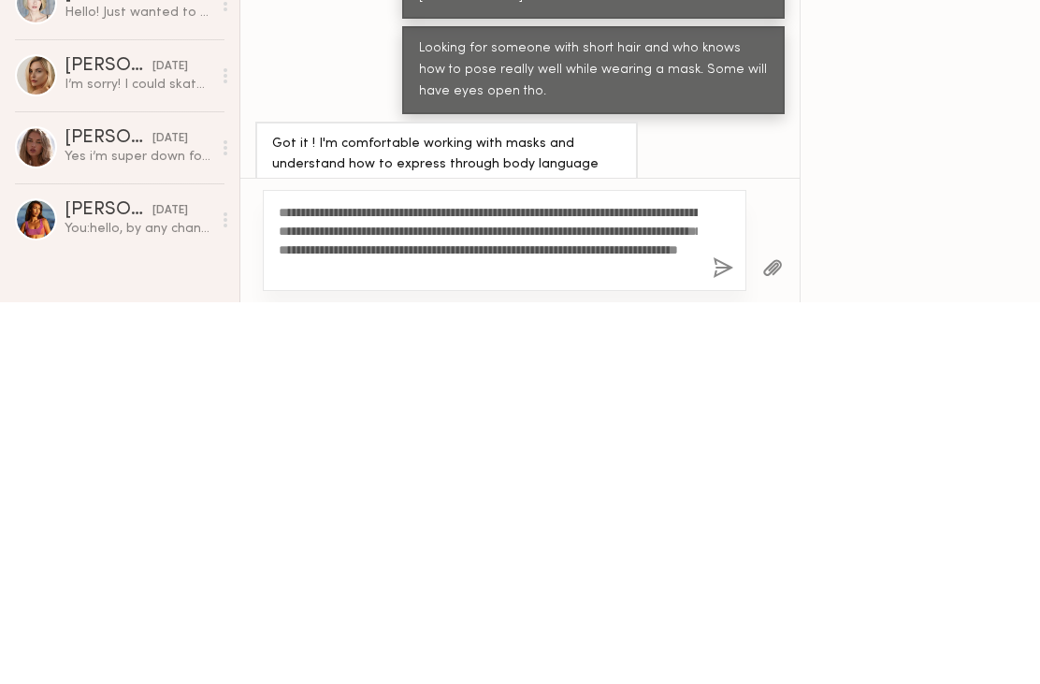
click at [727, 639] on button "button" at bounding box center [723, 650] width 21 height 23
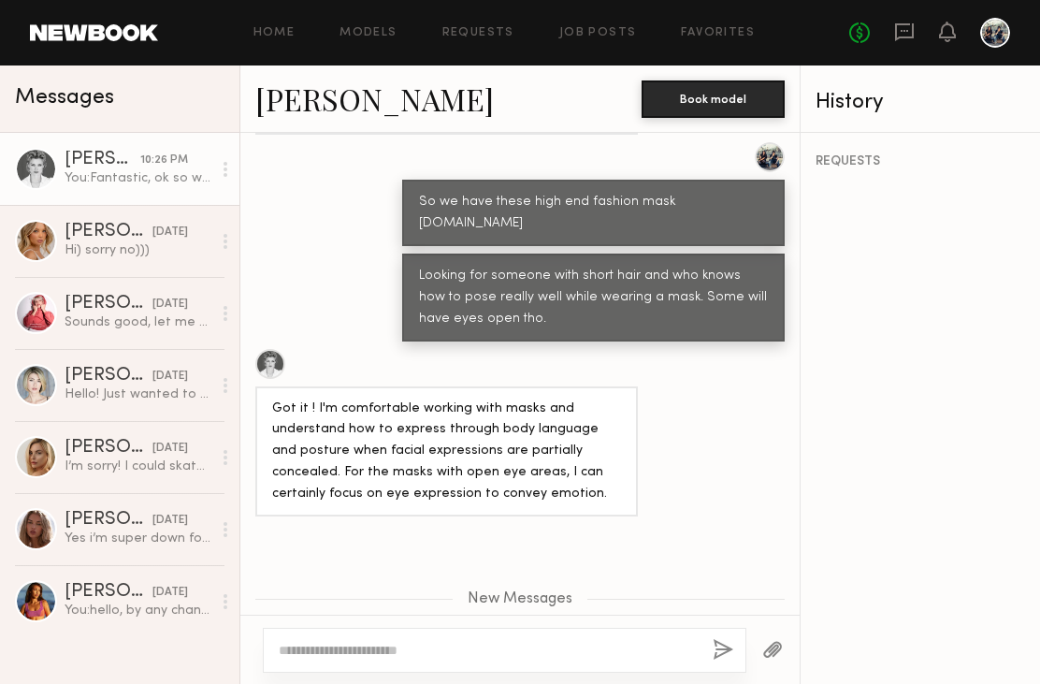
scroll to position [1156, 0]
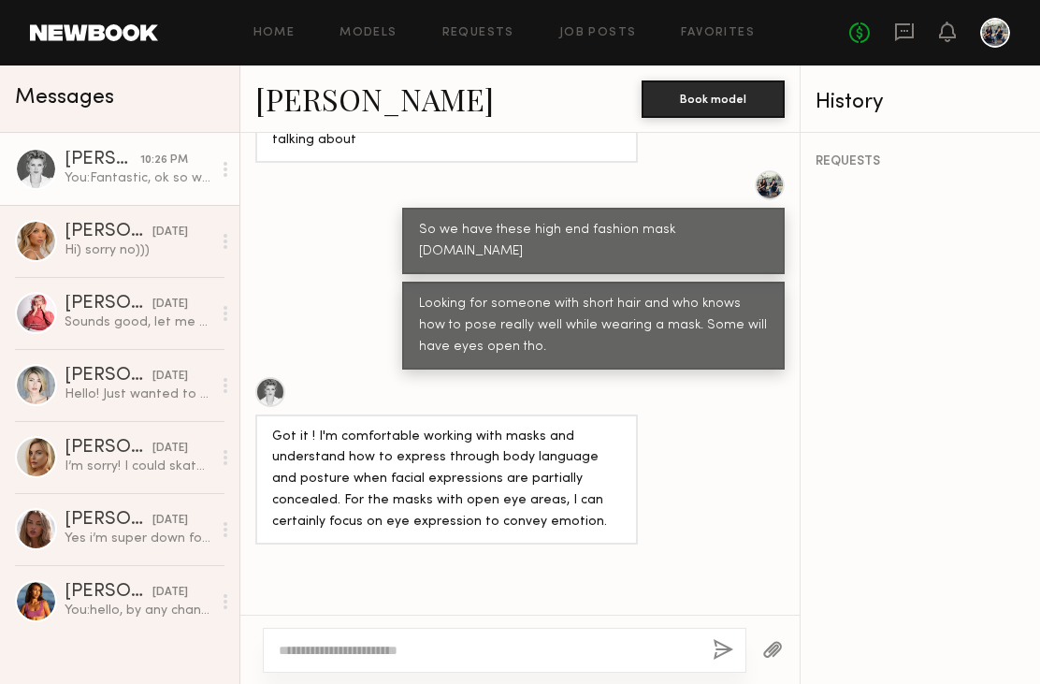
click at [285, 106] on link "Julia L." at bounding box center [374, 99] width 239 height 40
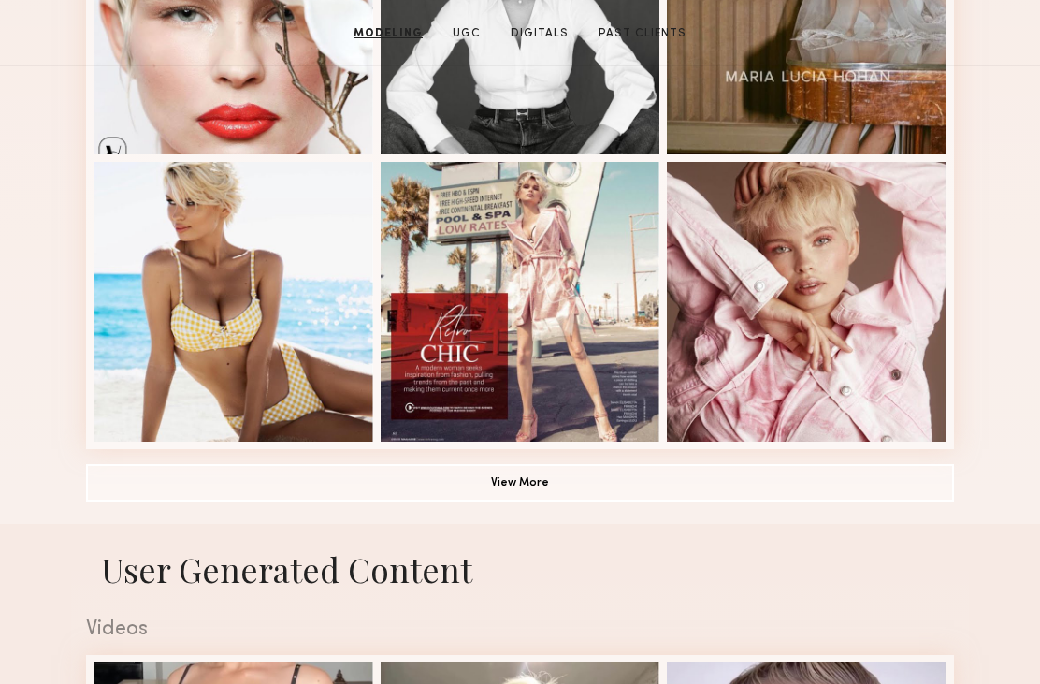
scroll to position [1219, 0]
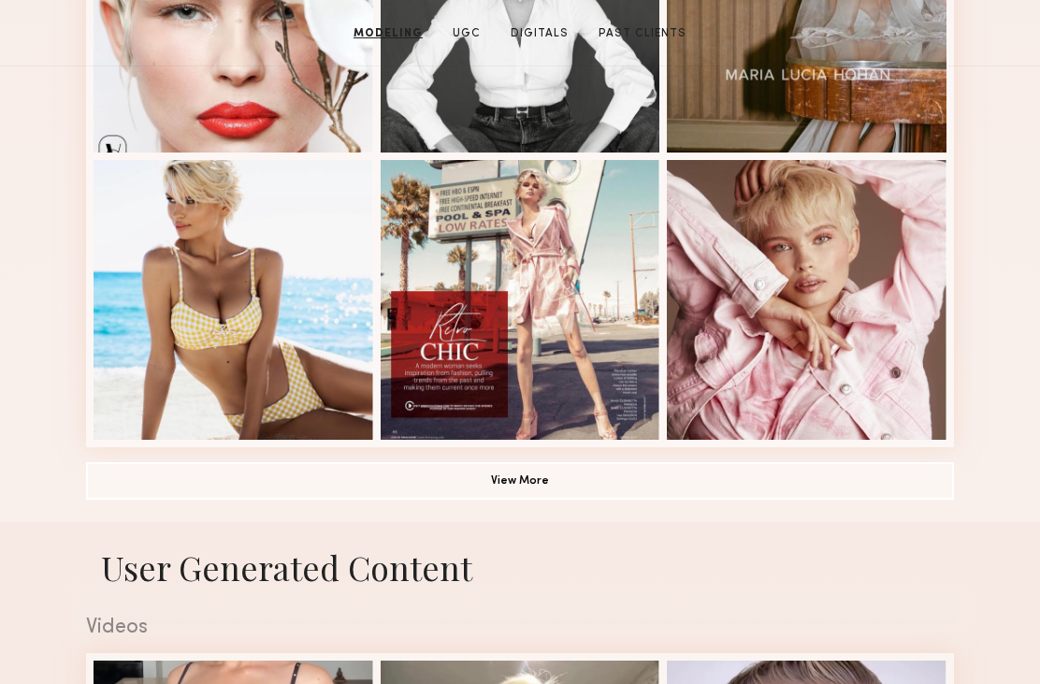
click at [136, 478] on button "View More" at bounding box center [520, 480] width 868 height 37
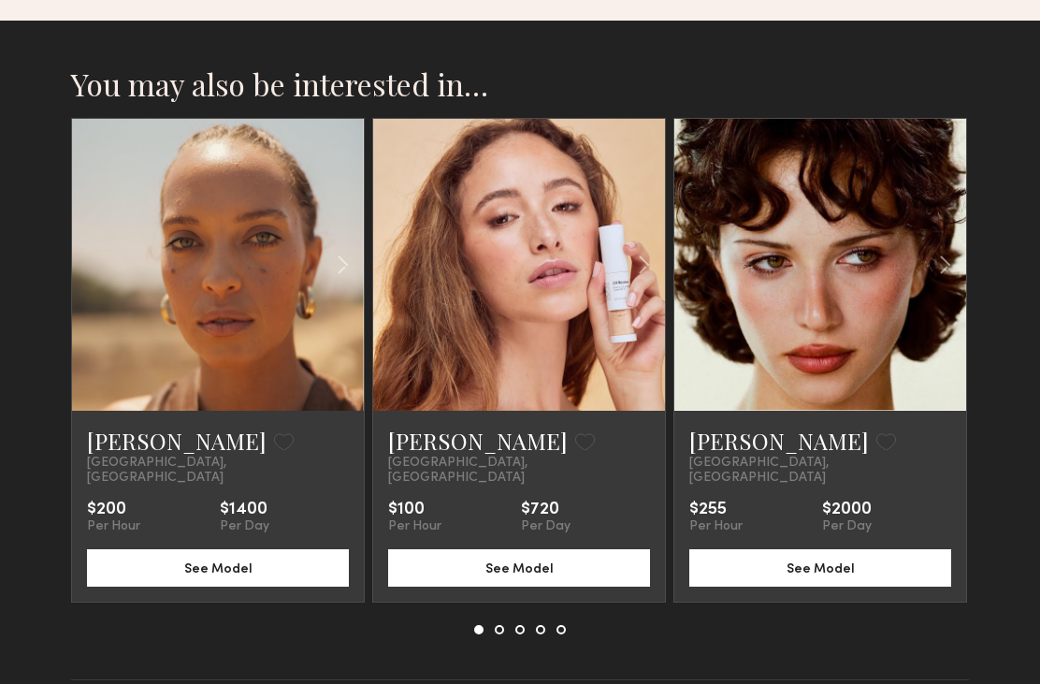
scroll to position [4411, 0]
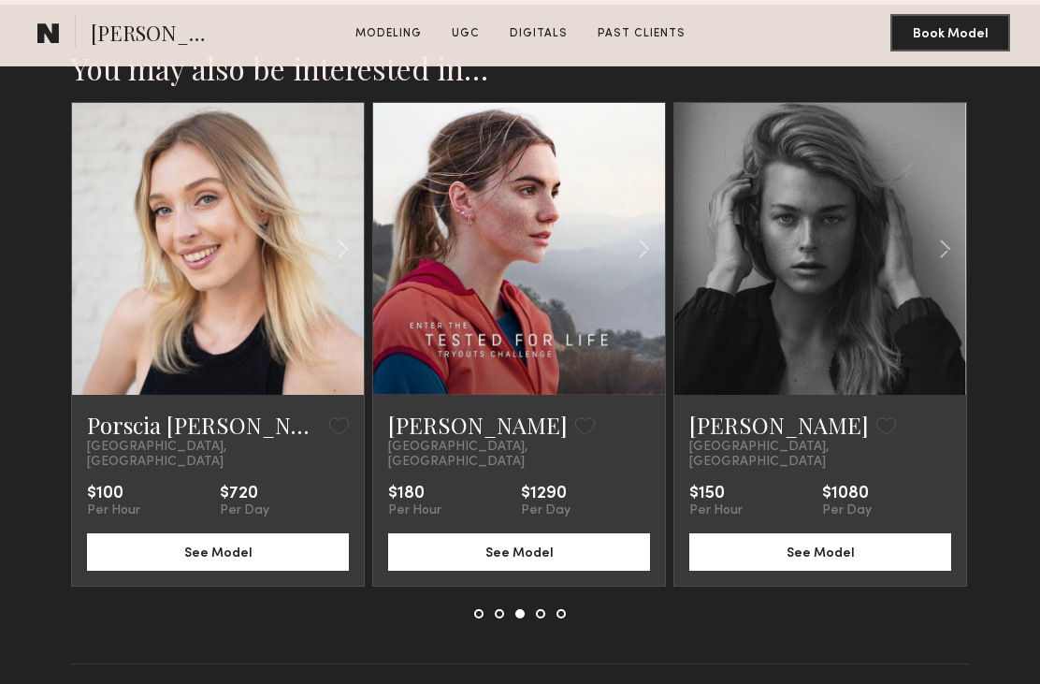
click at [113, 440] on link "Porscia [PERSON_NAME]" at bounding box center [204, 425] width 235 height 30
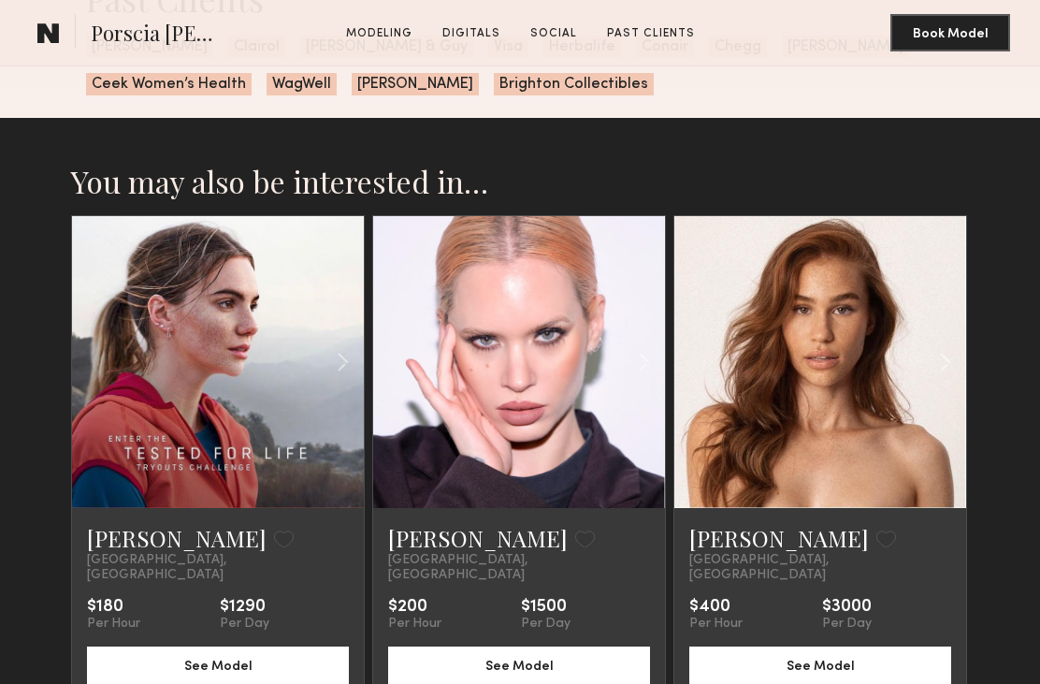
scroll to position [3233, 0]
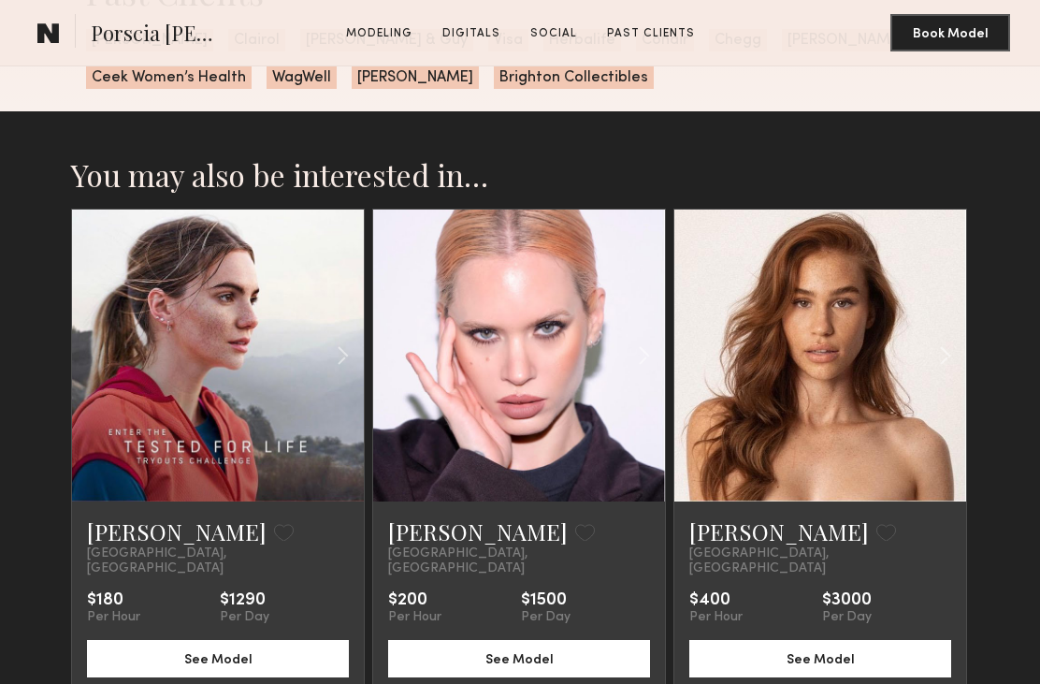
click at [136, 400] on div at bounding box center [218, 356] width 292 height 292
click at [142, 535] on link "Janessa G." at bounding box center [177, 531] width 180 height 30
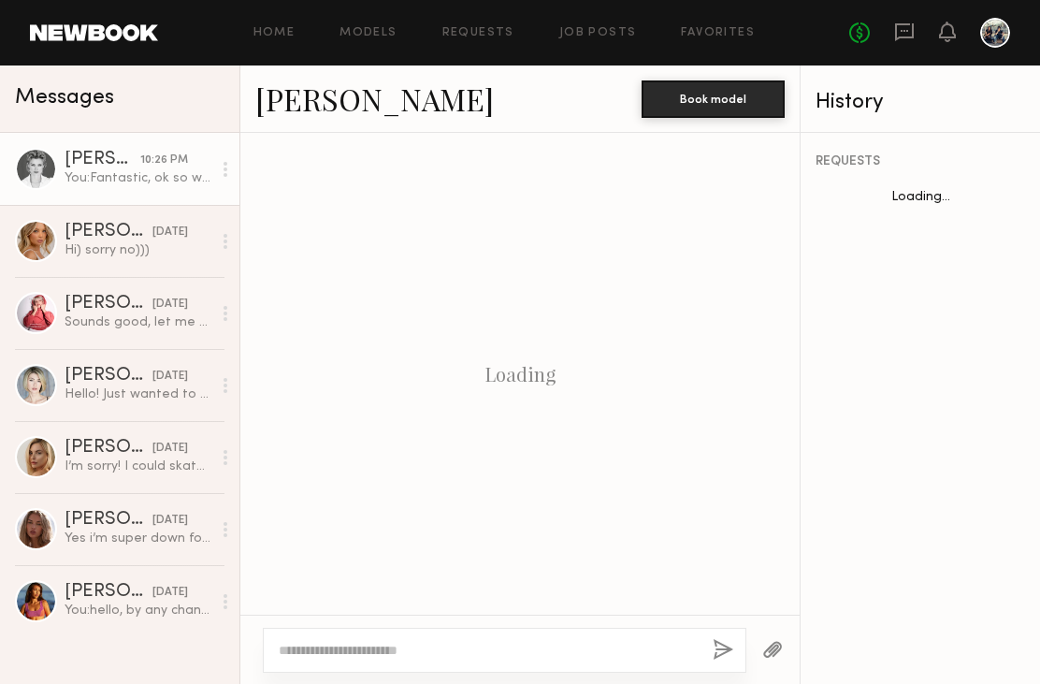
scroll to position [1201, 0]
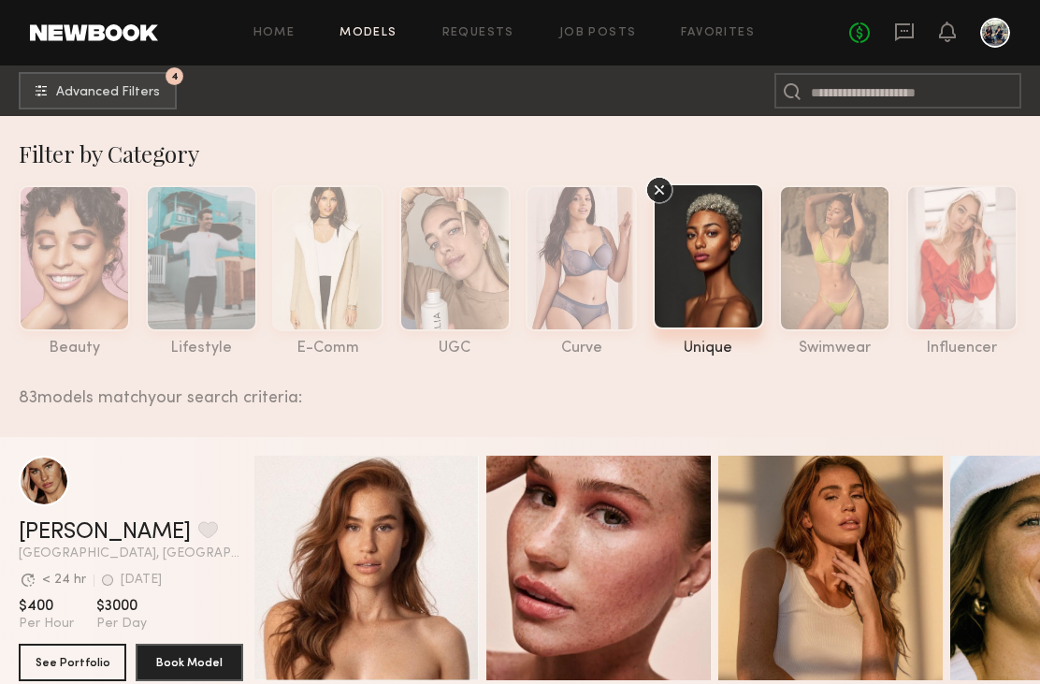
click at [901, 42] on link at bounding box center [904, 33] width 21 height 23
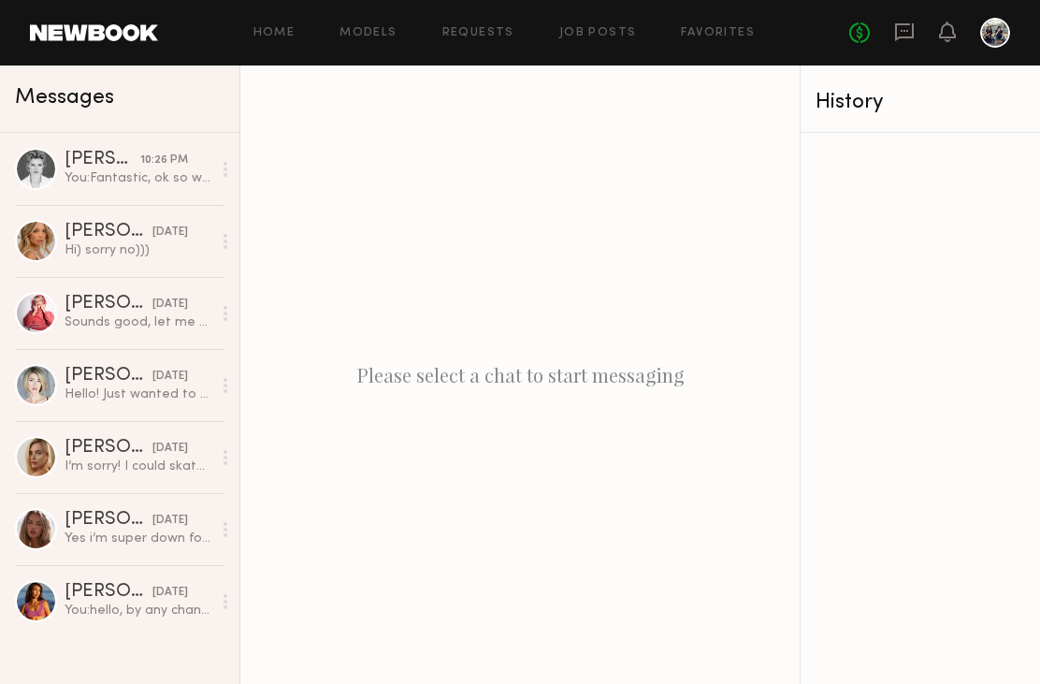
click at [79, 172] on div "You: Fantastic, ok so working on finding a great location for the shoot now and…" at bounding box center [138, 178] width 147 height 18
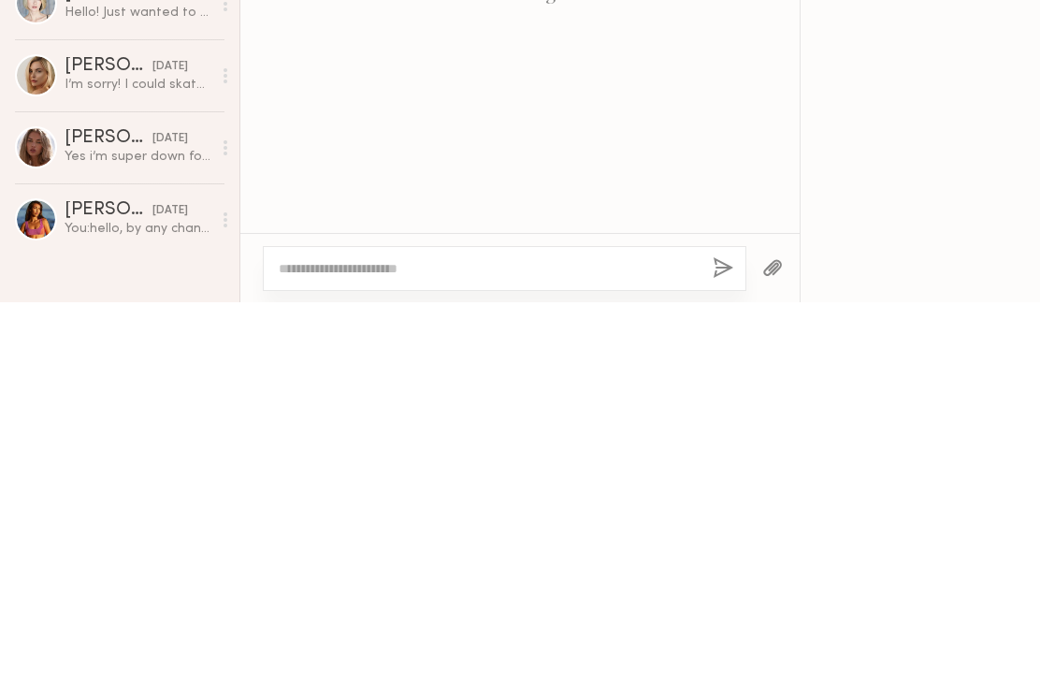
scroll to position [1201, 0]
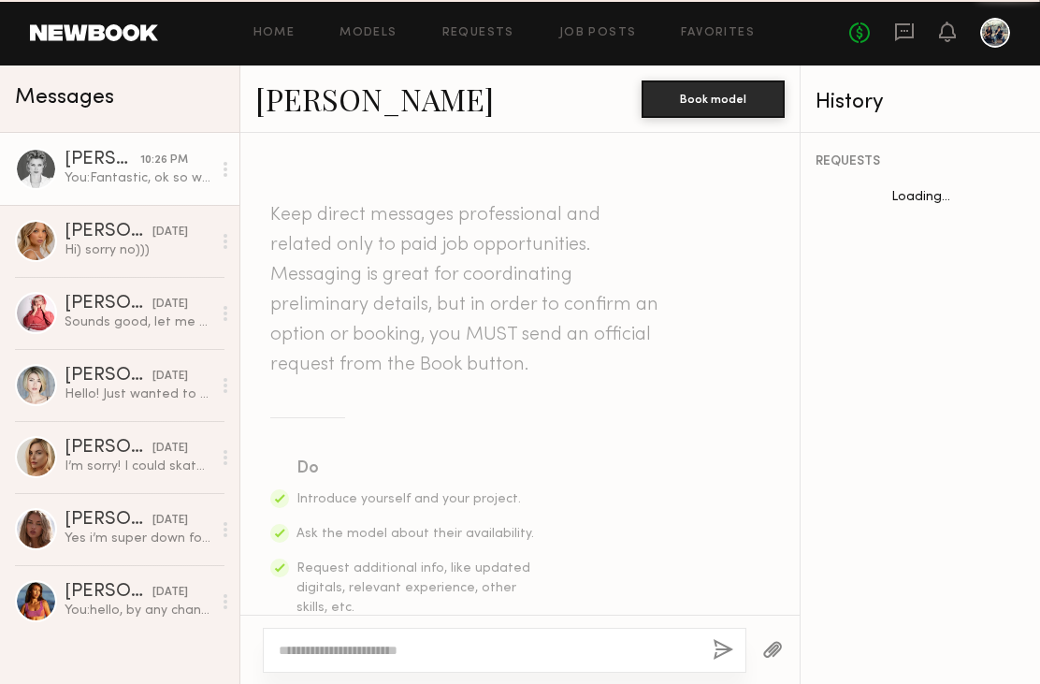
scroll to position [1201, 0]
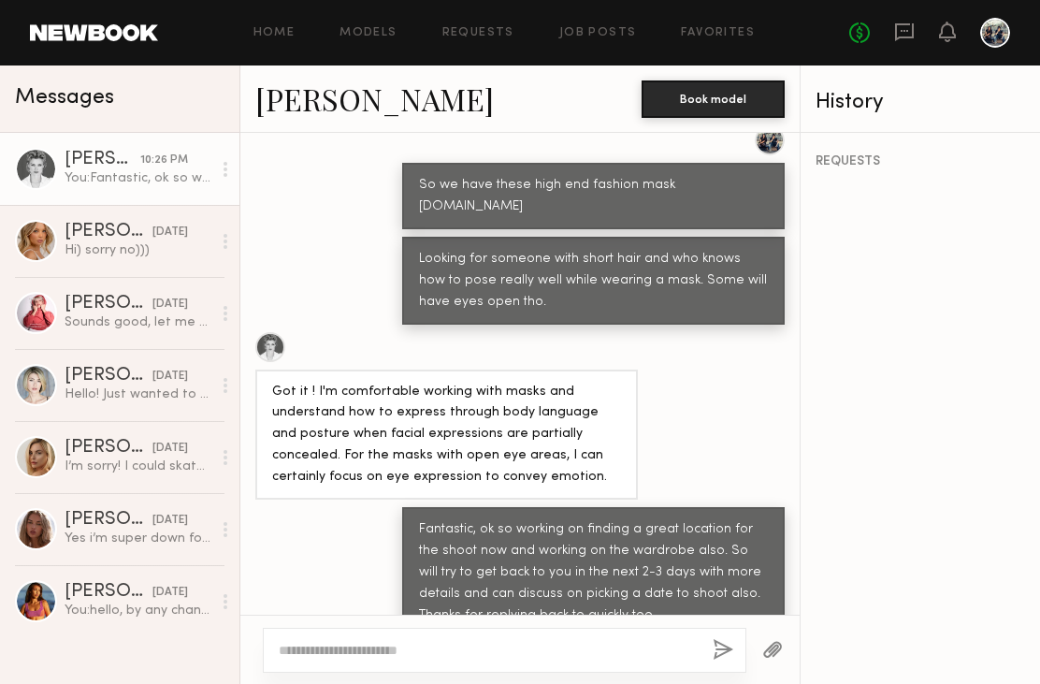
click at [70, 241] on div "[PERSON_NAME]" at bounding box center [109, 232] width 88 height 19
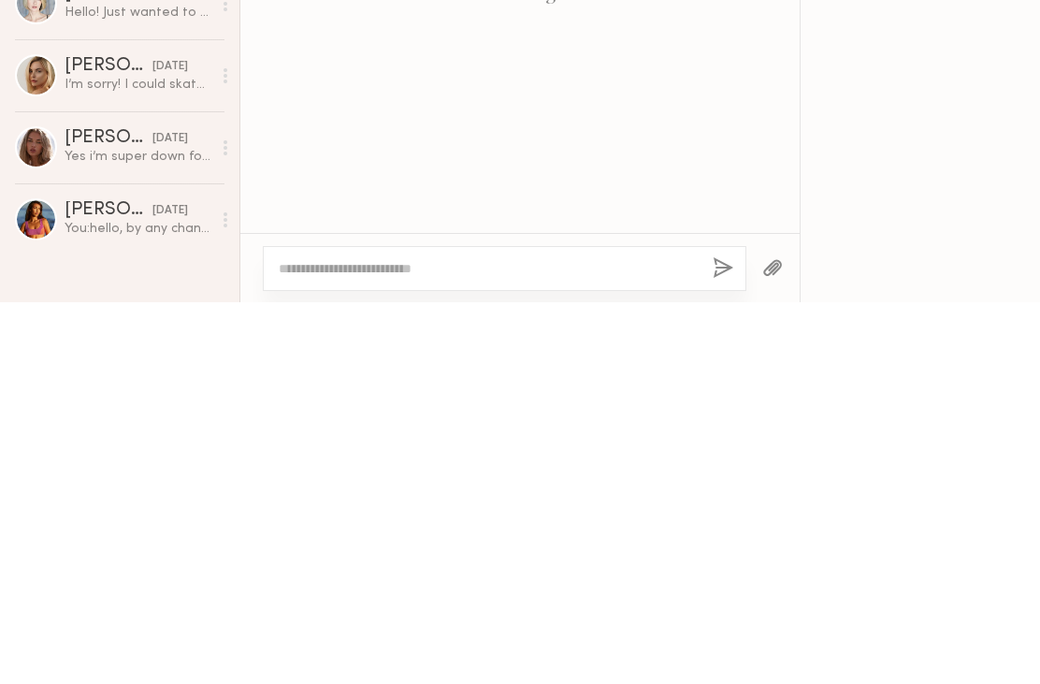
scroll to position [585, 0]
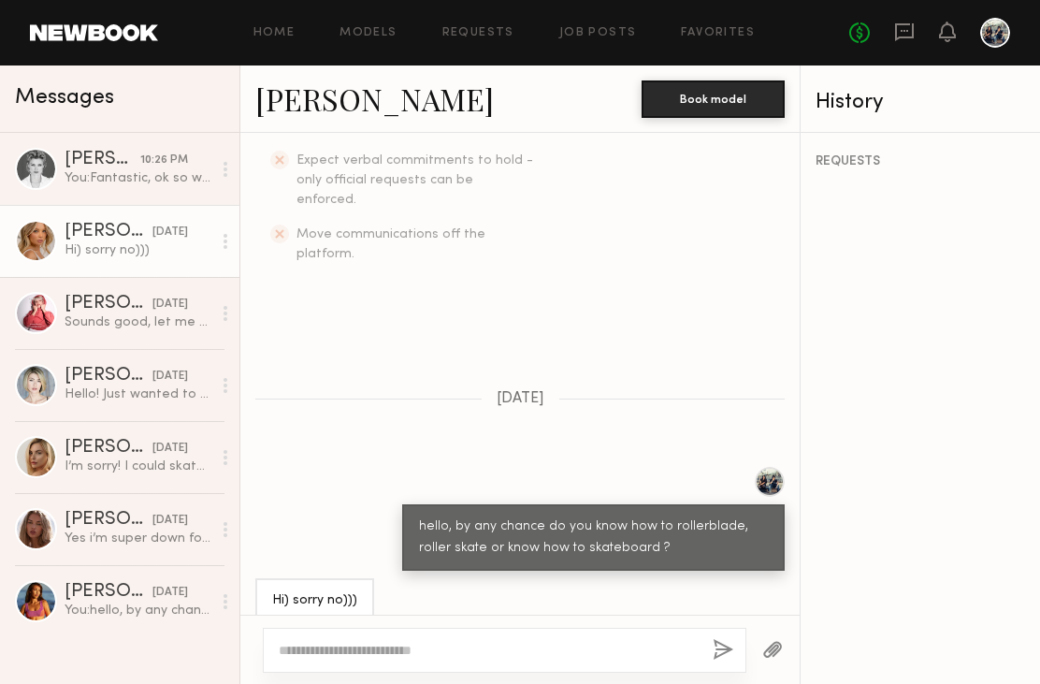
click at [372, 94] on link "[PERSON_NAME]" at bounding box center [374, 99] width 239 height 40
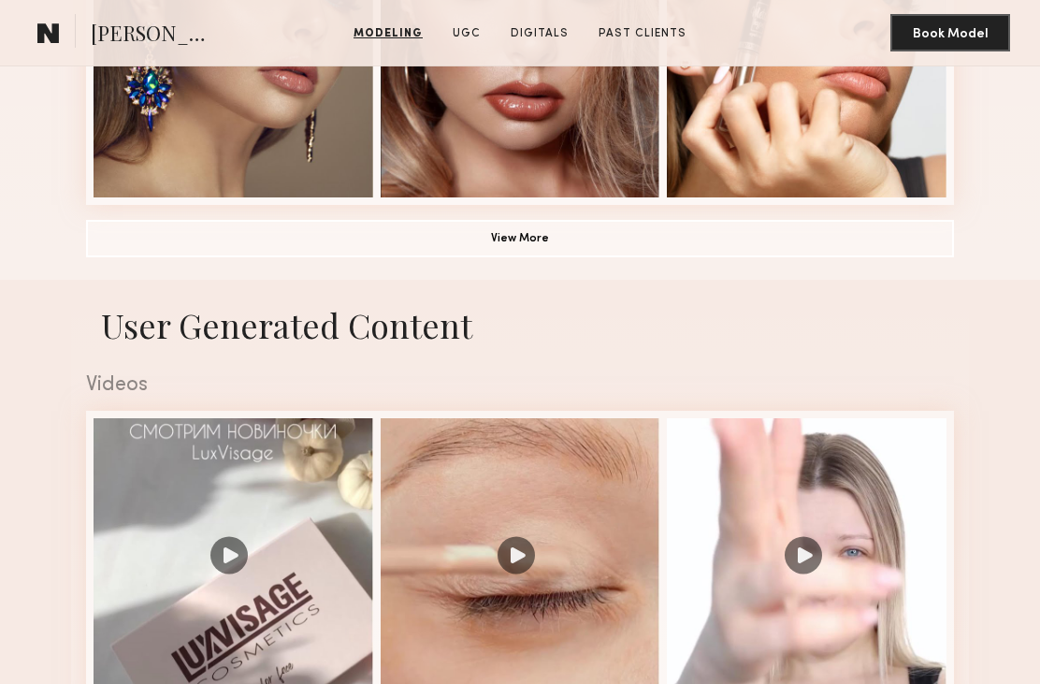
scroll to position [1459, 0]
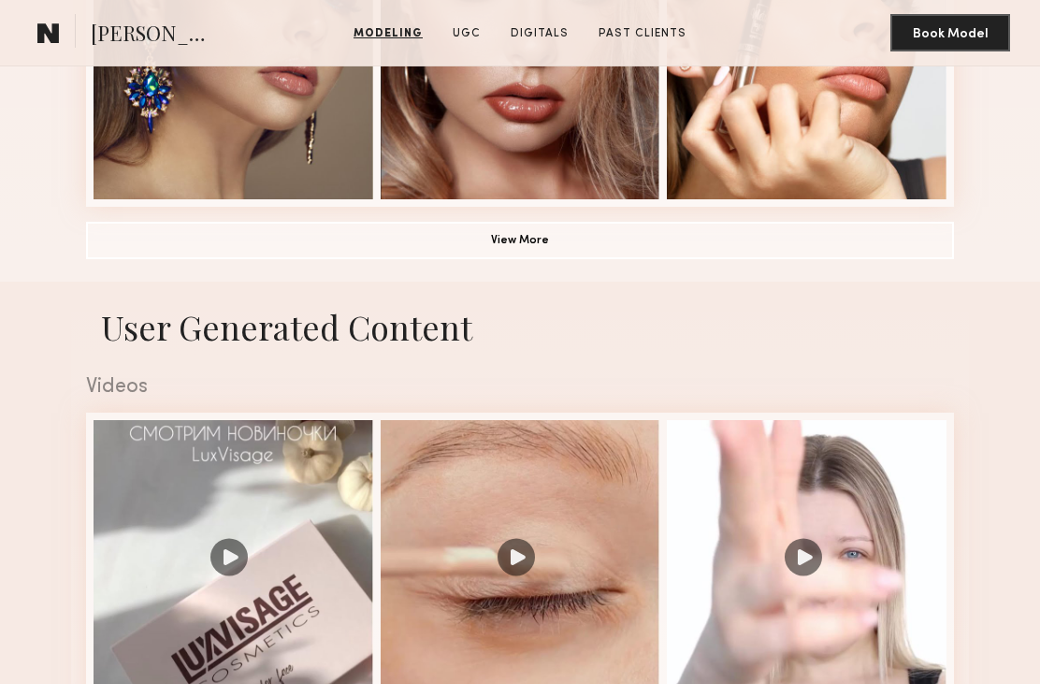
click at [103, 242] on button "View More" at bounding box center [520, 240] width 868 height 37
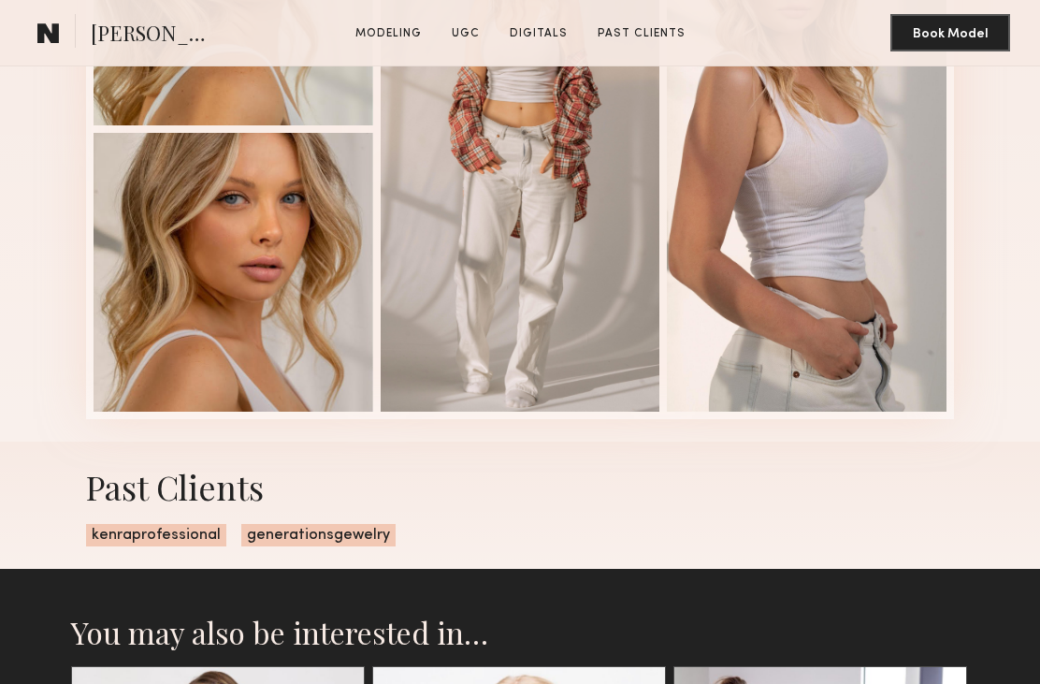
scroll to position [2983, 0]
